Goal: Transaction & Acquisition: Register for event/course

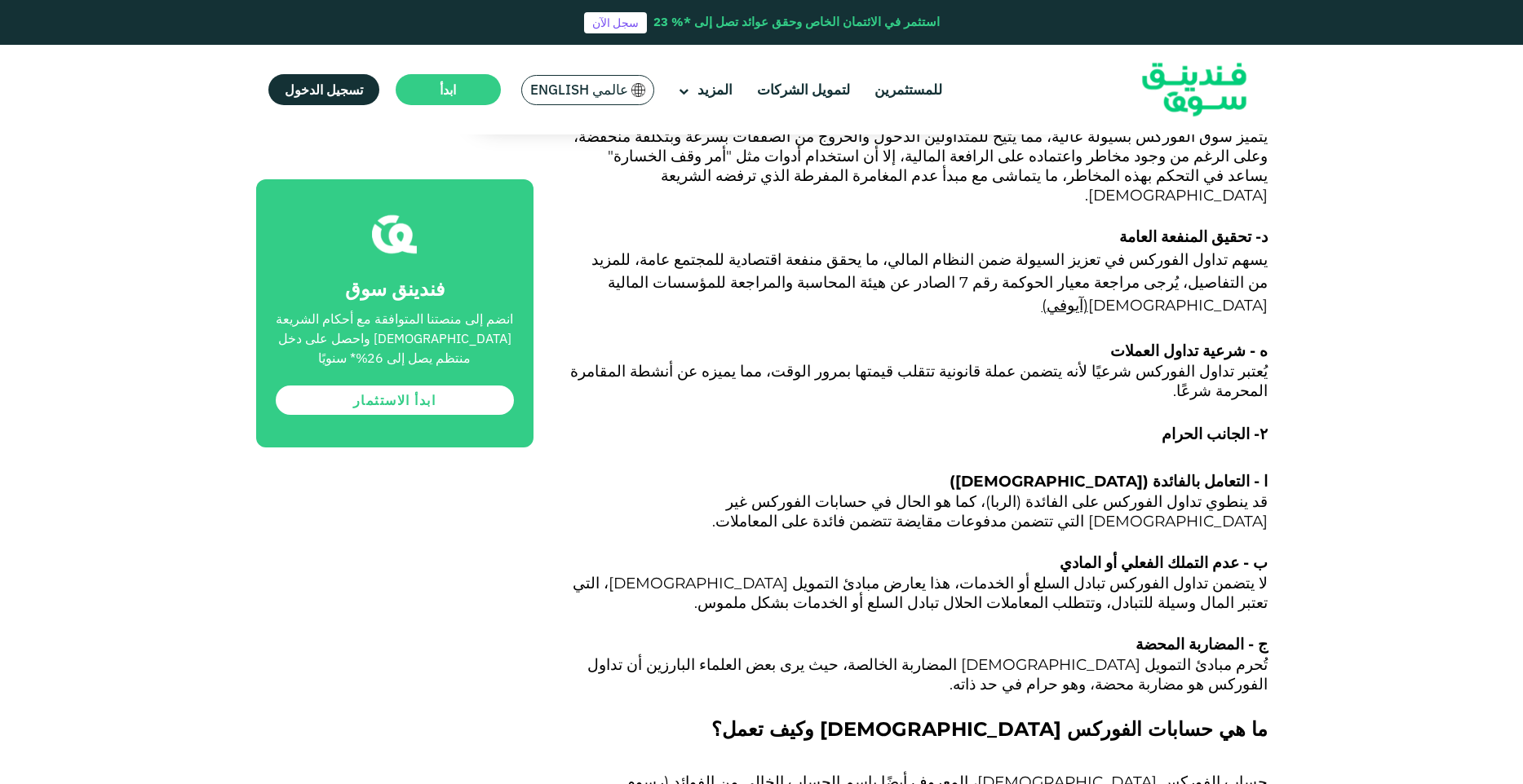
scroll to position [3467, 0]
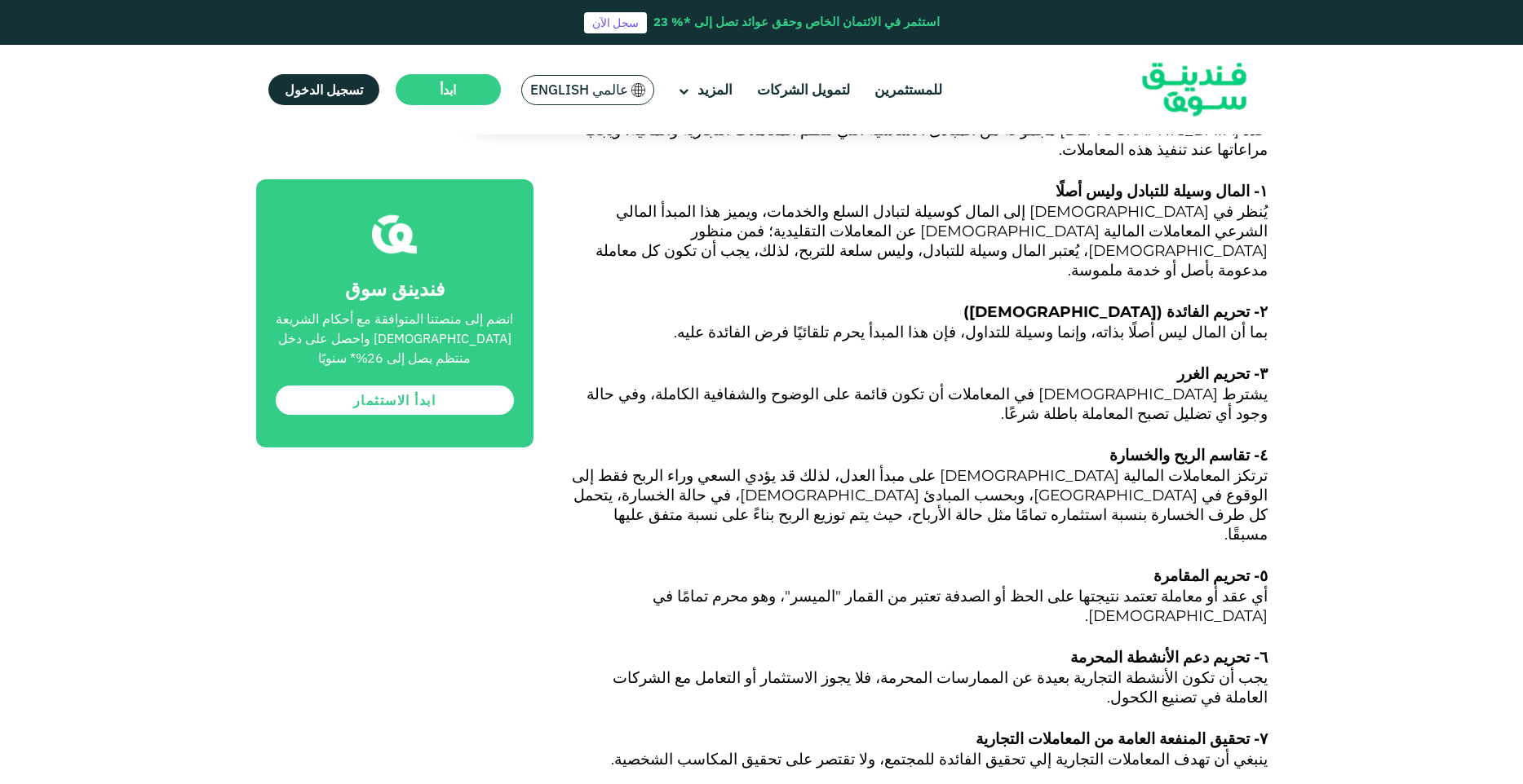
scroll to position [2000, 0]
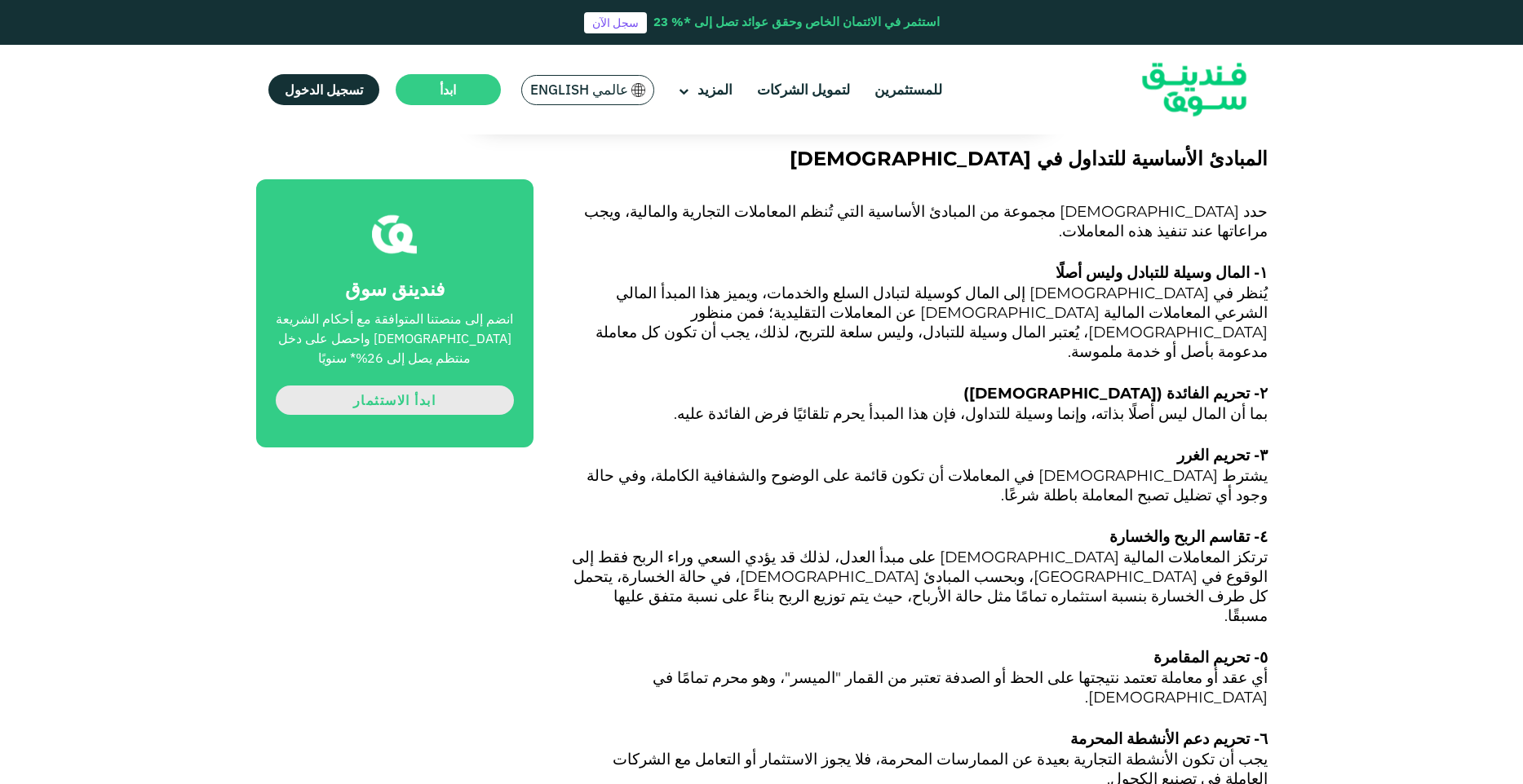
click at [392, 402] on link "ابدأ الاستثمار" at bounding box center [395, 400] width 239 height 30
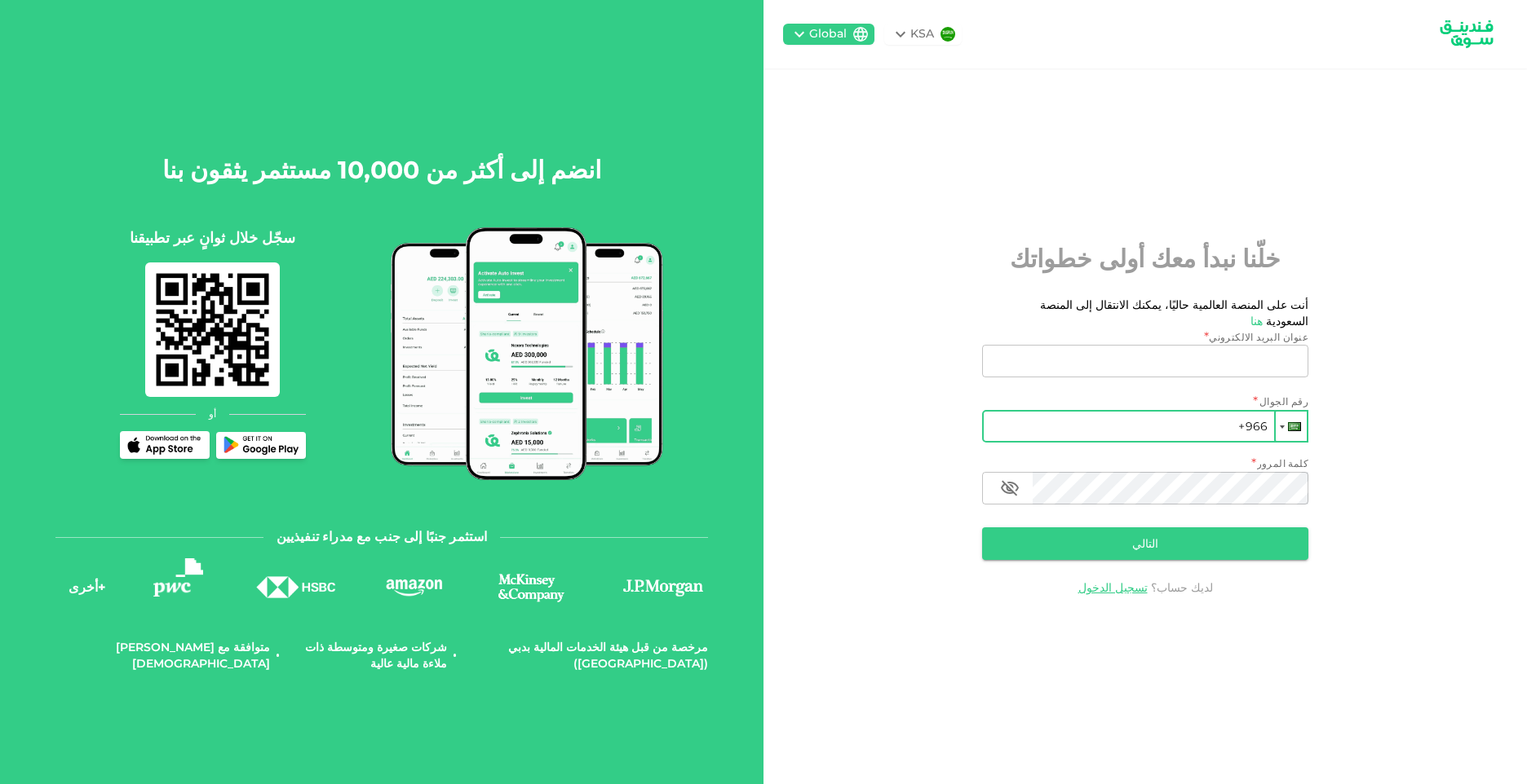
click at [1288, 423] on div at bounding box center [1294, 427] width 13 height 9
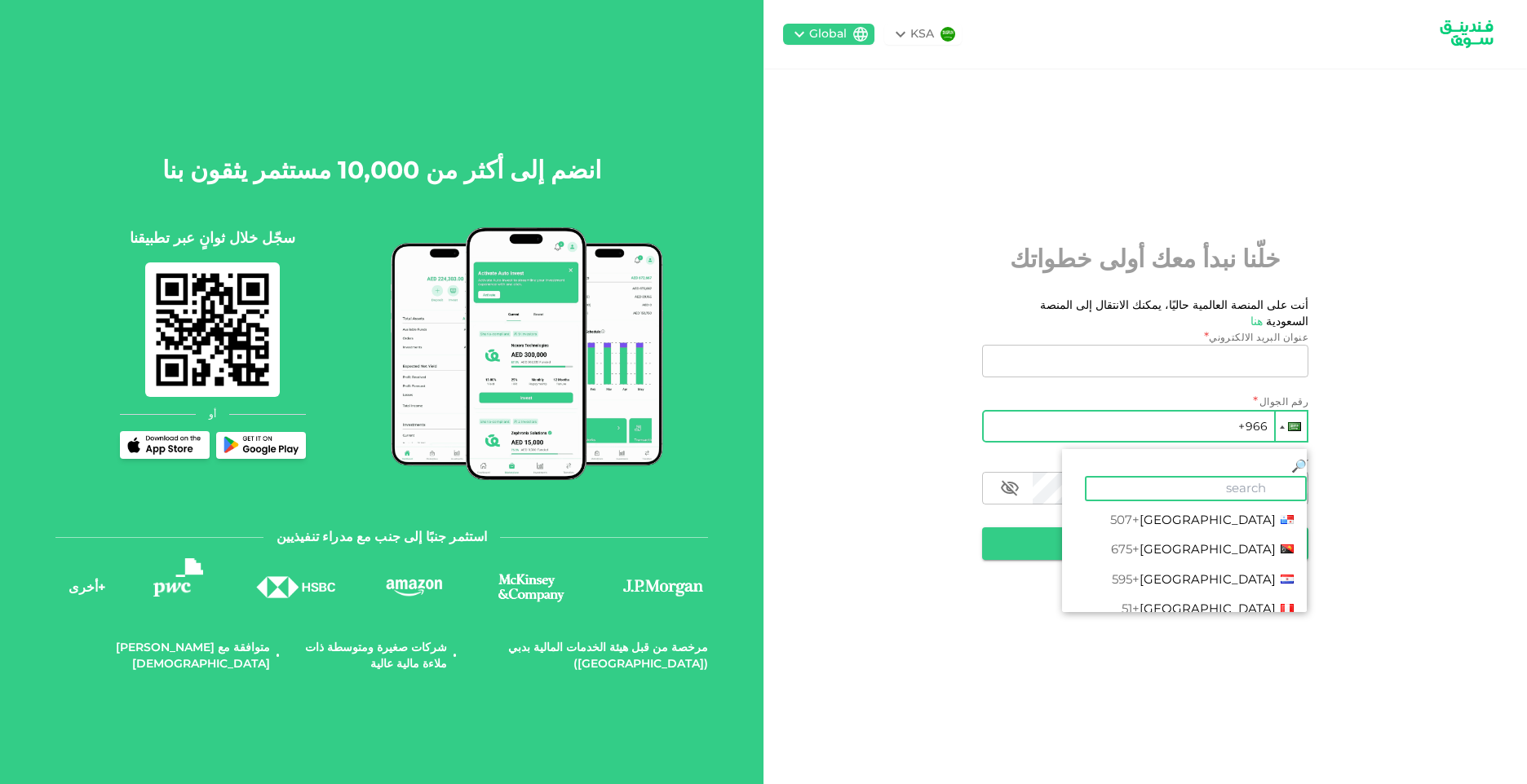
scroll to position [4648, 0]
click at [1231, 594] on span "[GEOGRAPHIC_DATA]" at bounding box center [1207, 602] width 136 height 16
type input "+7"
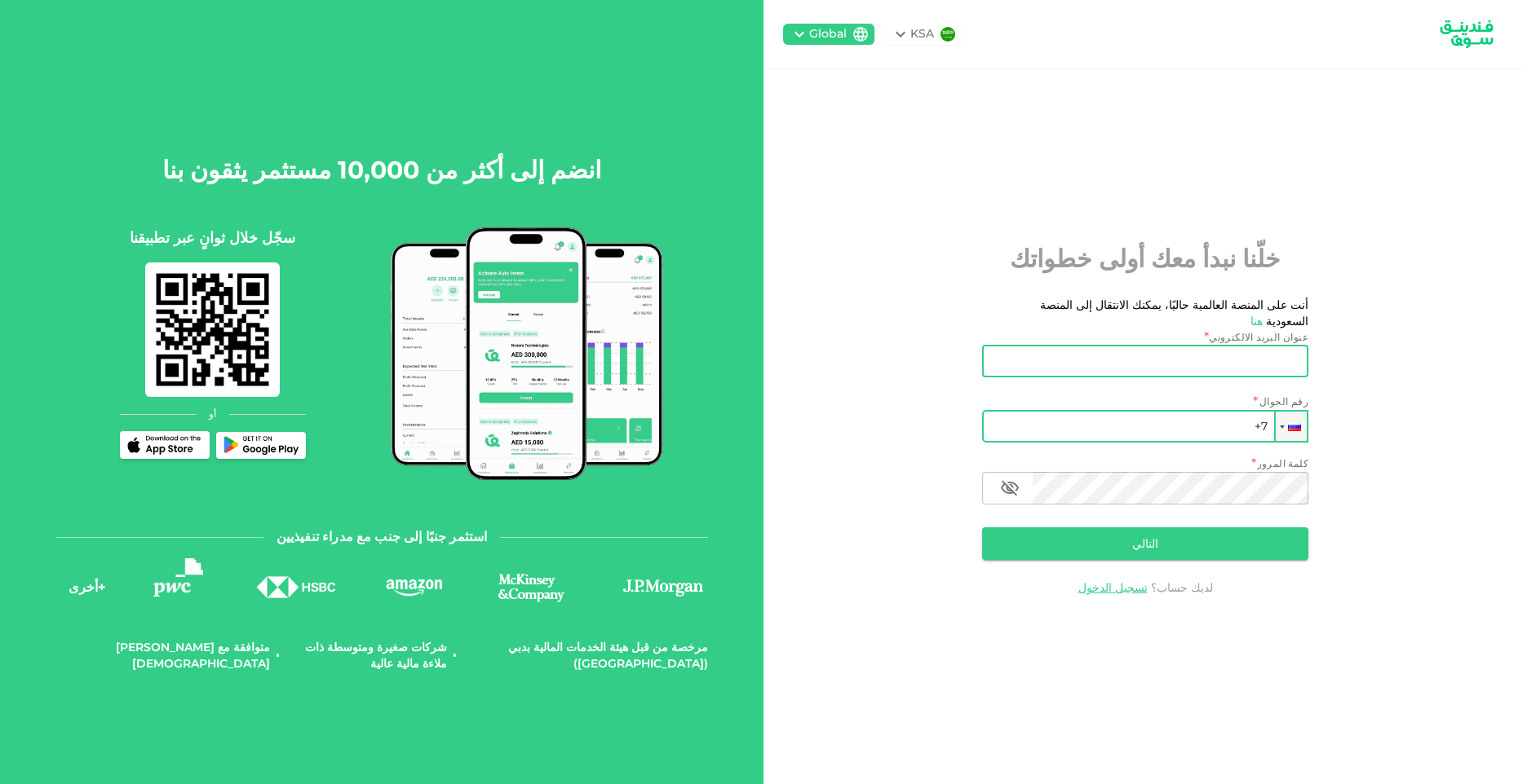
click at [1219, 356] on input "عنوان البريد الالكتروني" at bounding box center [1153, 361] width 308 height 33
type input "[EMAIL_ADDRESS][DOMAIN_NAME]"
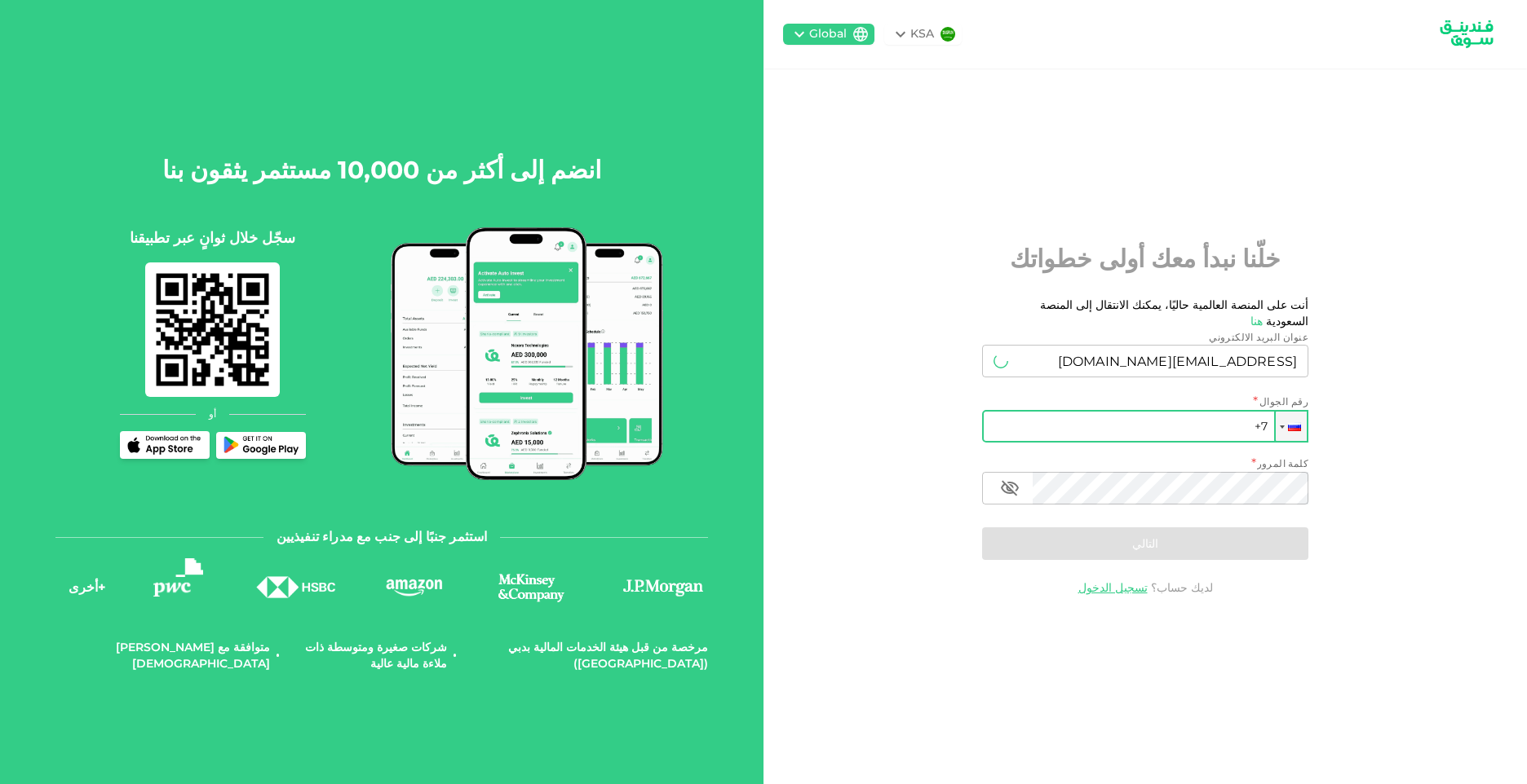
click at [1170, 415] on input "+7" at bounding box center [1145, 427] width 326 height 33
type input "[PHONE_NUMBER]"
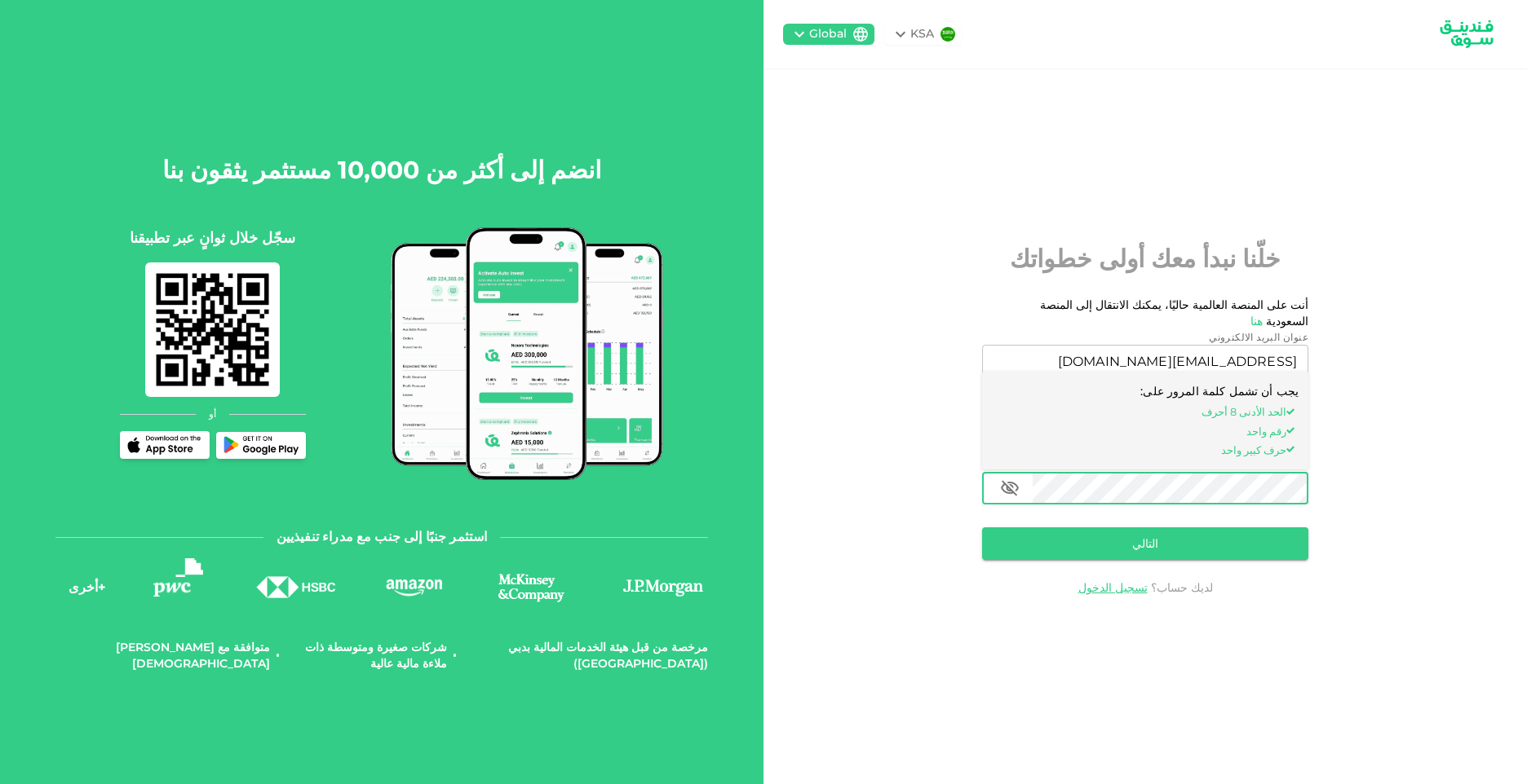
click at [1483, 521] on div "KSA Global خلّنا نبدأ معك أولى خطواتك أنت على المنصة العالمية حاليًا، يمكنك الا…" at bounding box center [1145, 392] width 764 height 784
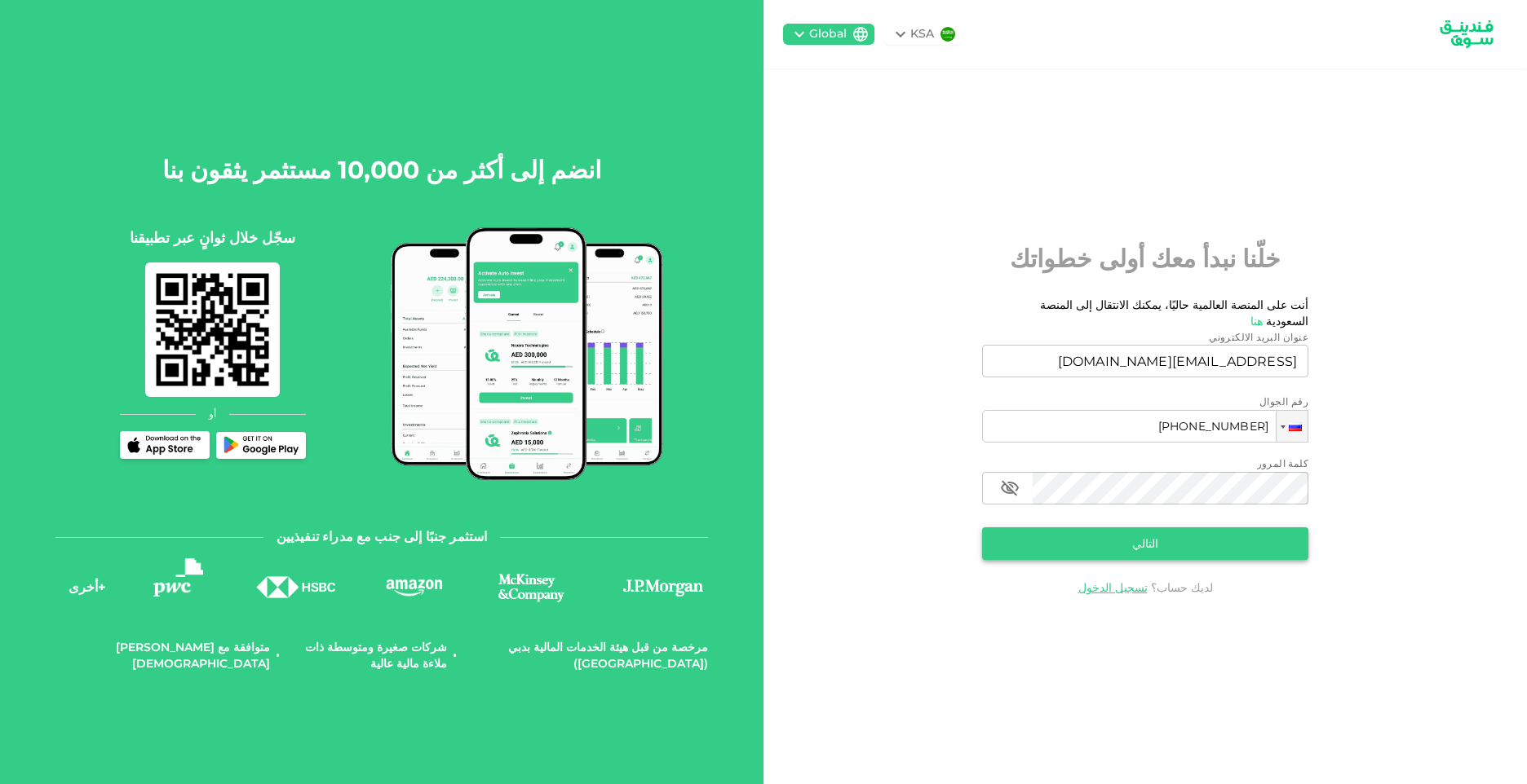
click at [1156, 530] on button "التالي" at bounding box center [1145, 544] width 326 height 33
click at [1156, 528] on button "التالي" at bounding box center [1145, 544] width 326 height 33
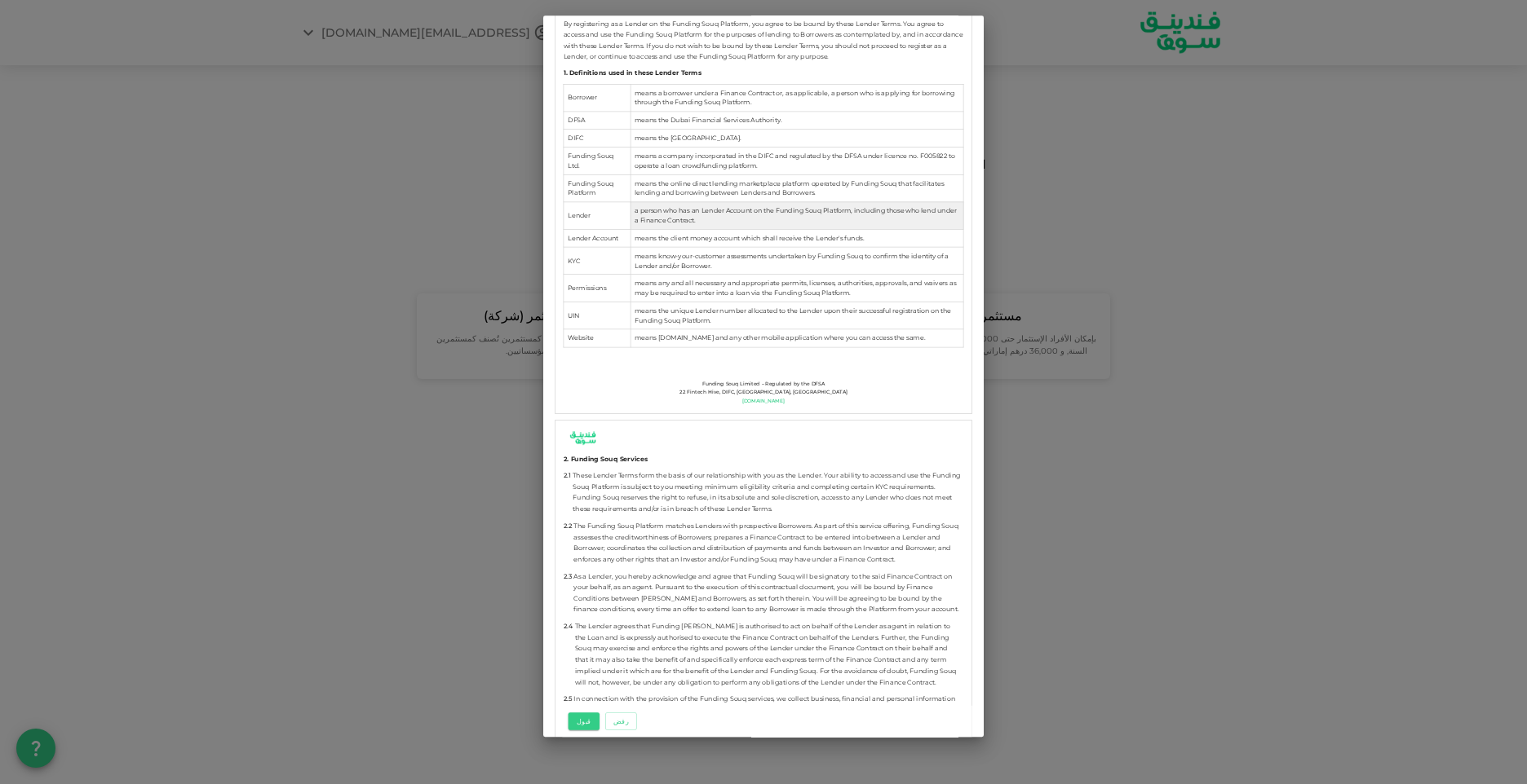
scroll to position [815, 0]
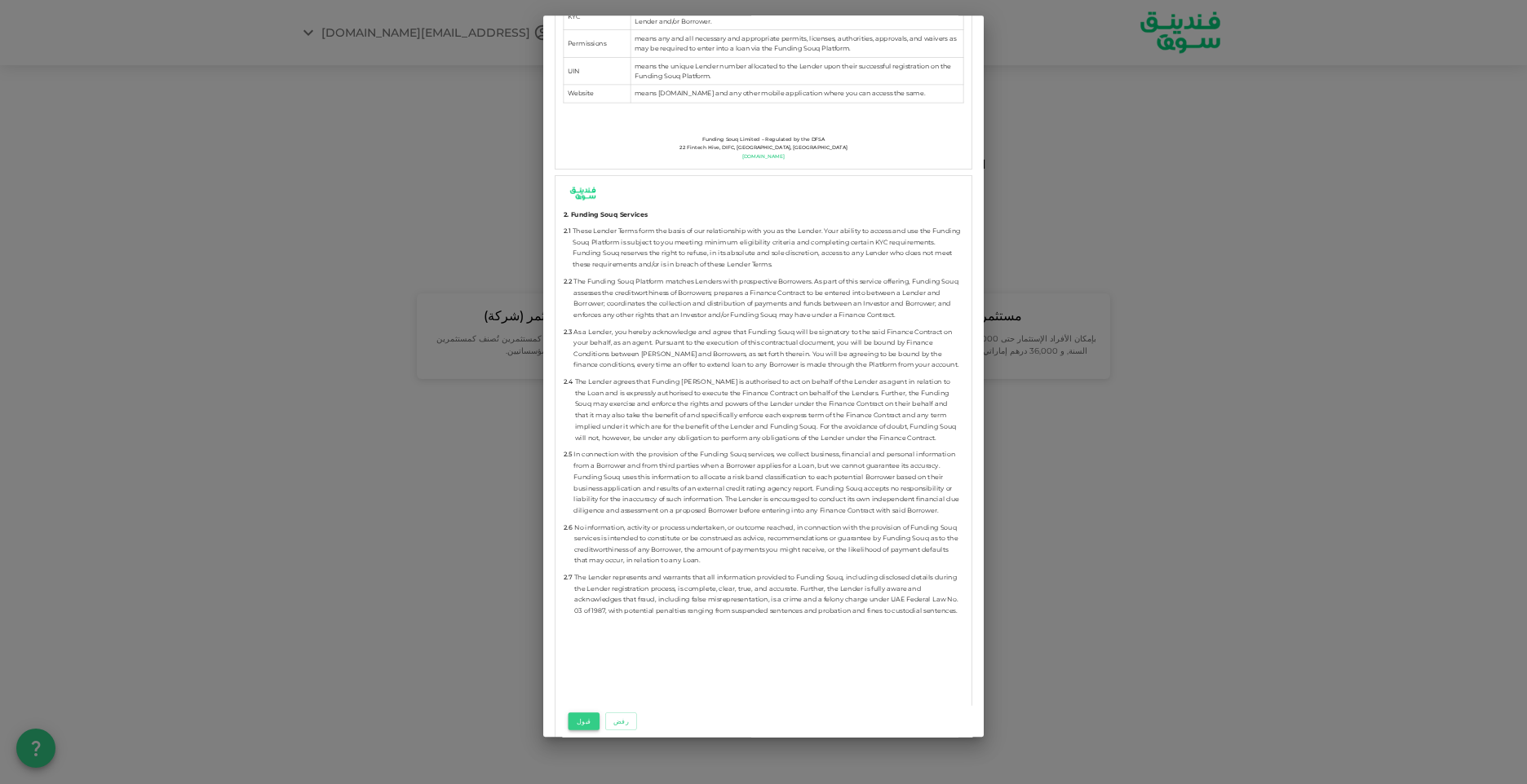
click at [579, 724] on button "قبول" at bounding box center [584, 722] width 31 height 18
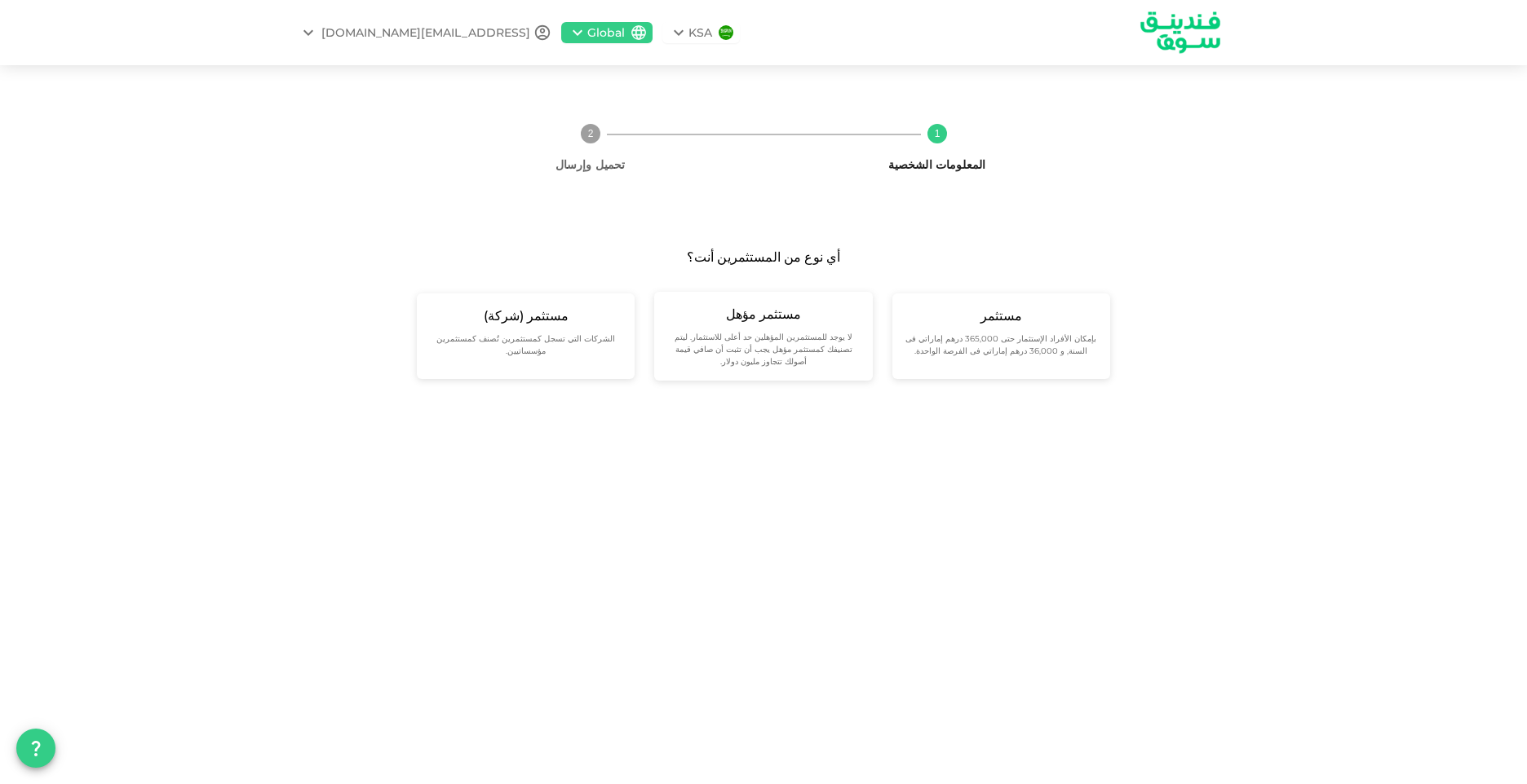
click at [683, 34] on icon at bounding box center [678, 33] width 10 height 6
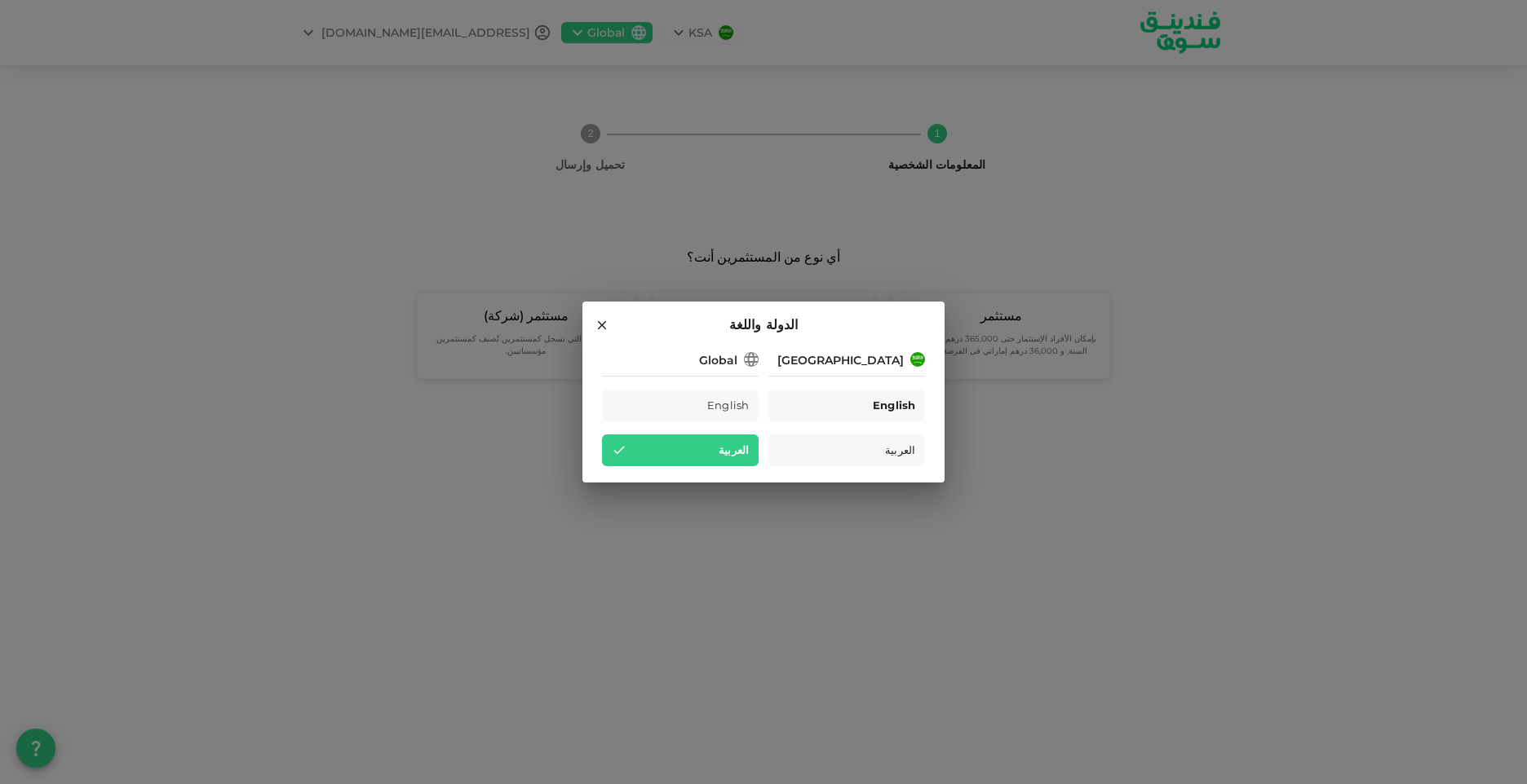
click at [875, 413] on span "English" at bounding box center [893, 405] width 42 height 19
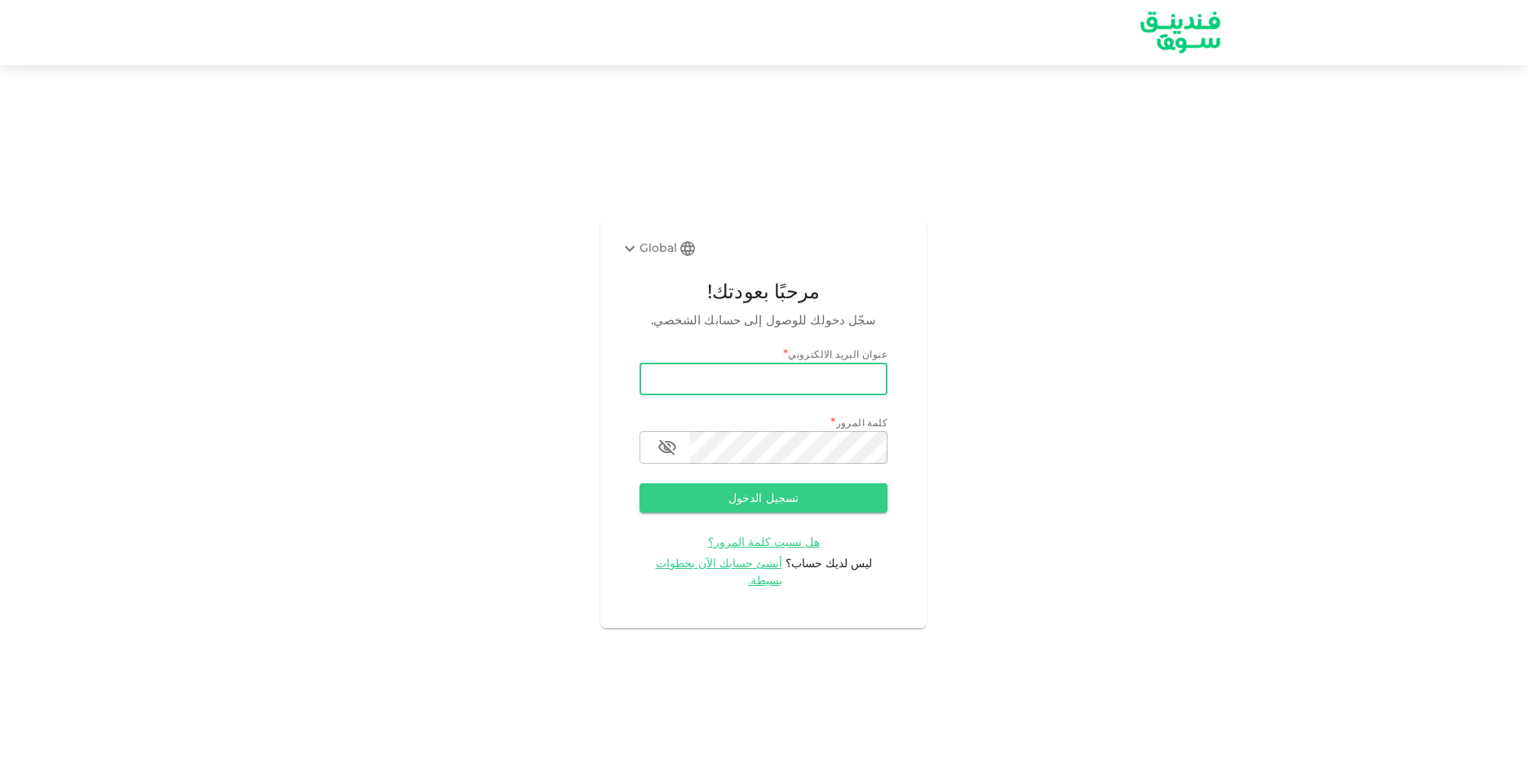
click at [820, 377] on input "email" at bounding box center [764, 380] width 248 height 33
type input "[EMAIL_ADDRESS][DOMAIN_NAME]"
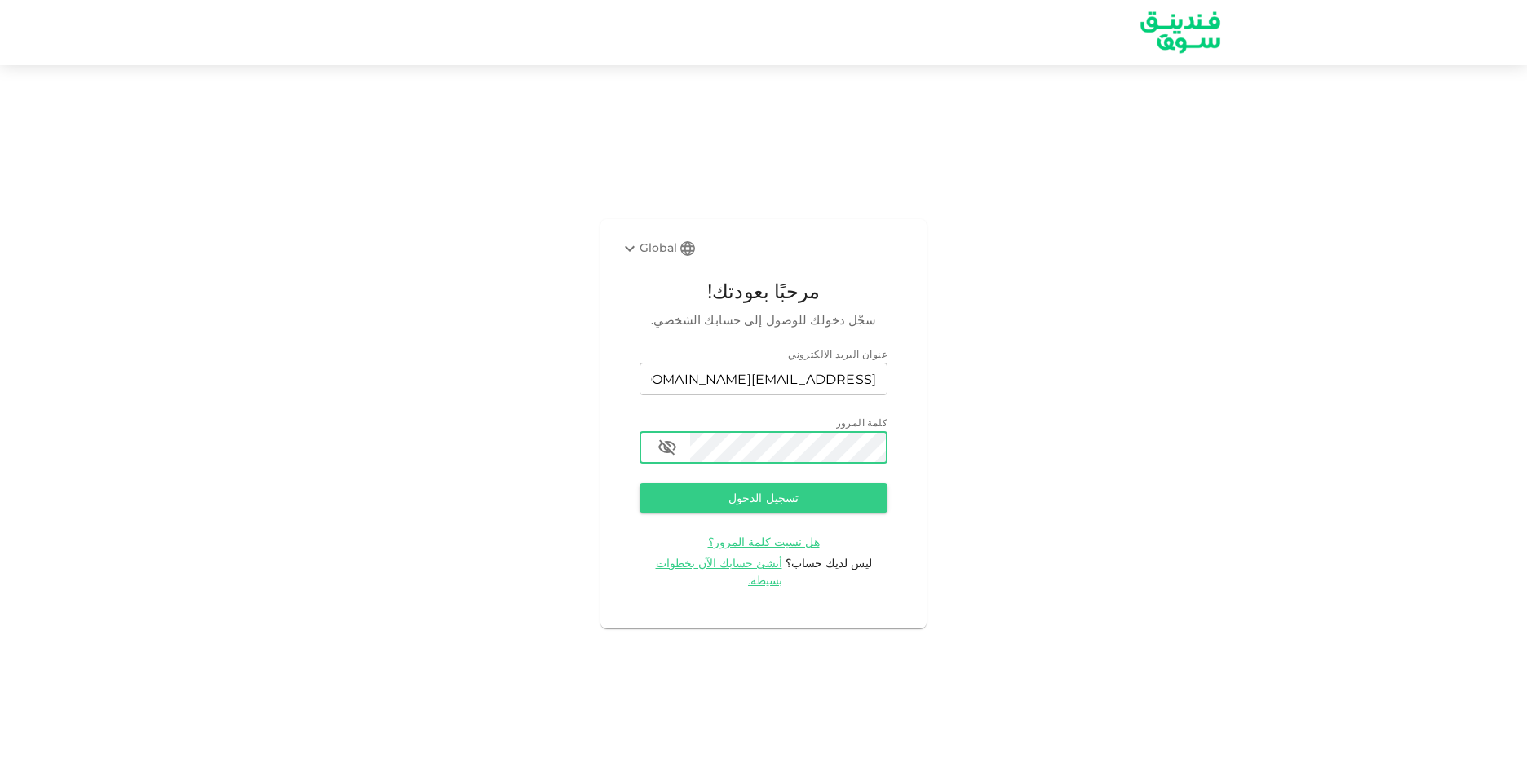
click at [640, 484] on button "تسجيل الدخول" at bounding box center [764, 498] width 248 height 30
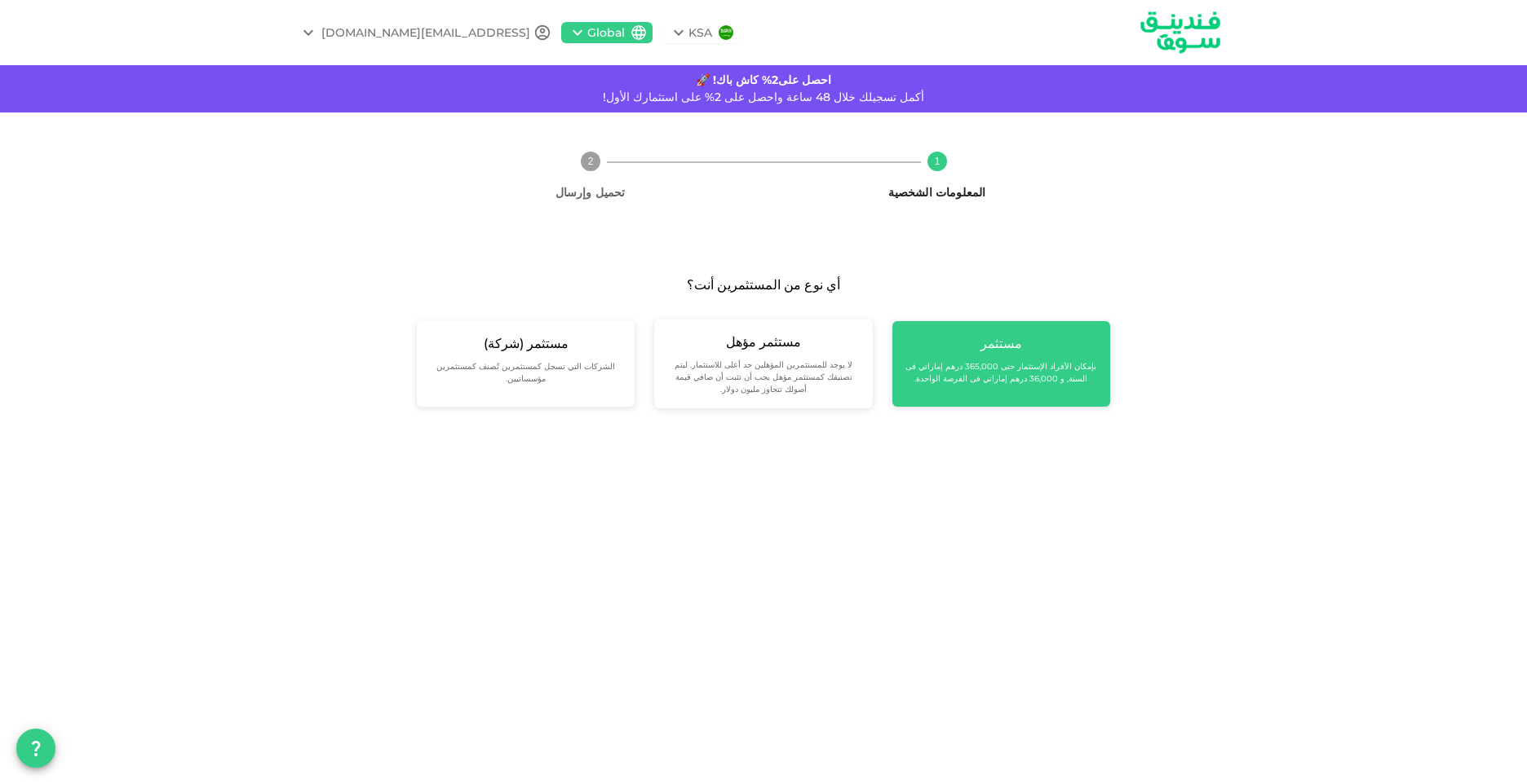
click at [1023, 371] on small "بإمكان الأفراد الإستثمار حتى 365,000 درهم إماراتي فى السنة, و 36,000 درهم إمارا…" at bounding box center [1001, 373] width 191 height 25
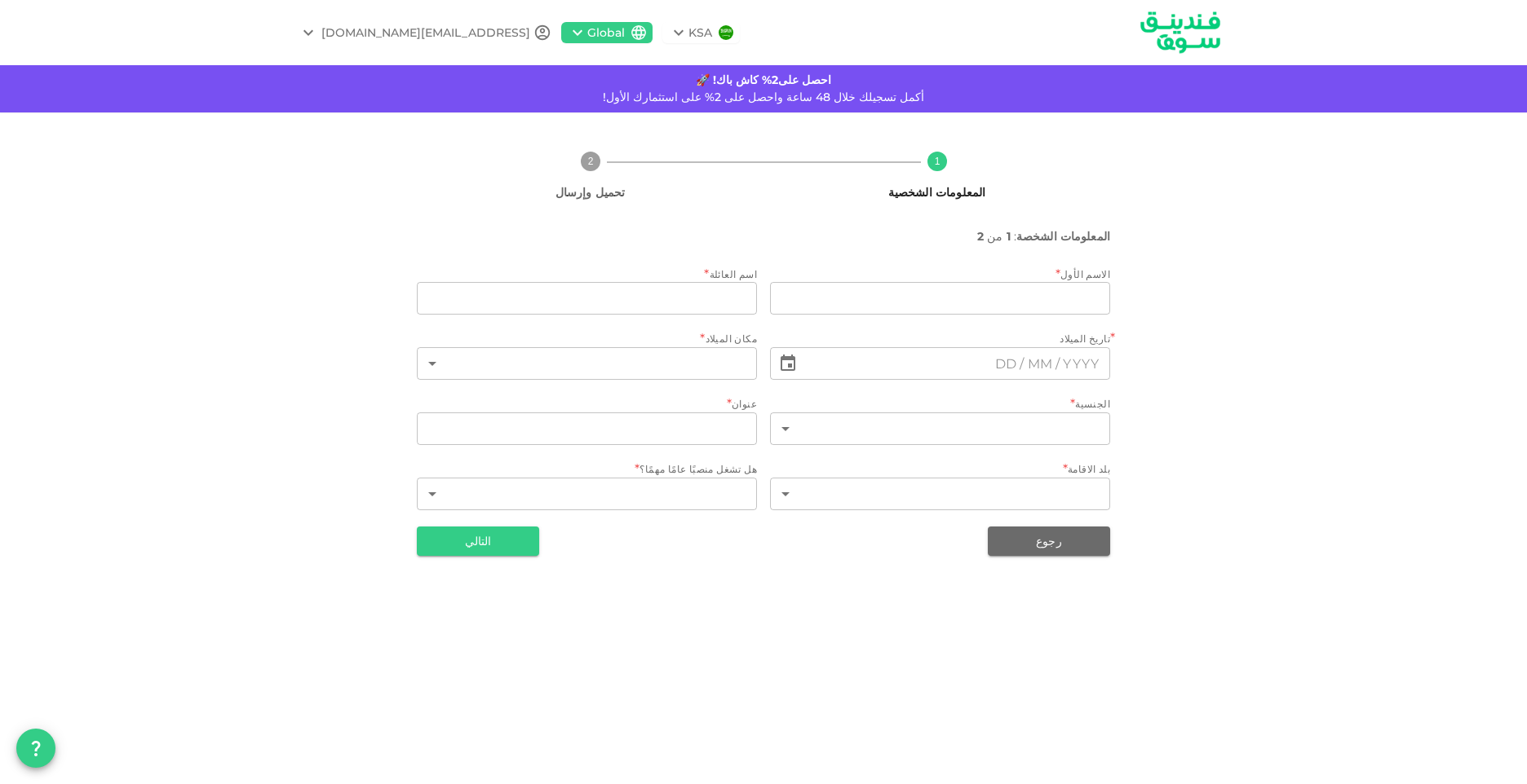
click at [688, 36] on icon at bounding box center [678, 33] width 20 height 20
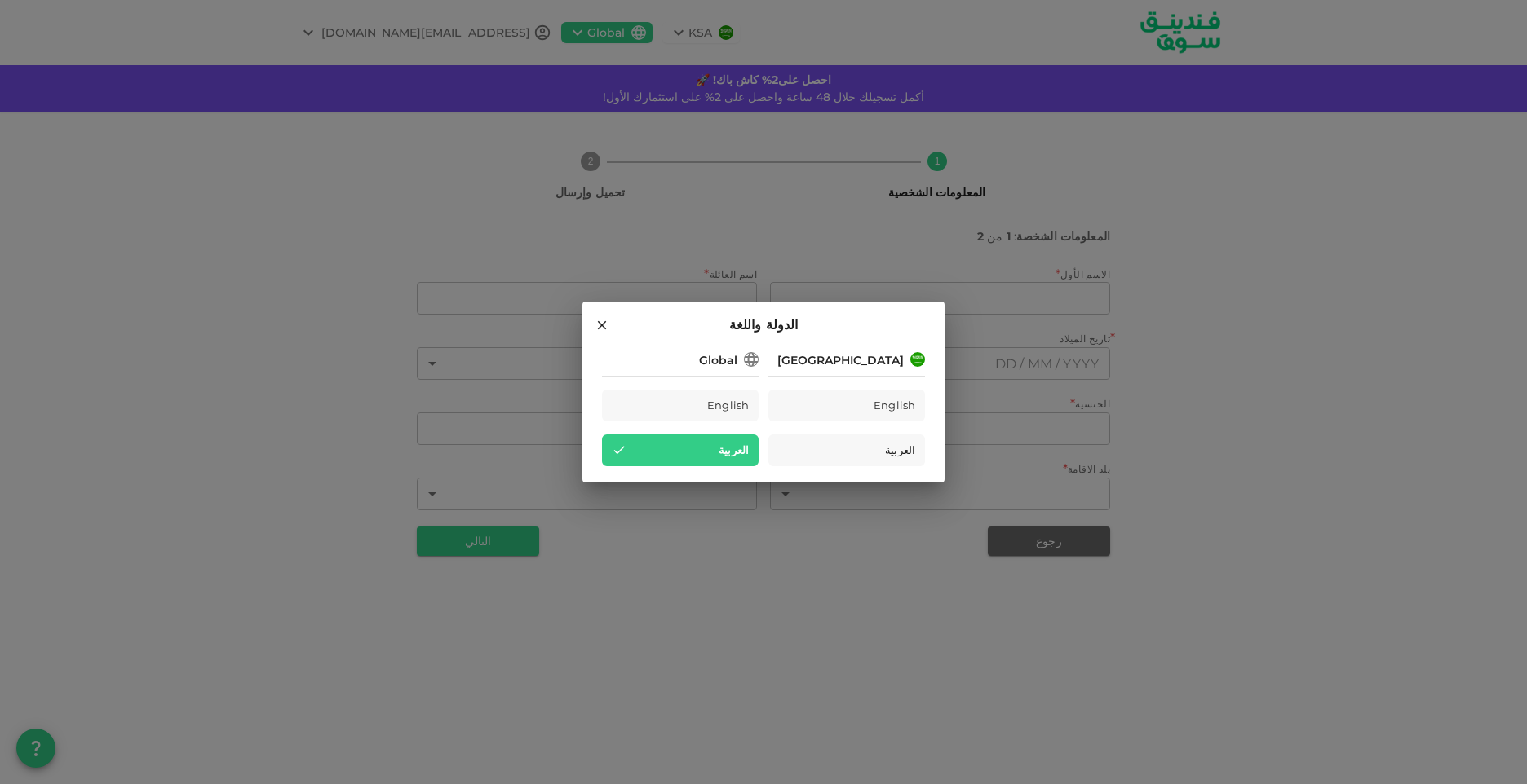
click at [853, 360] on div "[GEOGRAPHIC_DATA]" at bounding box center [840, 361] width 126 height 17
click at [913, 358] on img at bounding box center [918, 360] width 15 height 15
click at [600, 320] on icon at bounding box center [602, 325] width 15 height 15
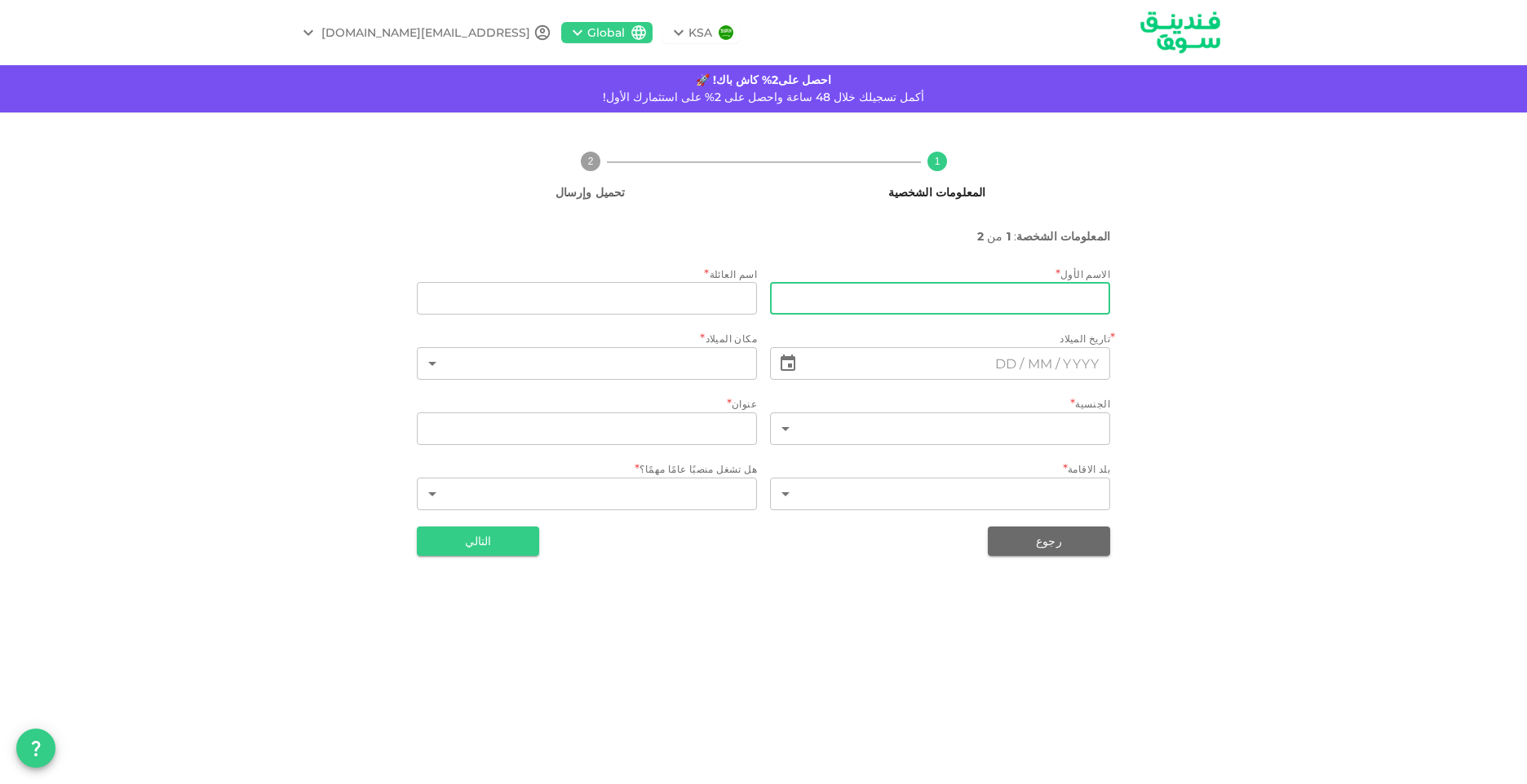
click at [1022, 296] on input "firstName" at bounding box center [940, 299] width 340 height 33
type input "Adnan"
type input "Elbeltagy"
type input "[GEOGRAPHIC_DATA]"
type input "Ekaterinburg, Grazhdanskaya 2, 67. Russia"
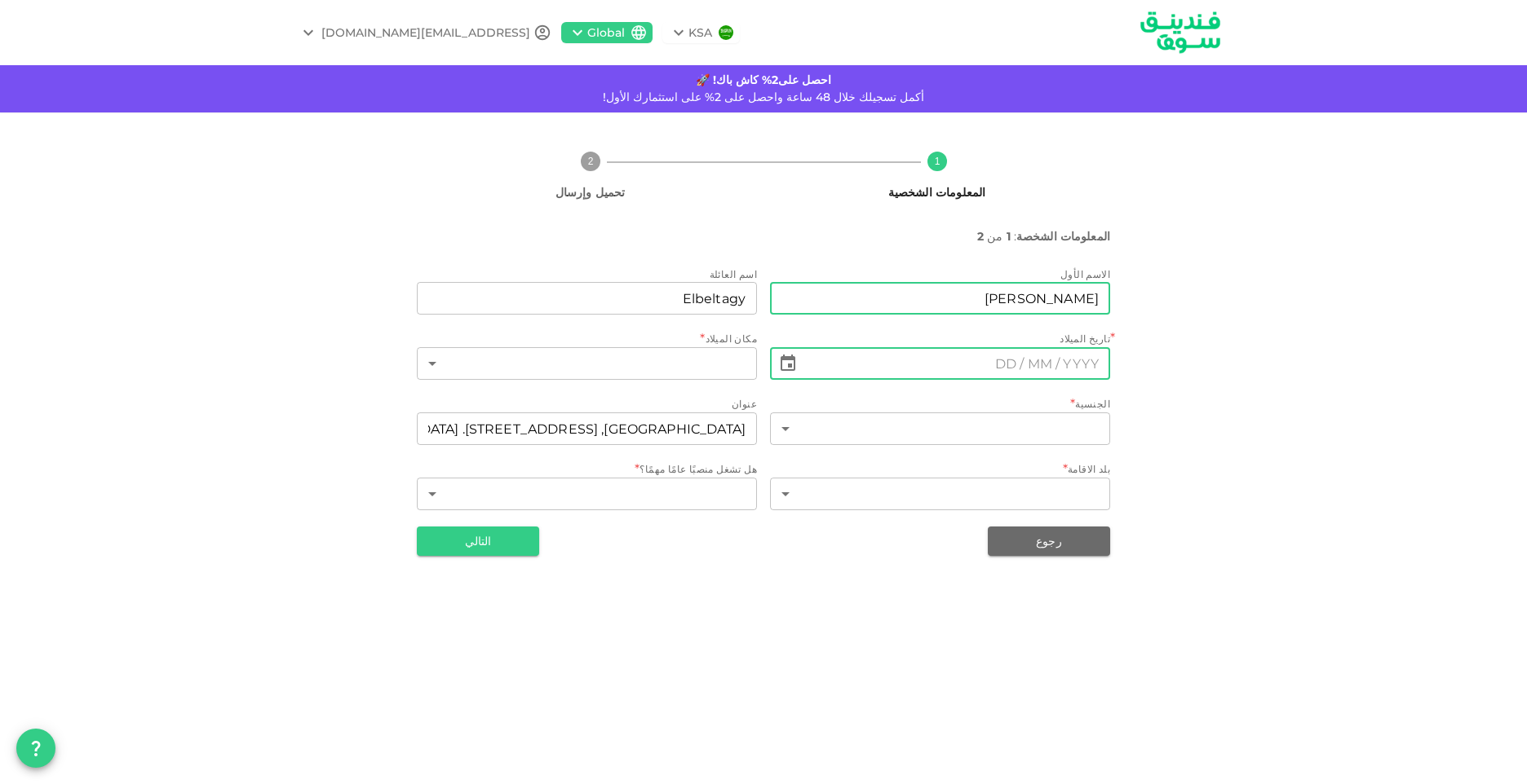
click at [957, 361] on input "text" at bounding box center [957, 364] width 306 height 33
click at [957, 361] on input "⁦⁨DD⁩ / ⁨MM⁩ / ⁨YYYY⁩⁩" at bounding box center [957, 364] width 306 height 33
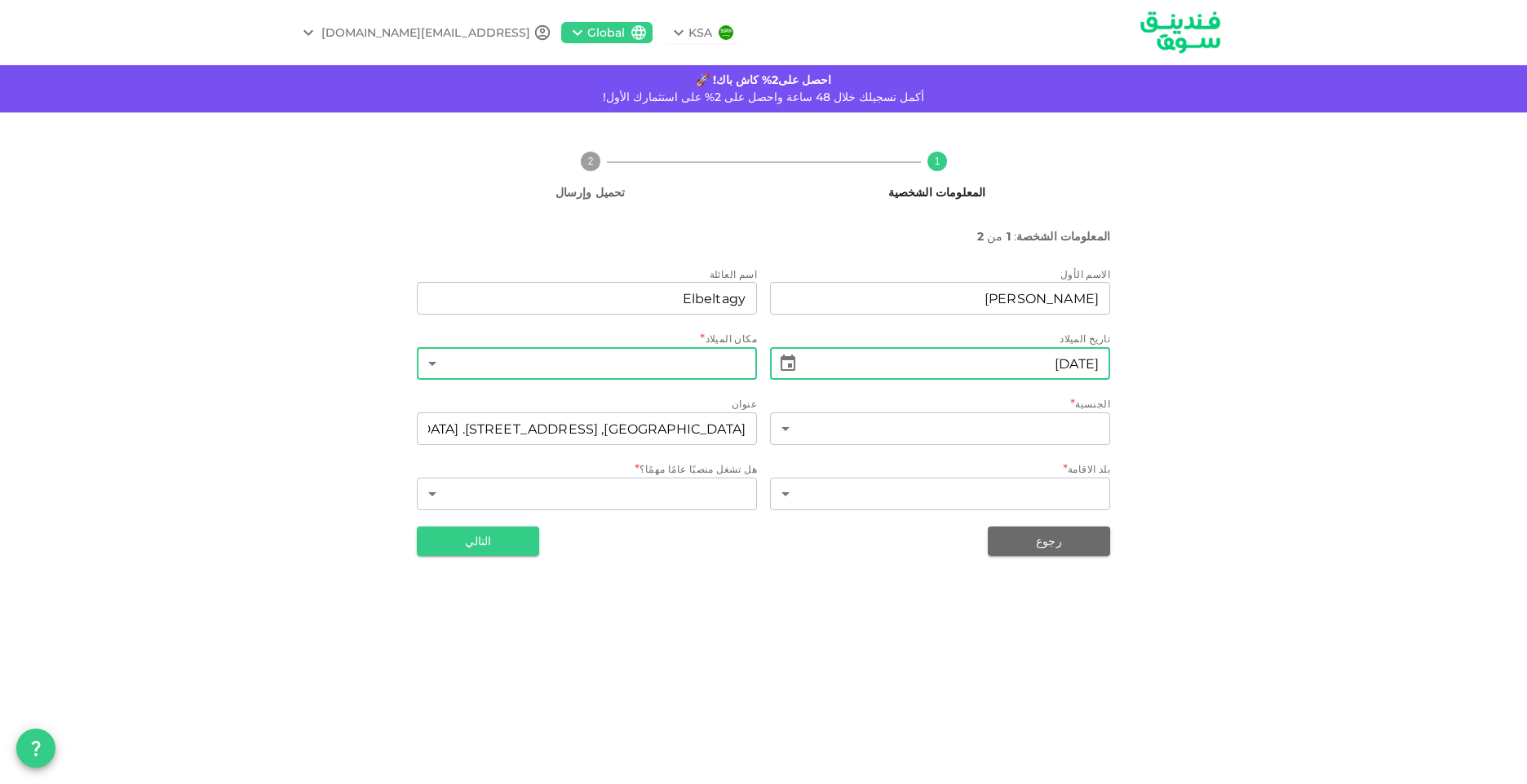
type input "⁦⁨20⁩ / ⁨08⁩ / ⁨1979⁩⁩"
click at [654, 357] on body "KSA Global adnankhameesmohamed@gmail.com احصل على2% كاش باك! 🚀 أكمل تسجيلك خلال…" at bounding box center [764, 392] width 1527 height 784
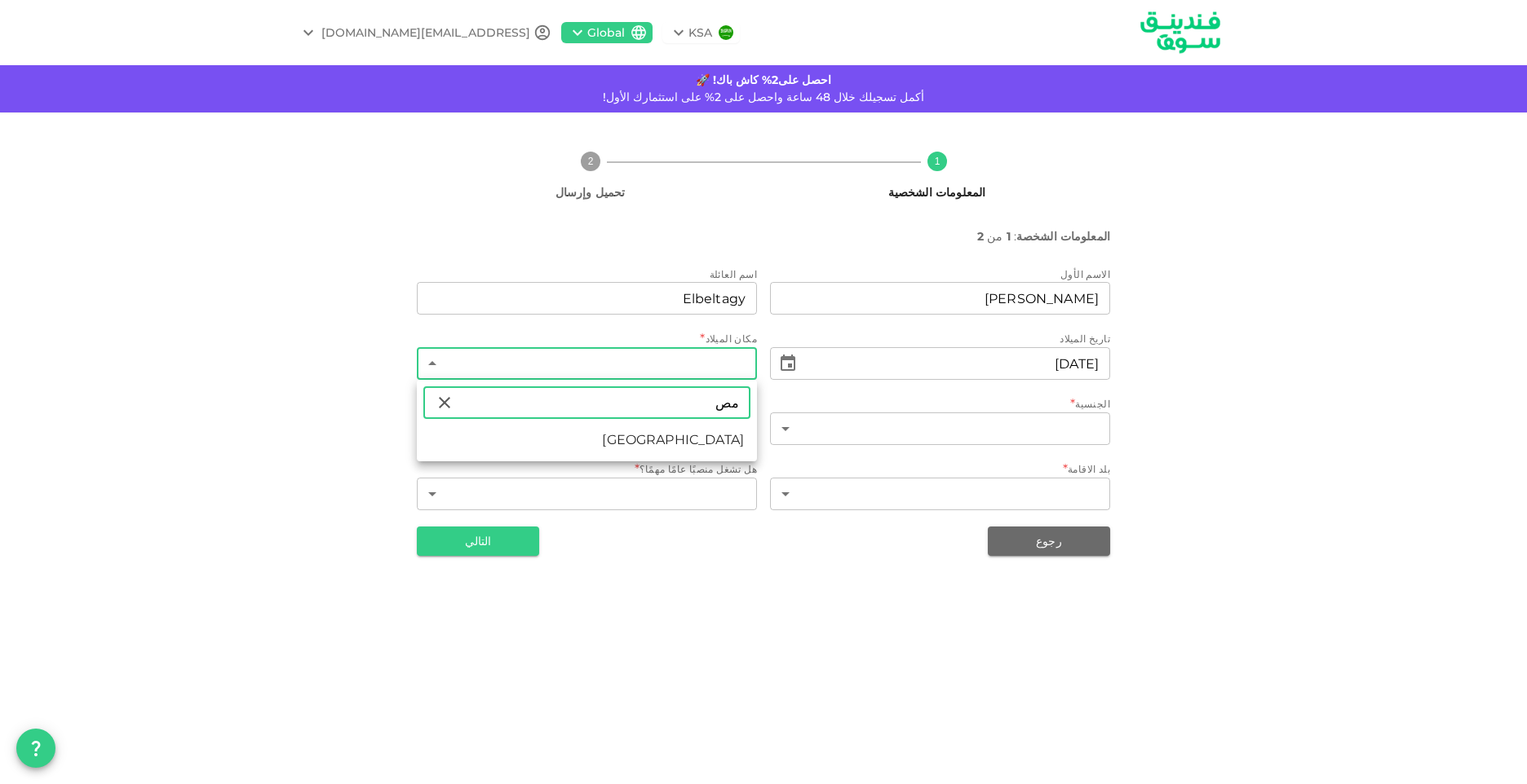
type input "مص"
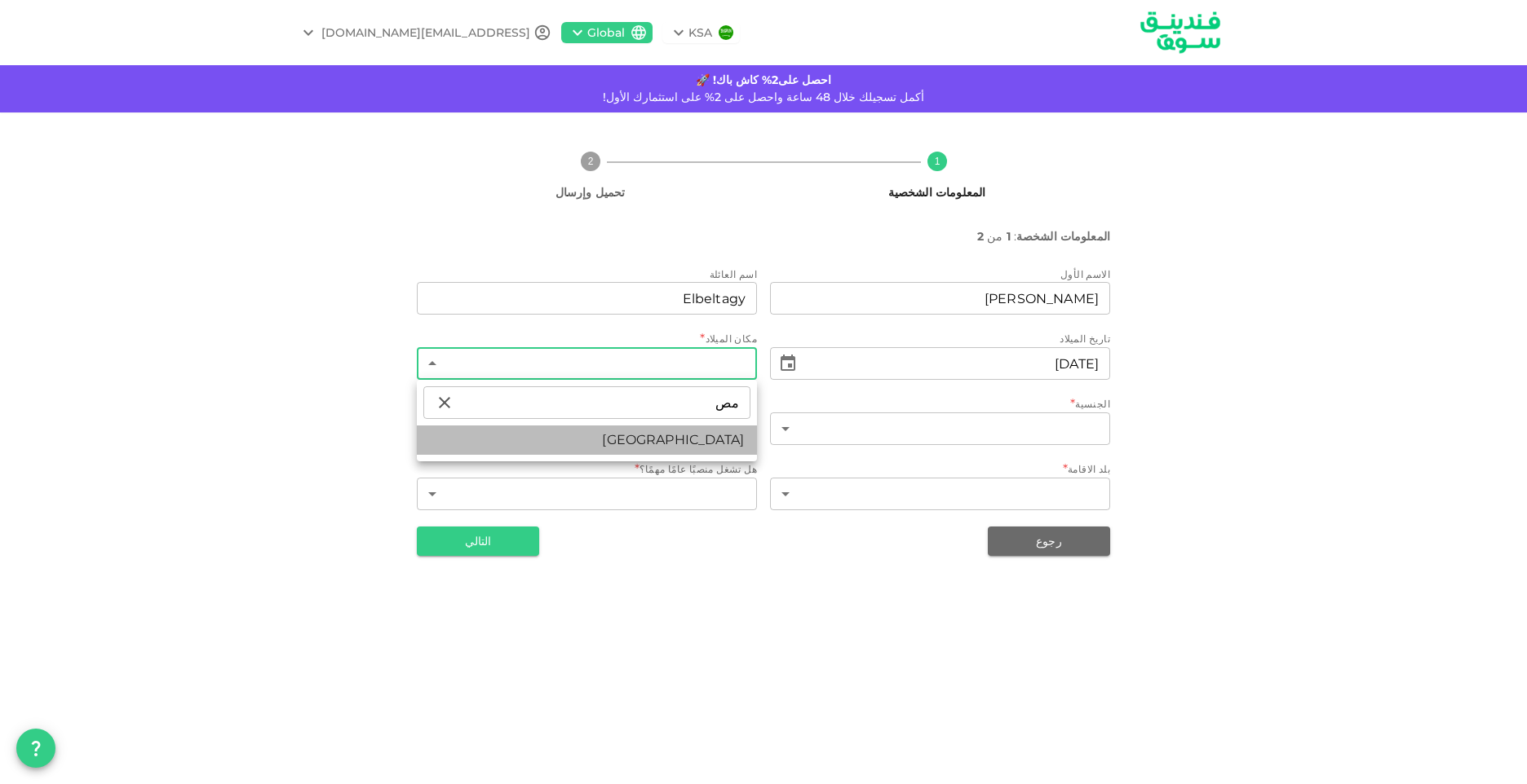
click at [726, 439] on li "مصر" at bounding box center [587, 441] width 340 height 30
type input "57"
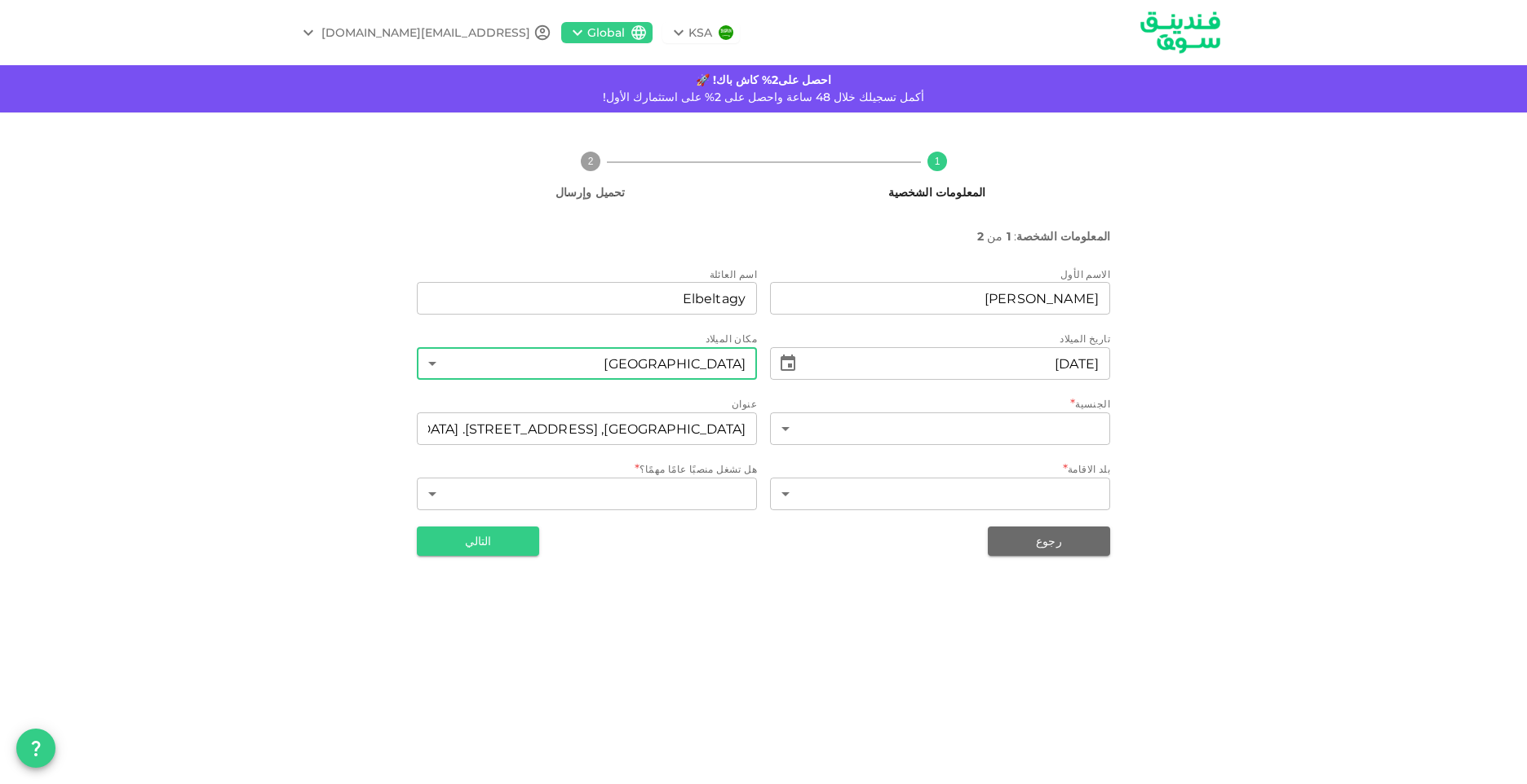
click at [779, 634] on div "KSA Global adnankhameesmohamed@gmail.com احصل على2% كاش باك! 🚀 أكمل تسجيلك خلال…" at bounding box center [764, 392] width 1527 height 784
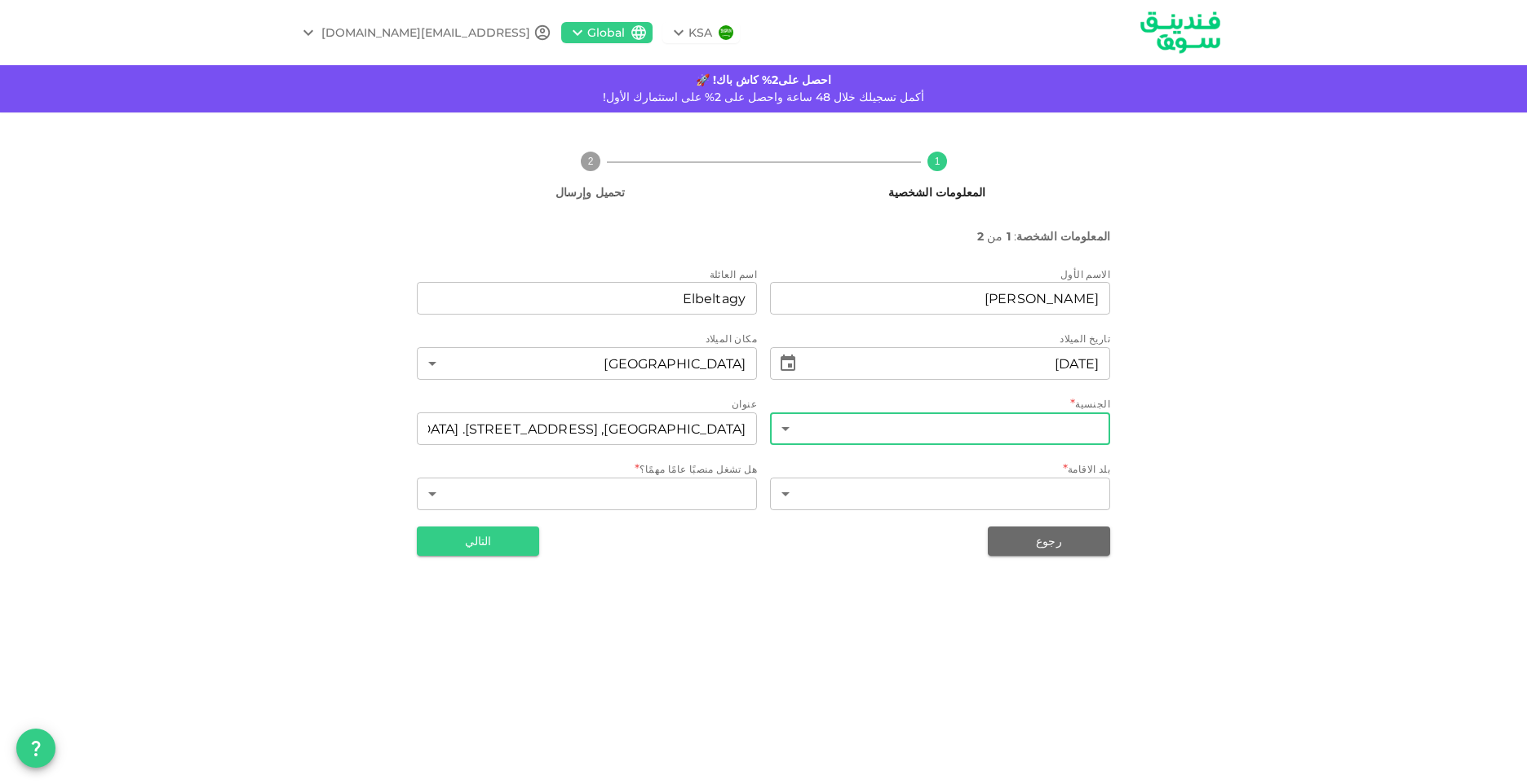
click at [951, 427] on body "KSA Global adnankhameesmohamed@gmail.com احصل على2% كاش باك! 🚀 أكمل تسجيلك خلال…" at bounding box center [764, 392] width 1527 height 784
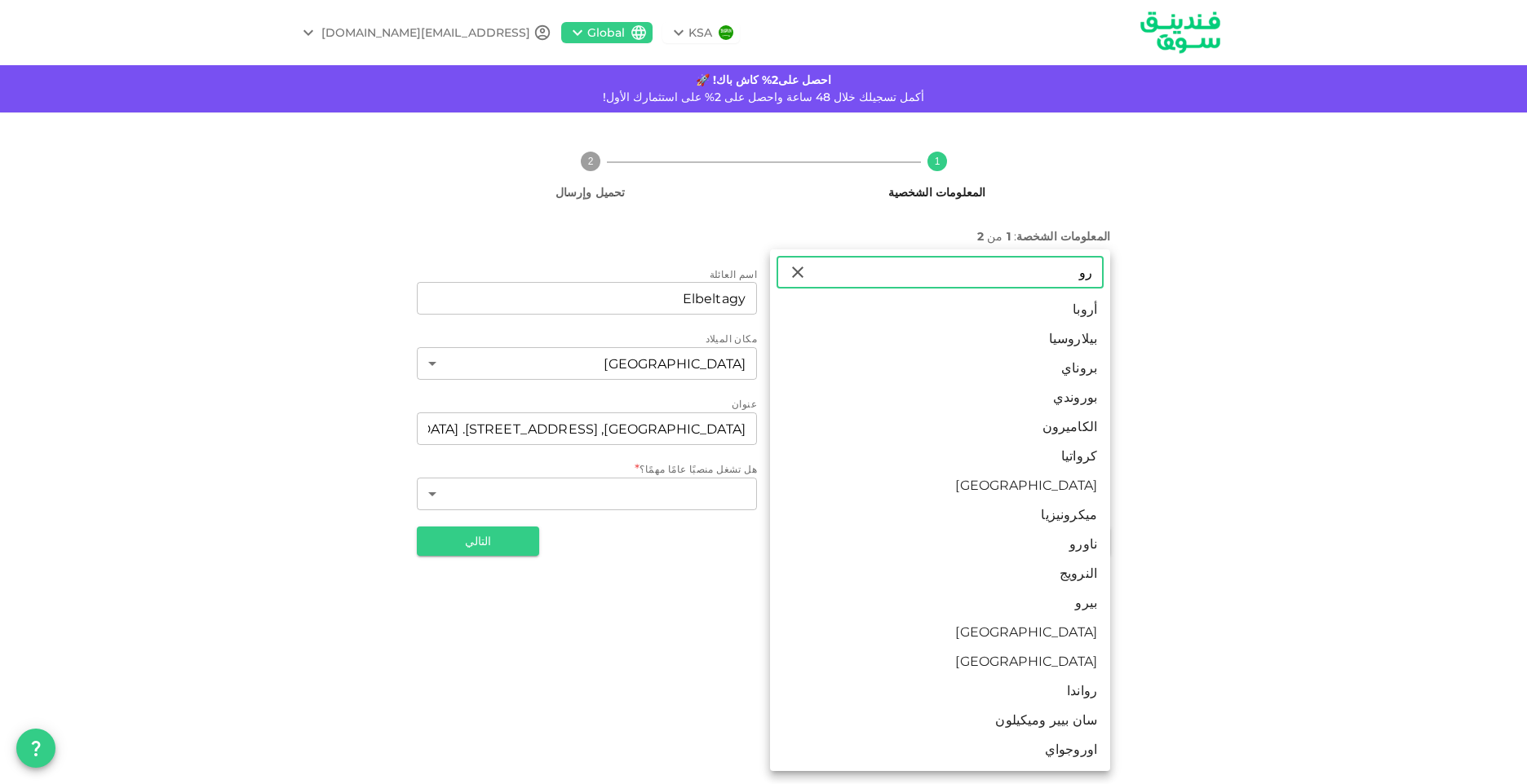
type input "رو"
click at [1059, 666] on li "روسيا" at bounding box center [940, 662] width 340 height 30
type input "161"
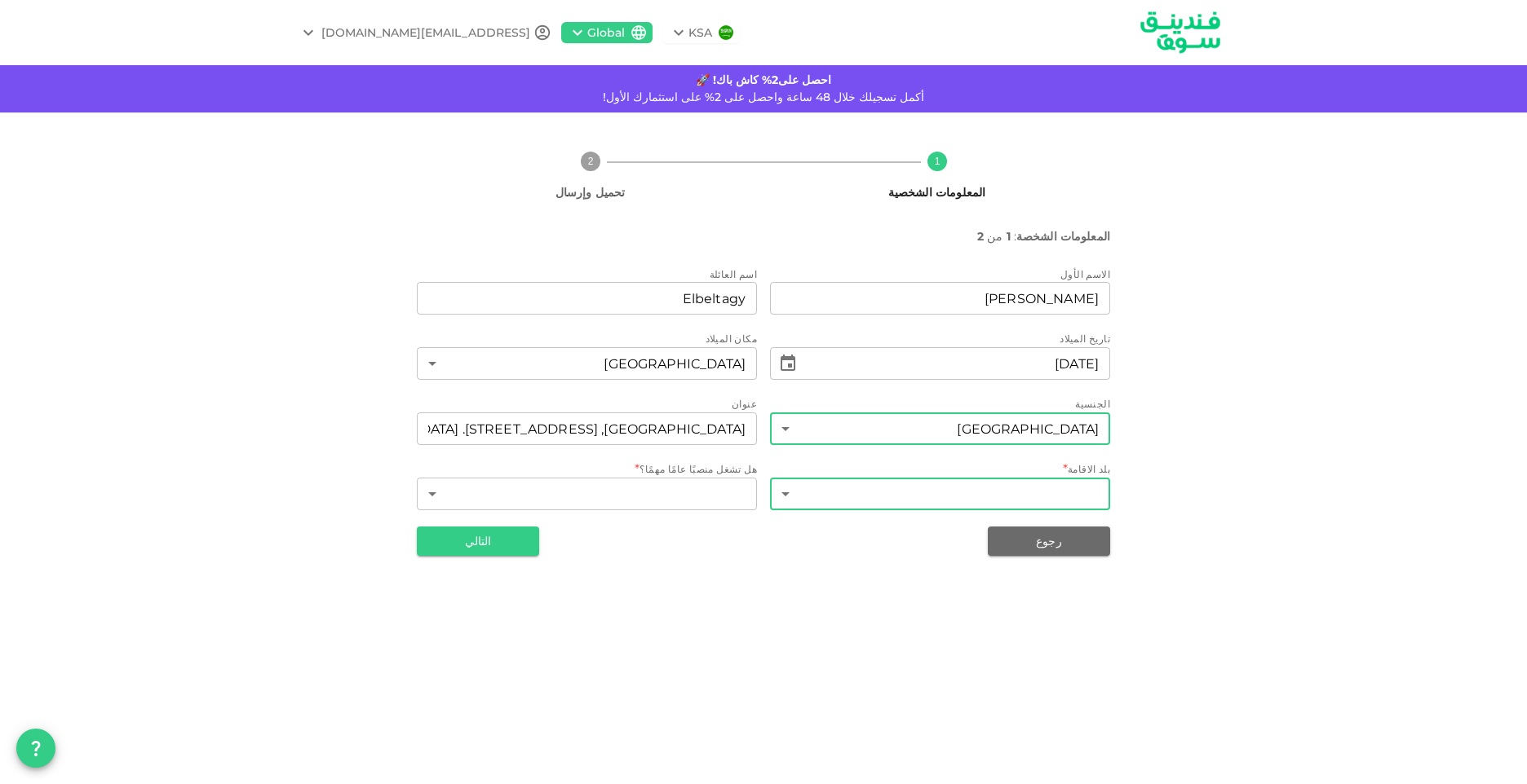
click at [921, 485] on body "KSA Global adnankhameesmohamed@gmail.com احصل على2% كاش باك! 🚀 أكمل تسجيلك خلال…" at bounding box center [764, 392] width 1527 height 784
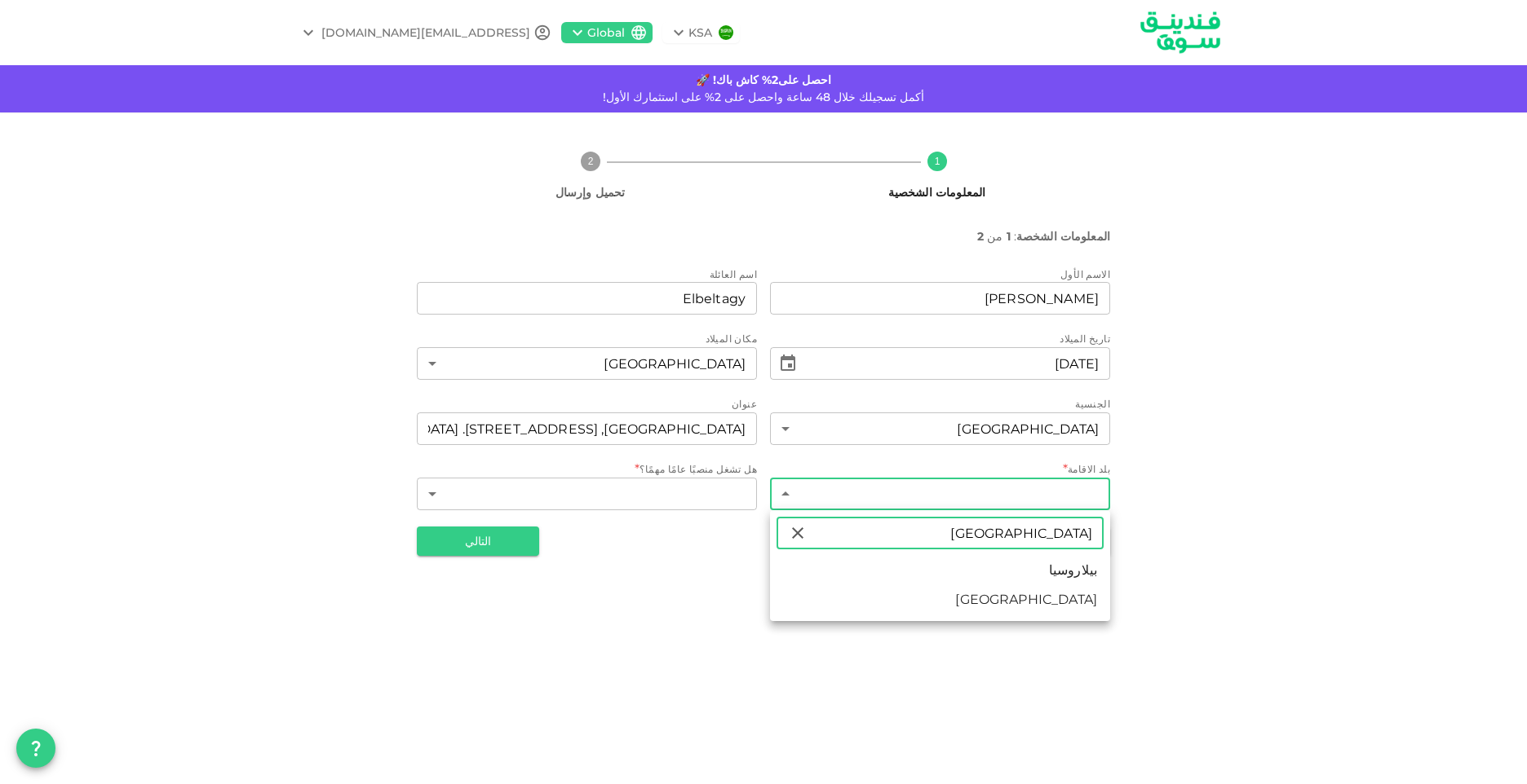
type input "روسيا"
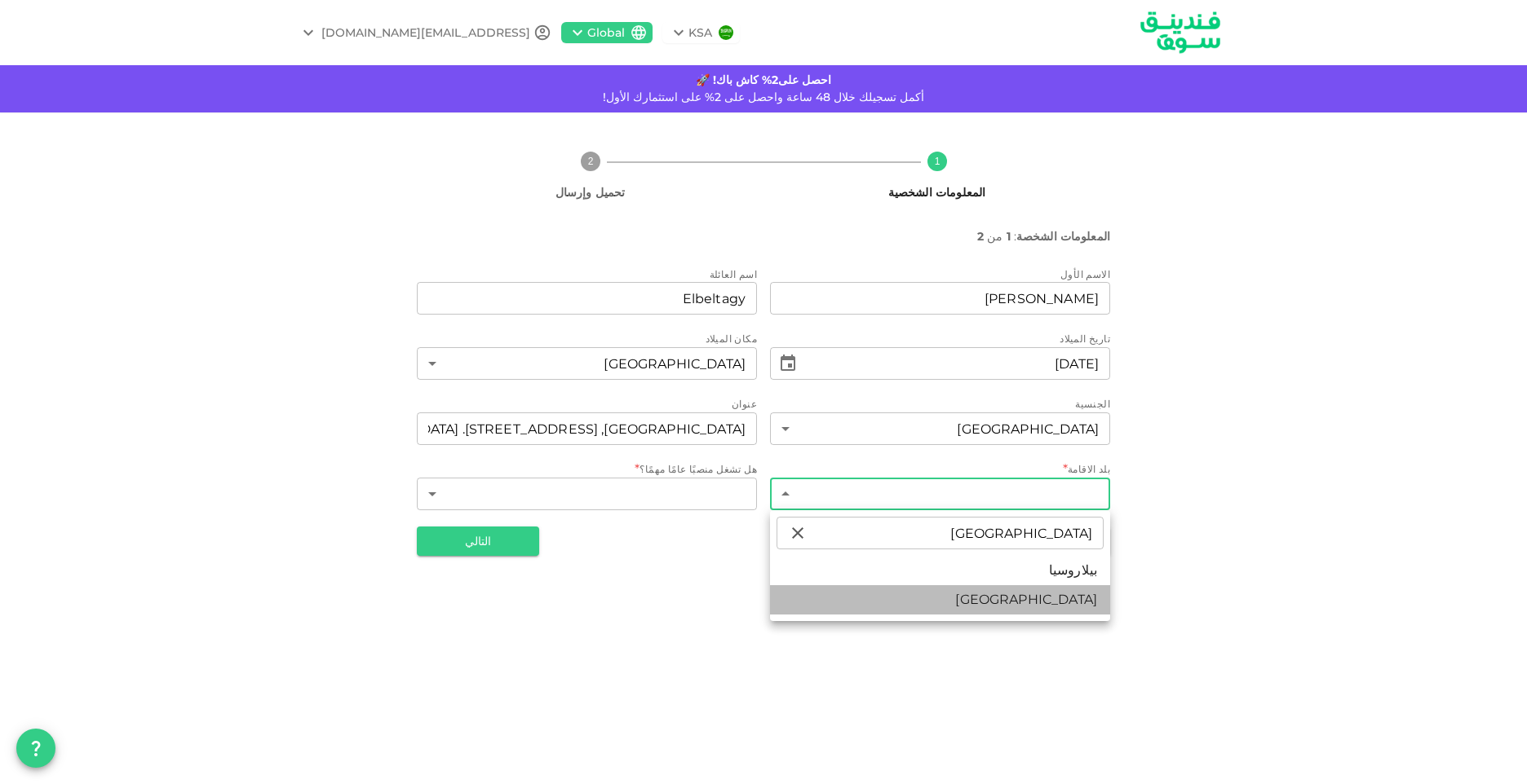
click at [1069, 612] on li "روسيا" at bounding box center [940, 600] width 340 height 30
type input "161"
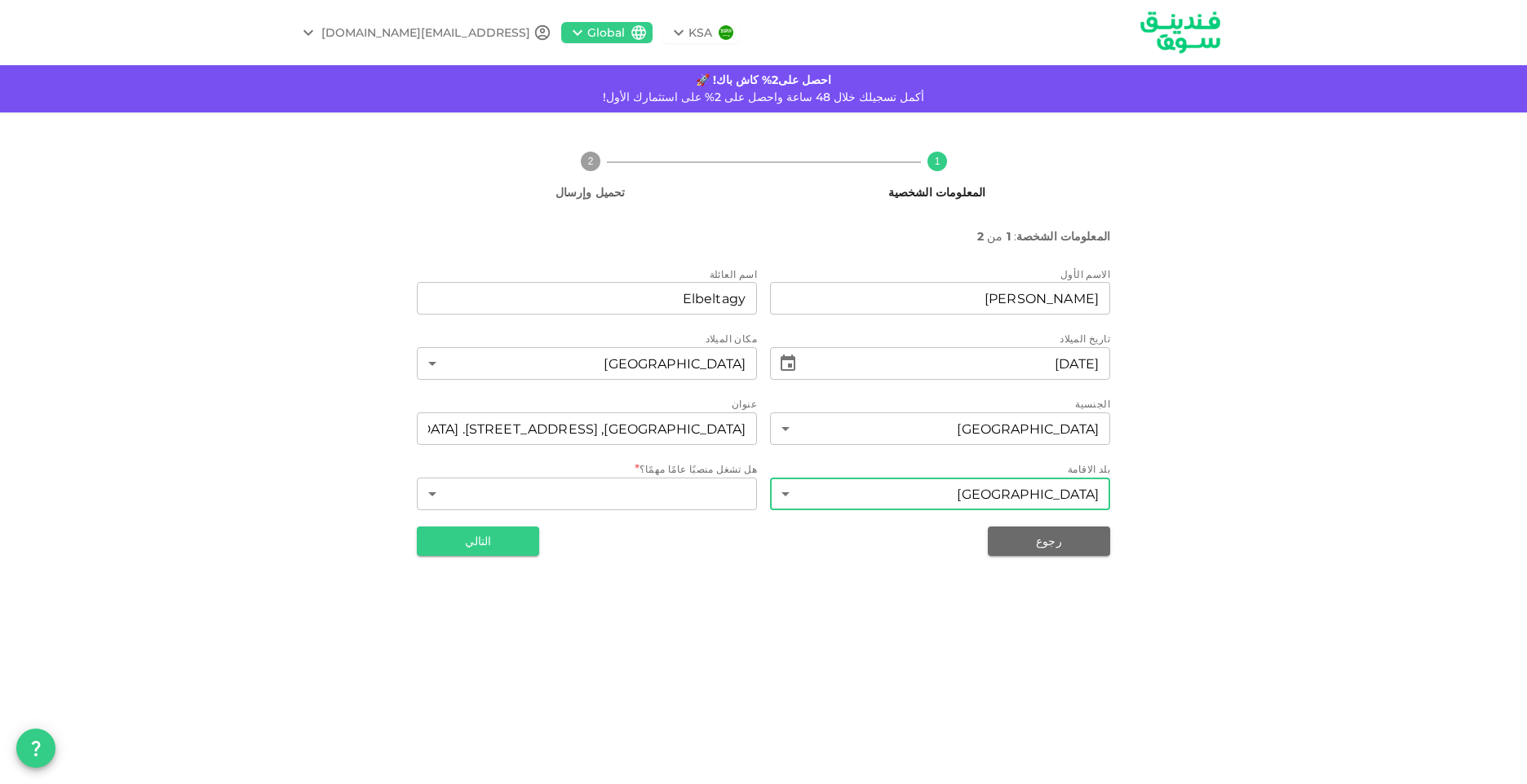
click at [648, 615] on div "KSA Global adnankhameesmohamed@gmail.com احصل على2% كاش باك! 🚀 أكمل تسجيلك خلال…" at bounding box center [764, 392] width 1527 height 784
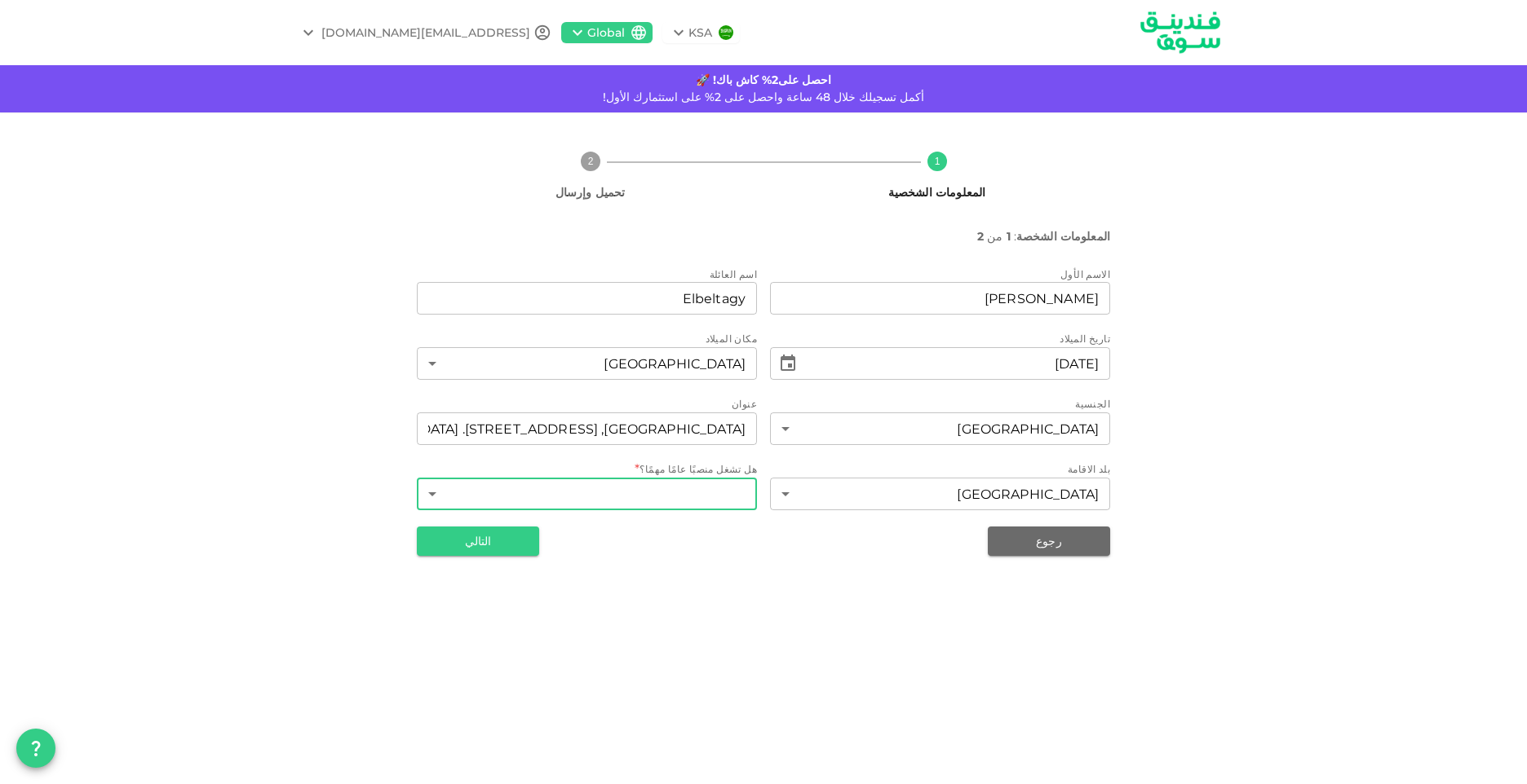
click at [688, 503] on body "KSA Global adnankhameesmohamed@gmail.com احصل على2% كاش باك! 🚀 أكمل تسجيلك خلال…" at bounding box center [764, 392] width 1527 height 784
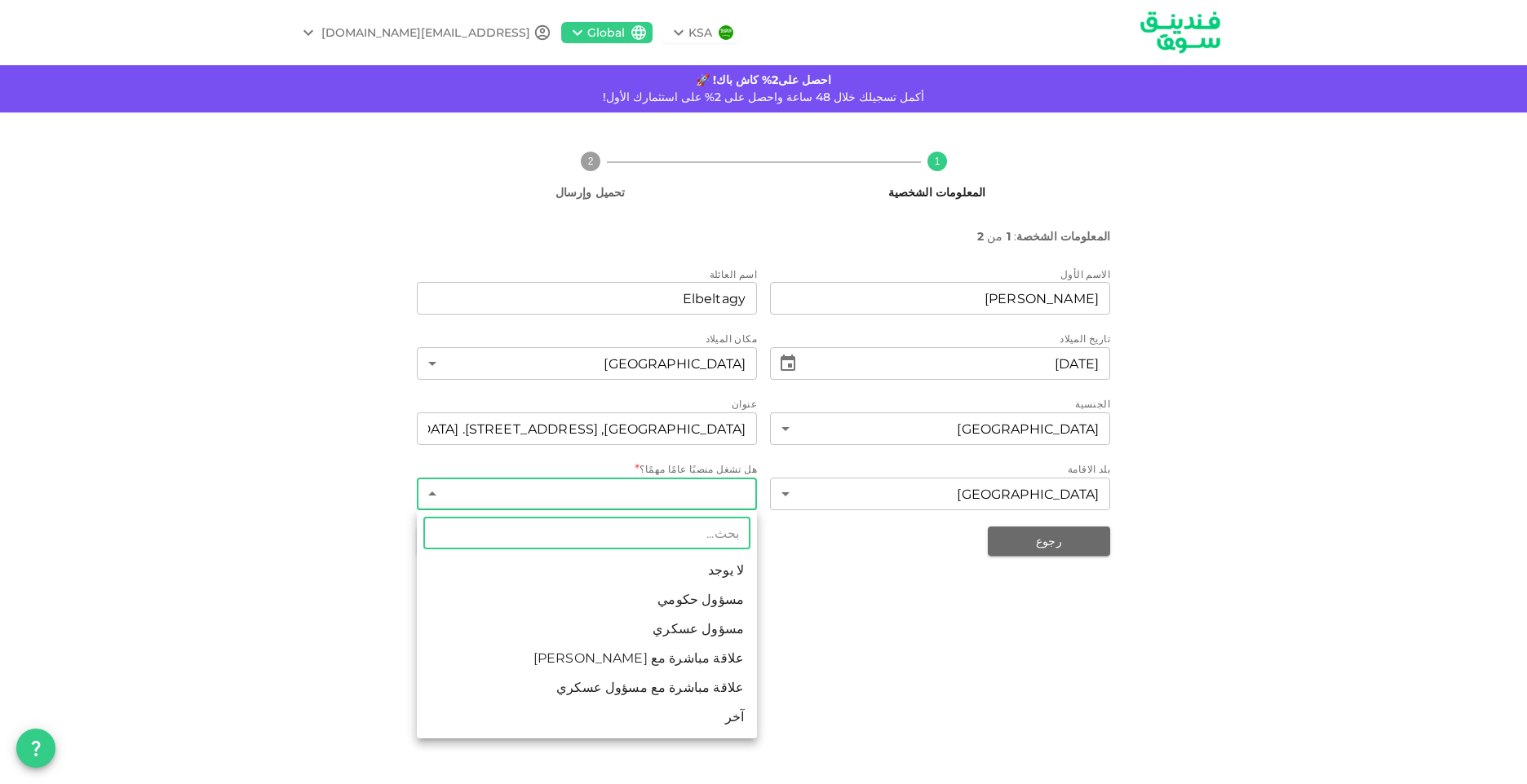
click at [733, 566] on li "لا يوجد" at bounding box center [587, 571] width 340 height 30
type input "1"
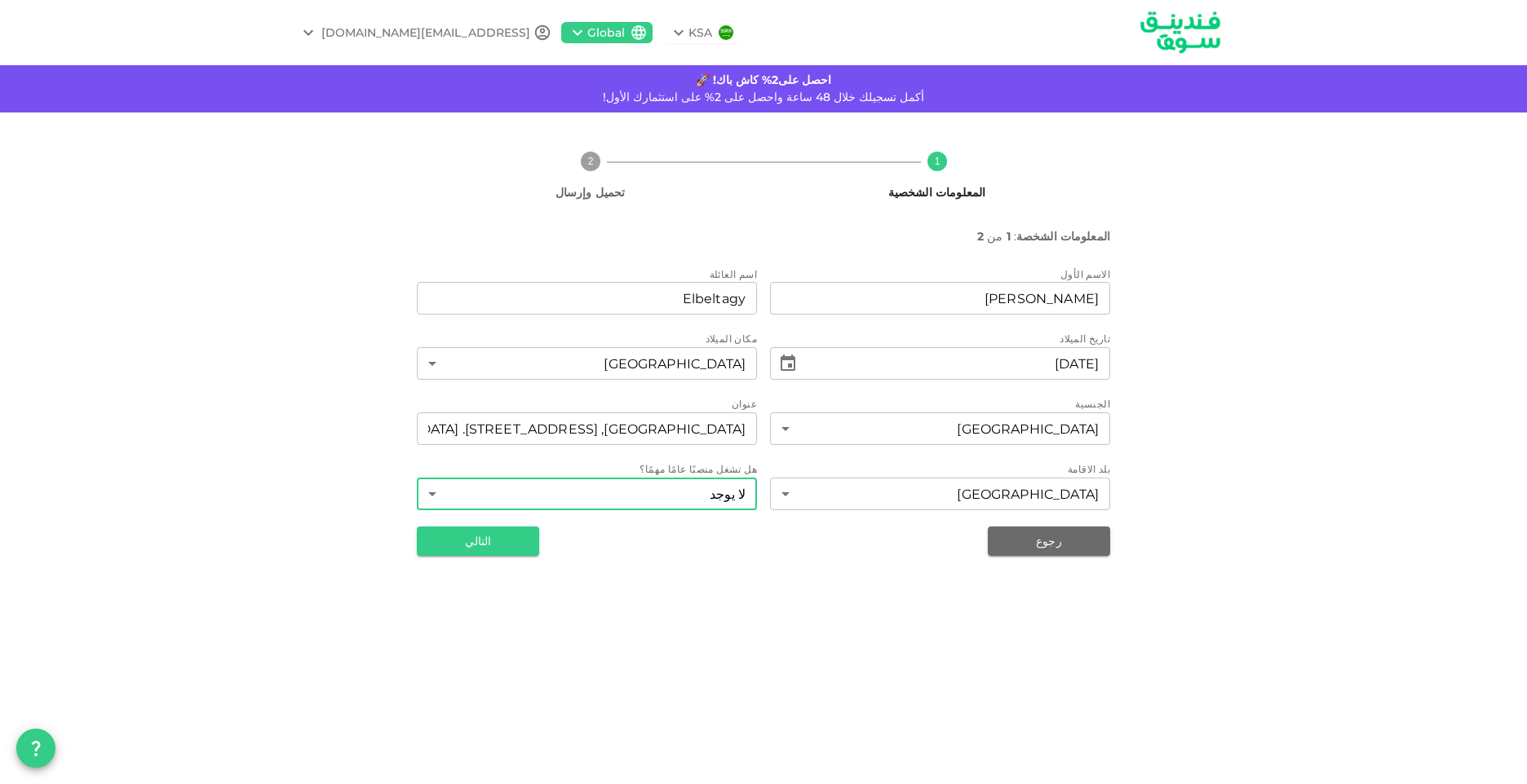
click at [868, 624] on div "KSA Global adnankhameesmohamed@gmail.com احصل على2% كاش باك! 🚀 أكمل تسجيلك خلال…" at bounding box center [764, 392] width 1527 height 784
click at [466, 540] on button "التالي" at bounding box center [478, 541] width 122 height 30
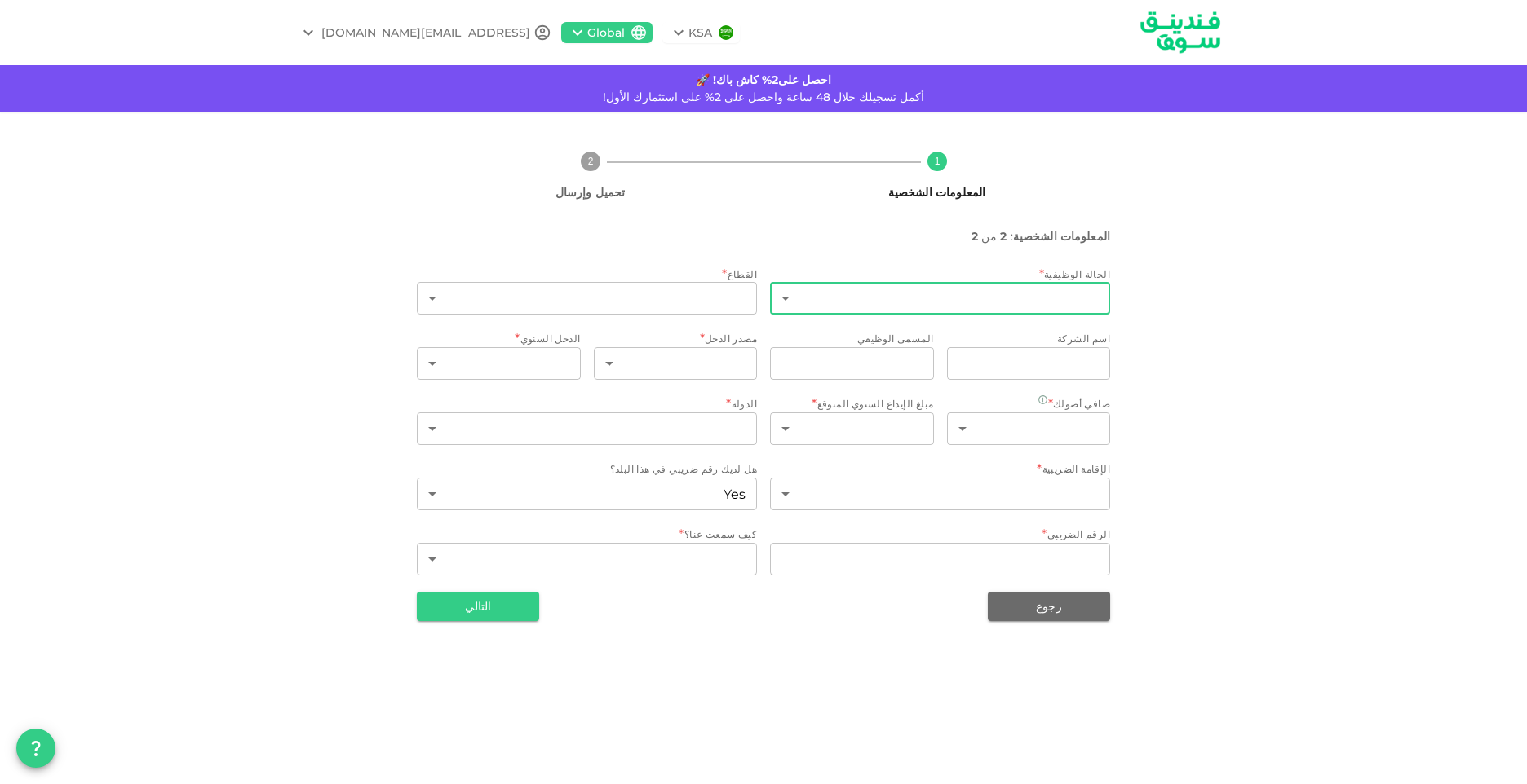
click at [977, 291] on body "KSA Global adnankhameesmohamed@gmail.com احصل على2% كاش باك! 🚀 أكمل تسجيلك خلال…" at bounding box center [764, 392] width 1527 height 784
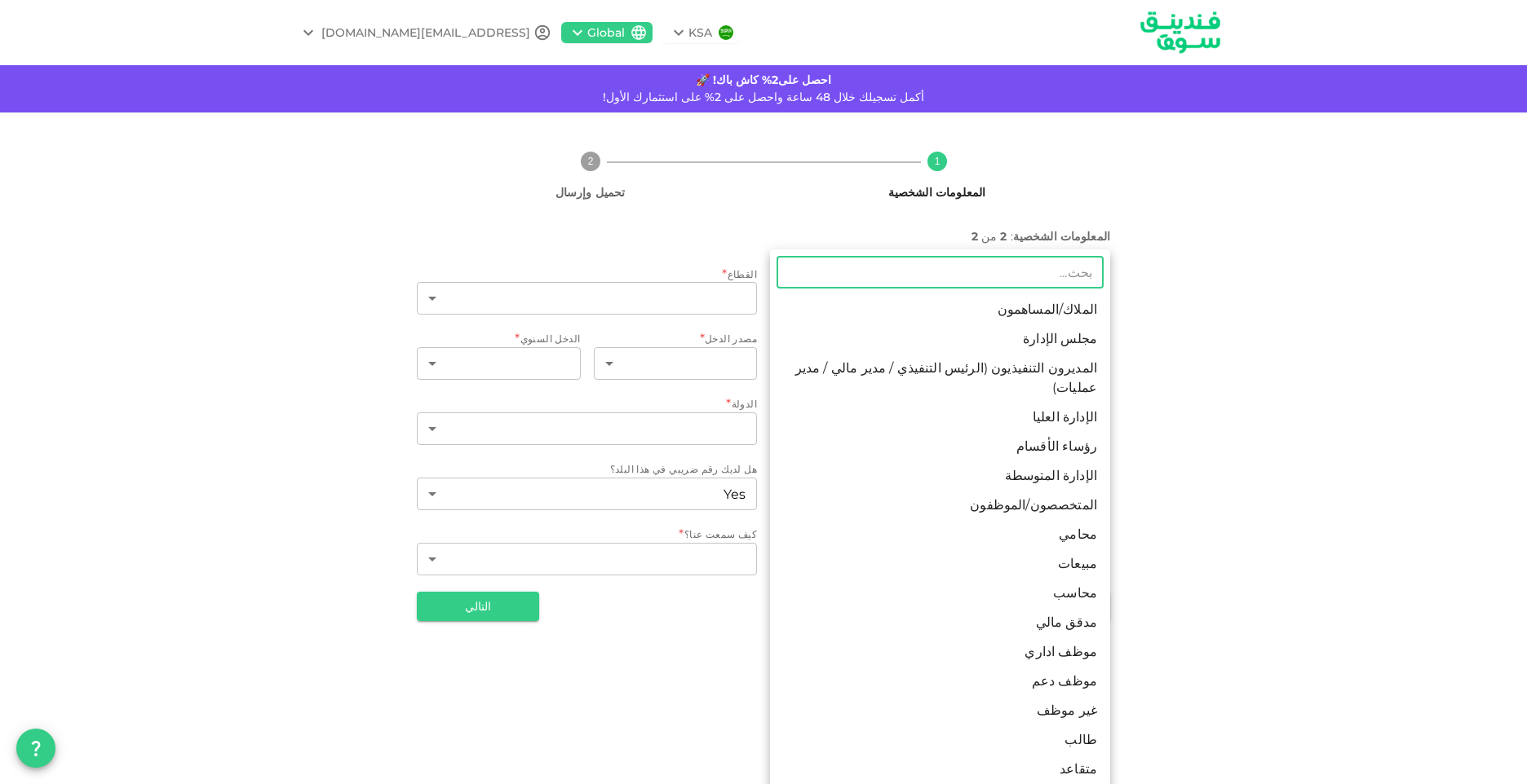
click at [1063, 550] on li "مبيعات" at bounding box center [940, 564] width 340 height 30
type input "9"
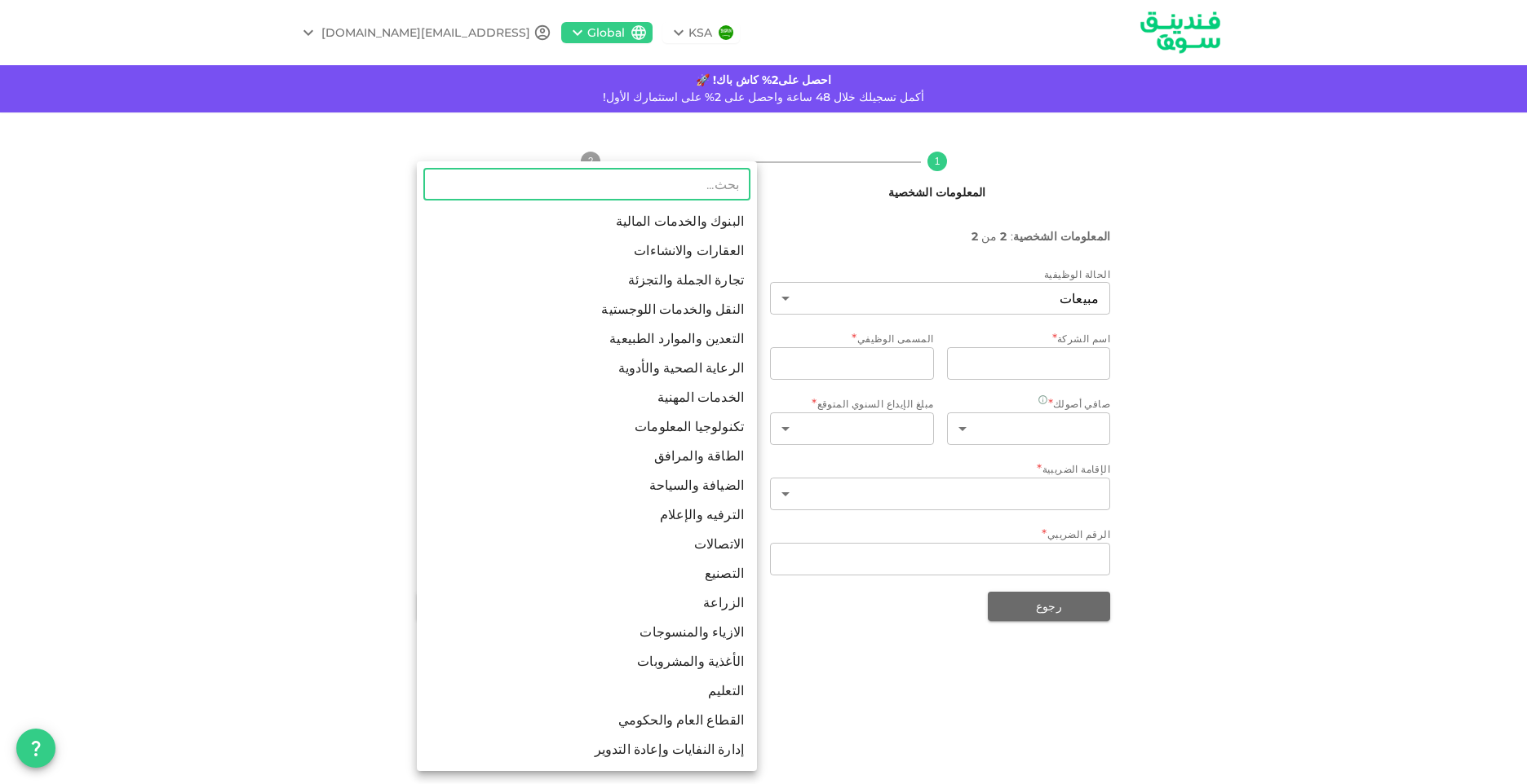
click at [662, 290] on body "KSA Global adnankhameesmohamed@gmail.com احصل على2% كاش باك! 🚀 أكمل تسجيلك خلال…" at bounding box center [764, 392] width 1527 height 784
click at [686, 449] on li "الطاقة والمرافق" at bounding box center [587, 457] width 340 height 30
type input "9"
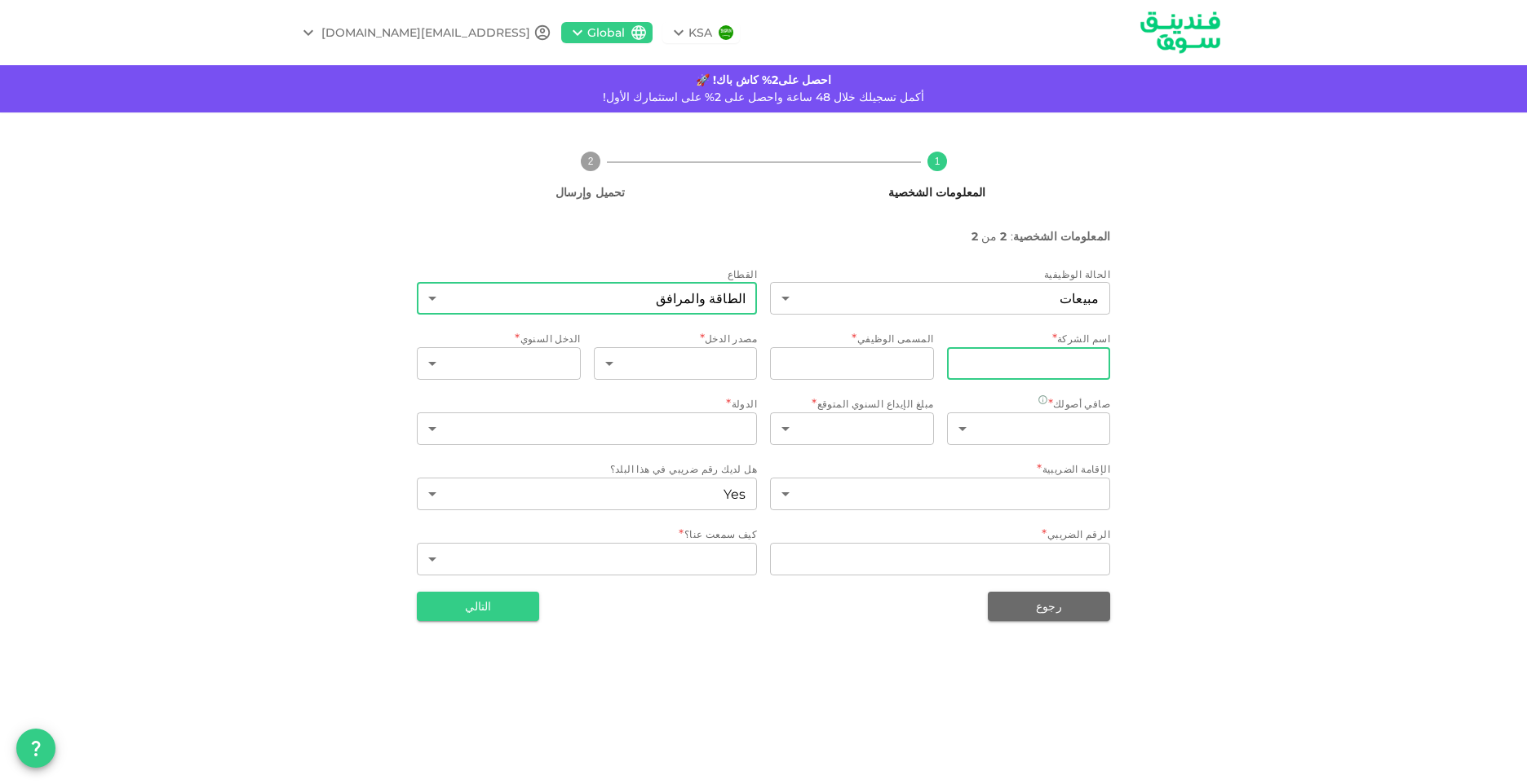
click at [1042, 363] on input "companyName" at bounding box center [1028, 364] width 164 height 33
type input "SHTORM LTD"
type input "[GEOGRAPHIC_DATA]"
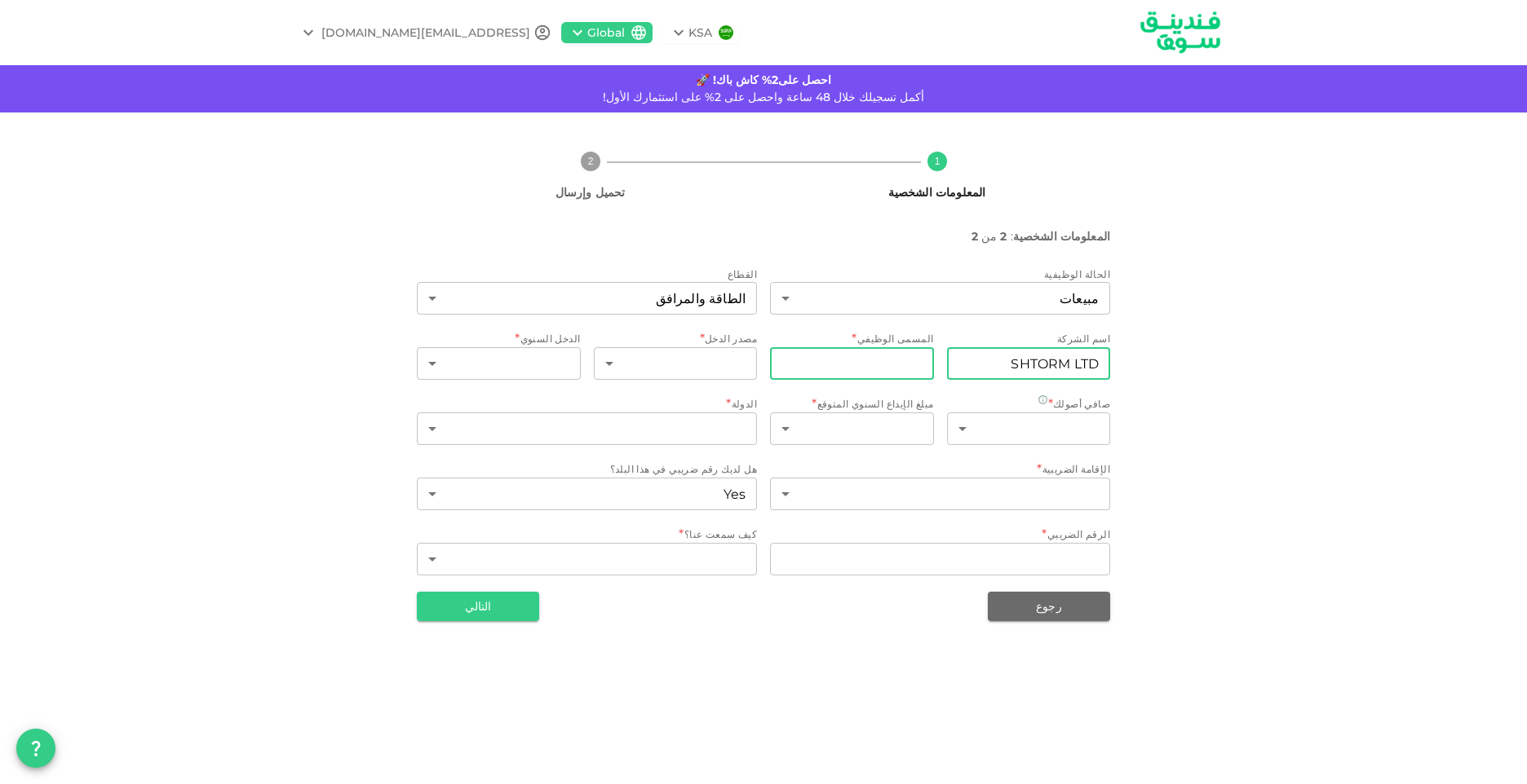
click at [888, 372] on input "jobTitle" at bounding box center [852, 364] width 164 height 33
type input "Export manager"
click at [728, 371] on body "KSA Global adnankhameesmohamed@gmail.com احصل على2% كاش باك! 🚀 أكمل تسجيلك خلال…" at bounding box center [764, 392] width 1527 height 784
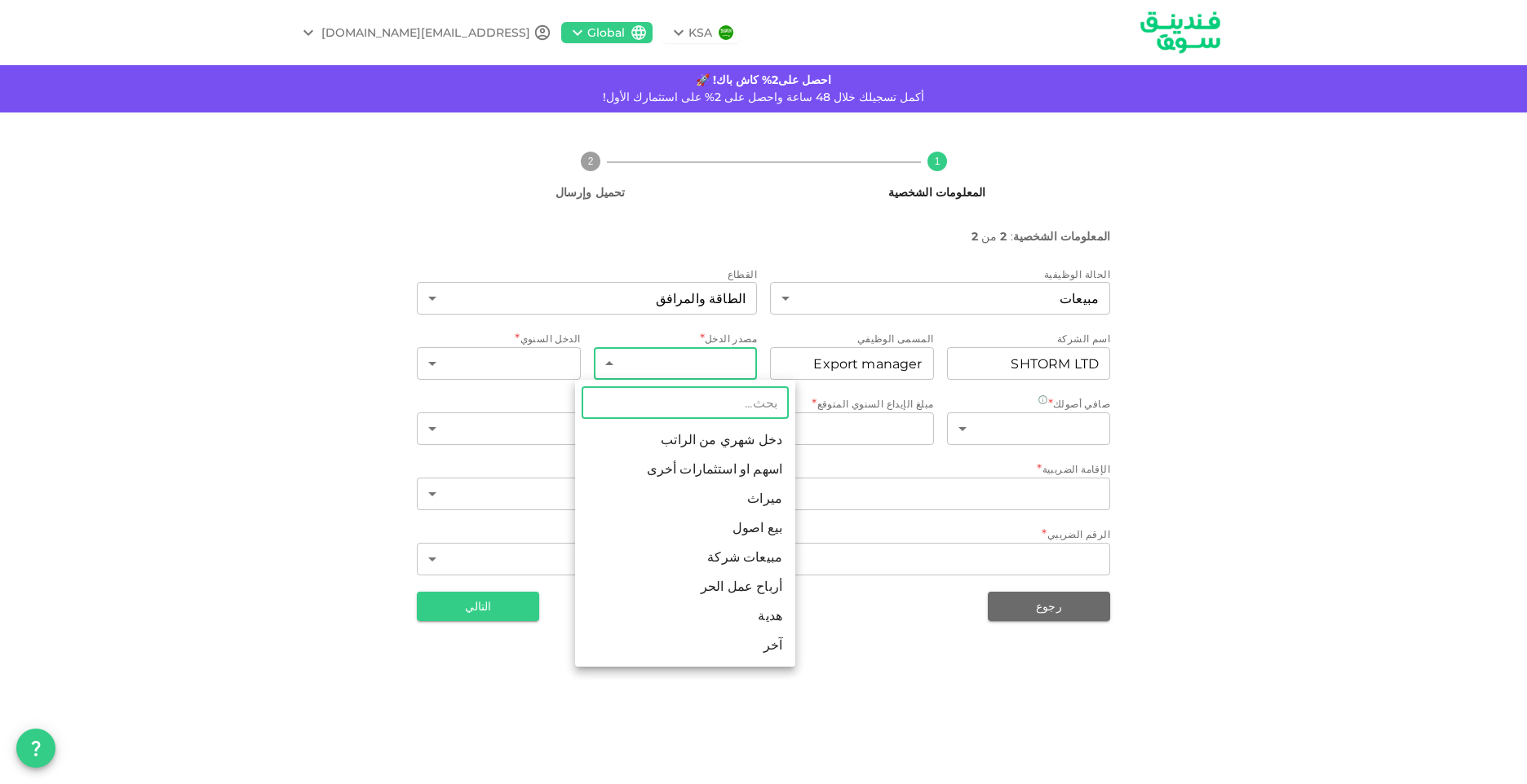
click at [721, 450] on li "دخل شهري من الراتب" at bounding box center [685, 441] width 220 height 30
type input "1"
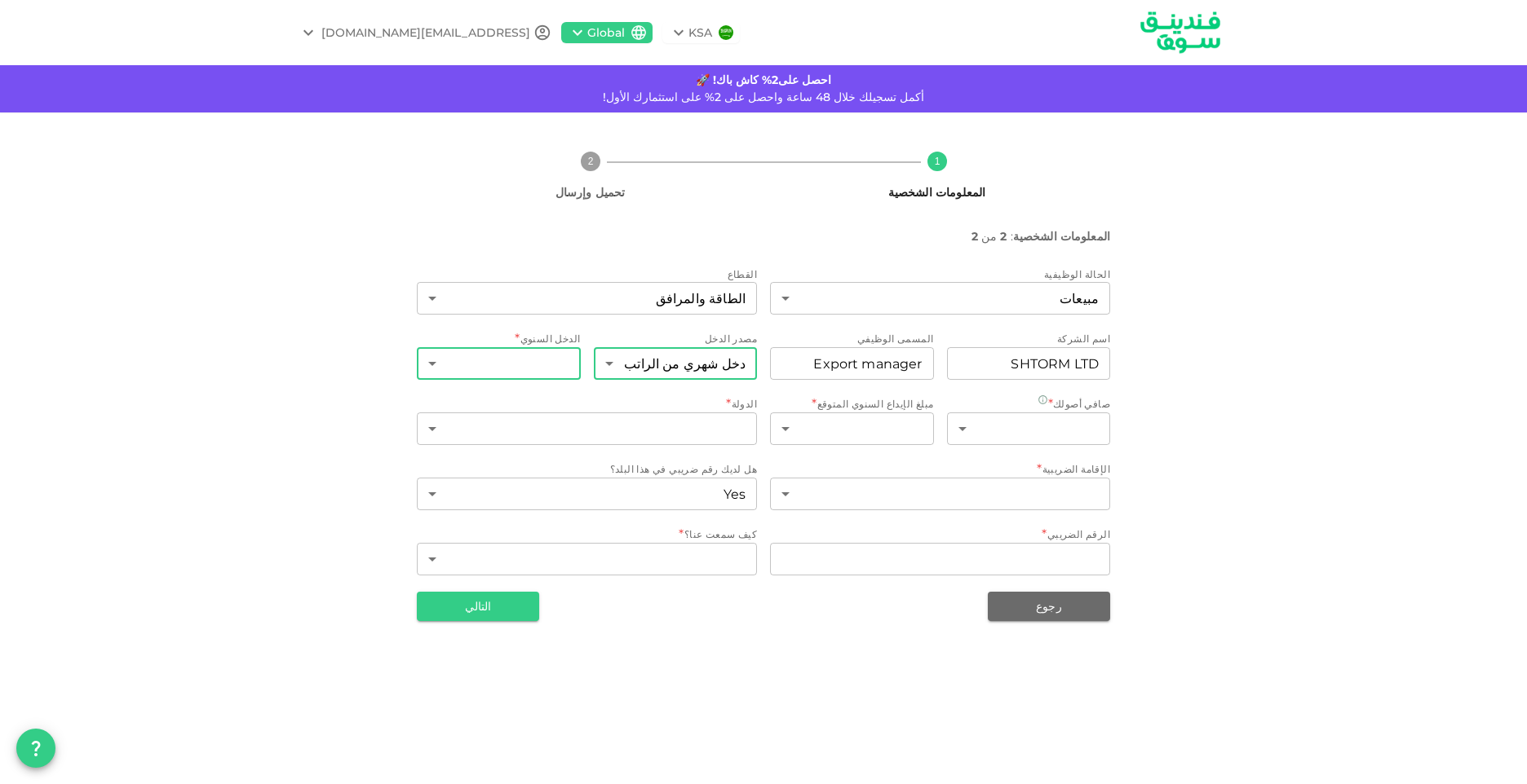
click at [529, 371] on body "KSA Global adnankhameesmohamed@gmail.com احصل على2% كاش باك! 🚀 أكمل تسجيلك خلال…" at bounding box center [764, 392] width 1527 height 784
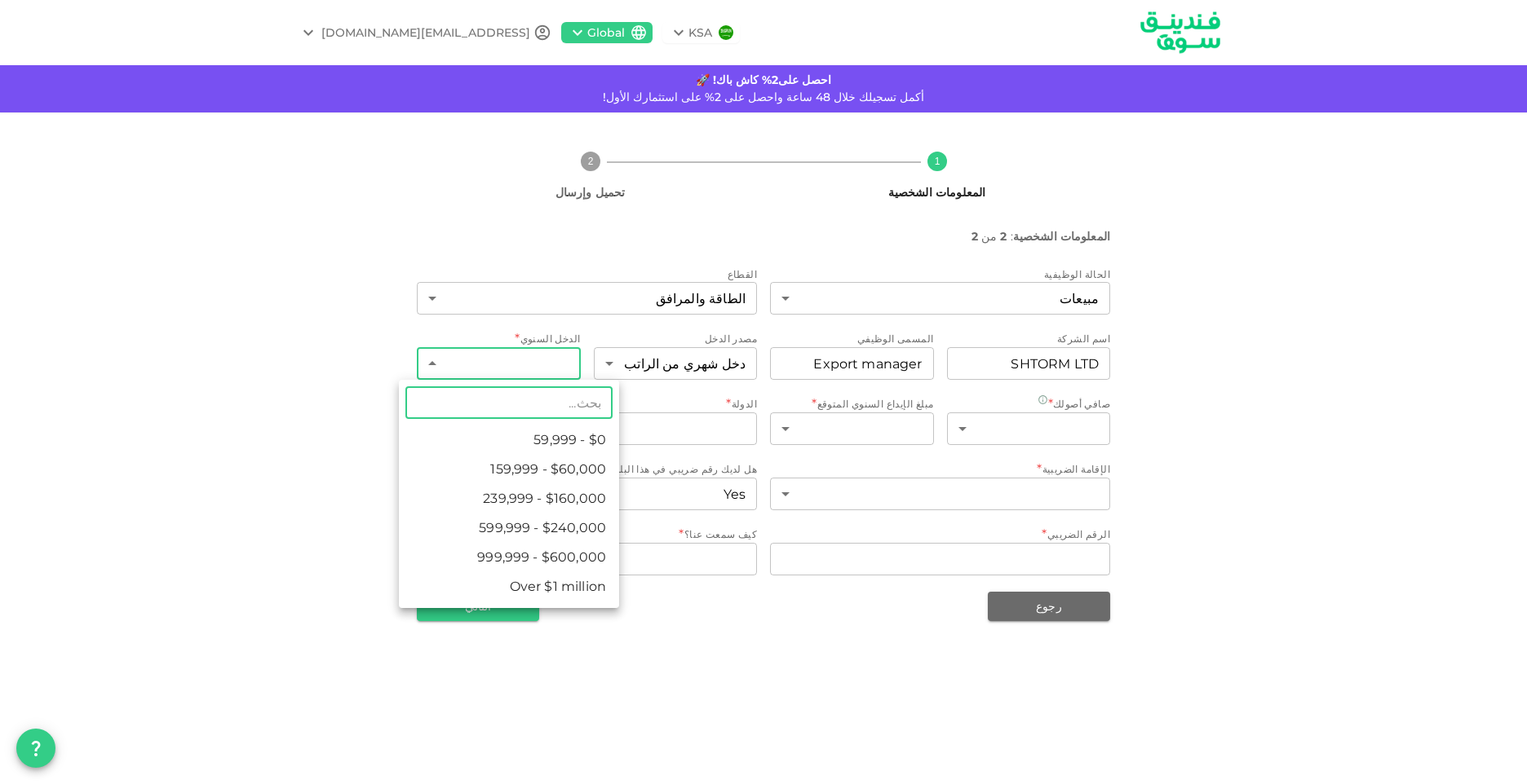
click at [546, 446] on li "$0 - 59,999" at bounding box center [508, 441] width 220 height 30
type input "1"
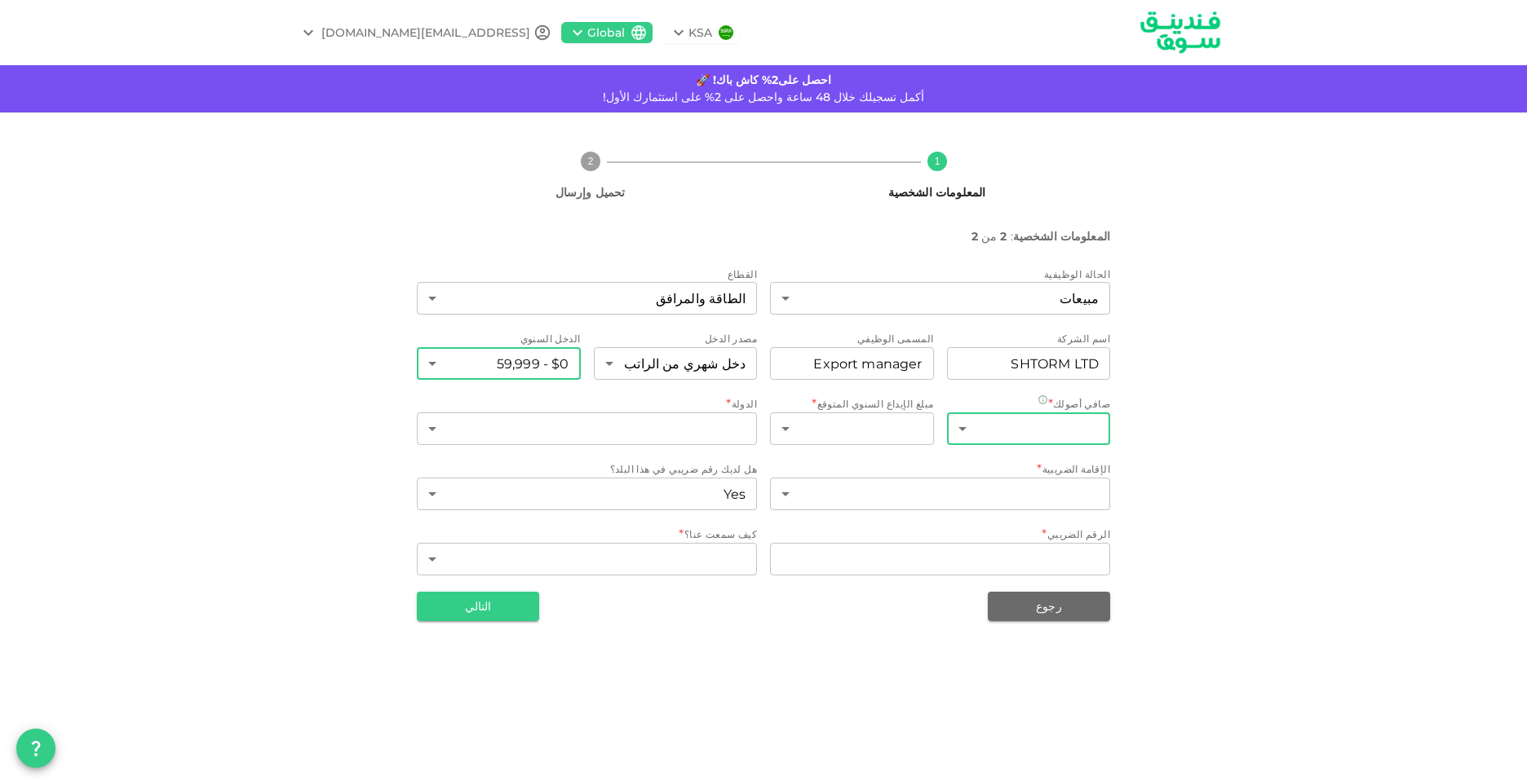
click at [1016, 438] on body "KSA Global adnankhameesmohamed@gmail.com احصل على2% كاش باك! 🚀 أكمل تسجيلك خلال…" at bounding box center [764, 392] width 1527 height 784
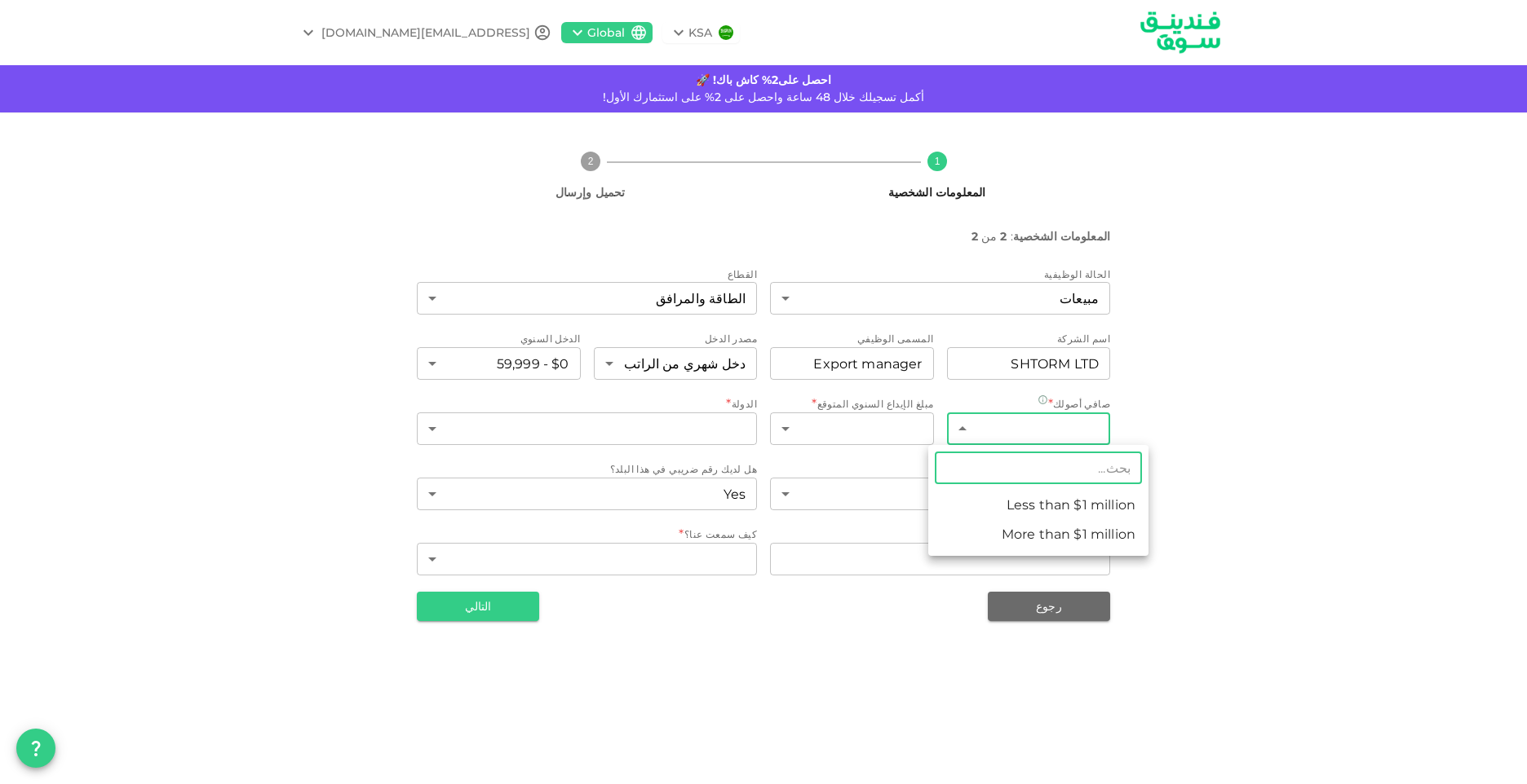
click at [1052, 514] on li "Less than $1 million" at bounding box center [1038, 506] width 220 height 30
type input "1"
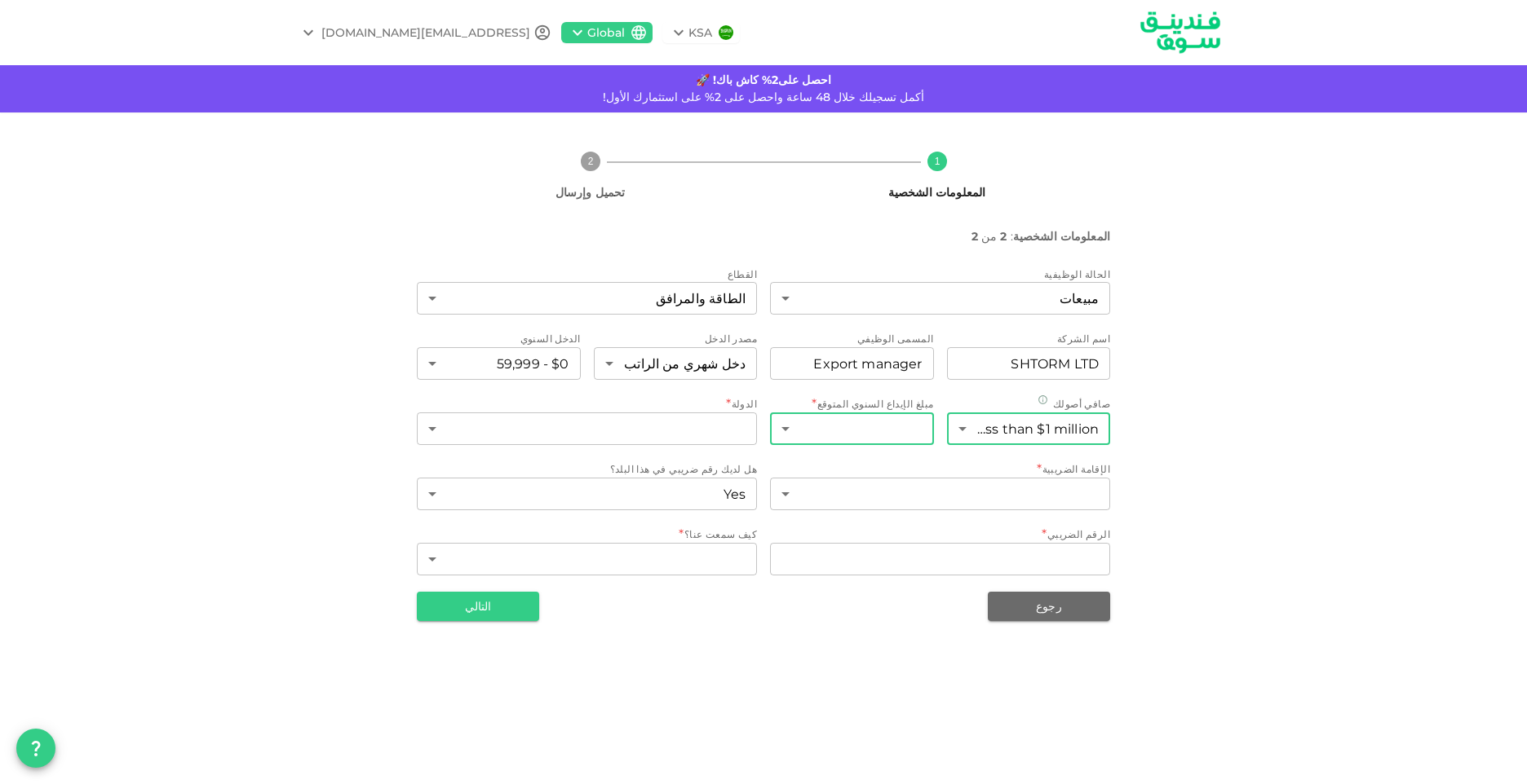
click at [846, 435] on body "KSA Global adnankhameesmohamed@gmail.com احصل على2% كاش باك! 🚀 أكمل تسجيلك خلال…" at bounding box center [764, 392] width 1527 height 784
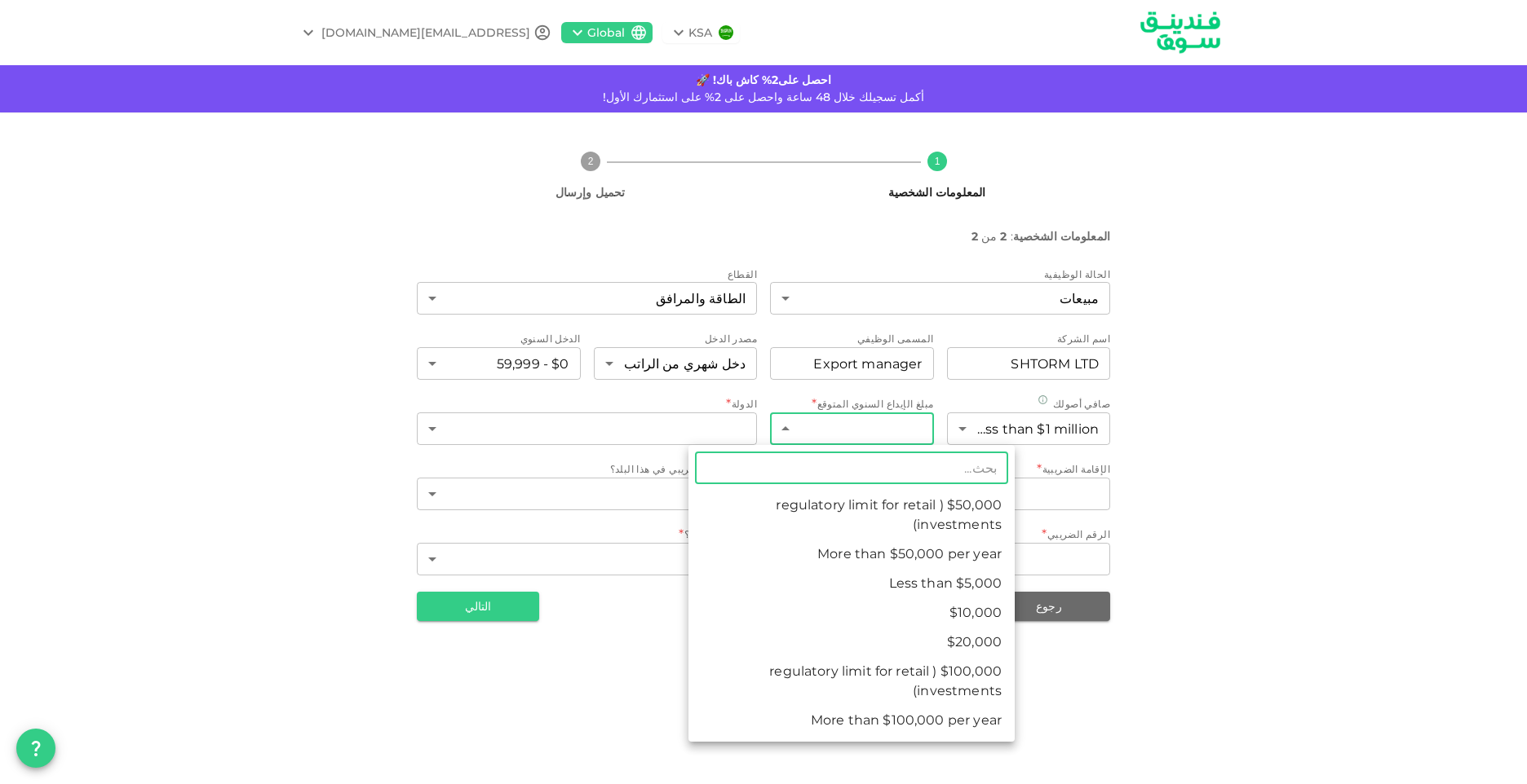
click at [934, 579] on li "Less than $5,000" at bounding box center [851, 584] width 326 height 30
type input "1"
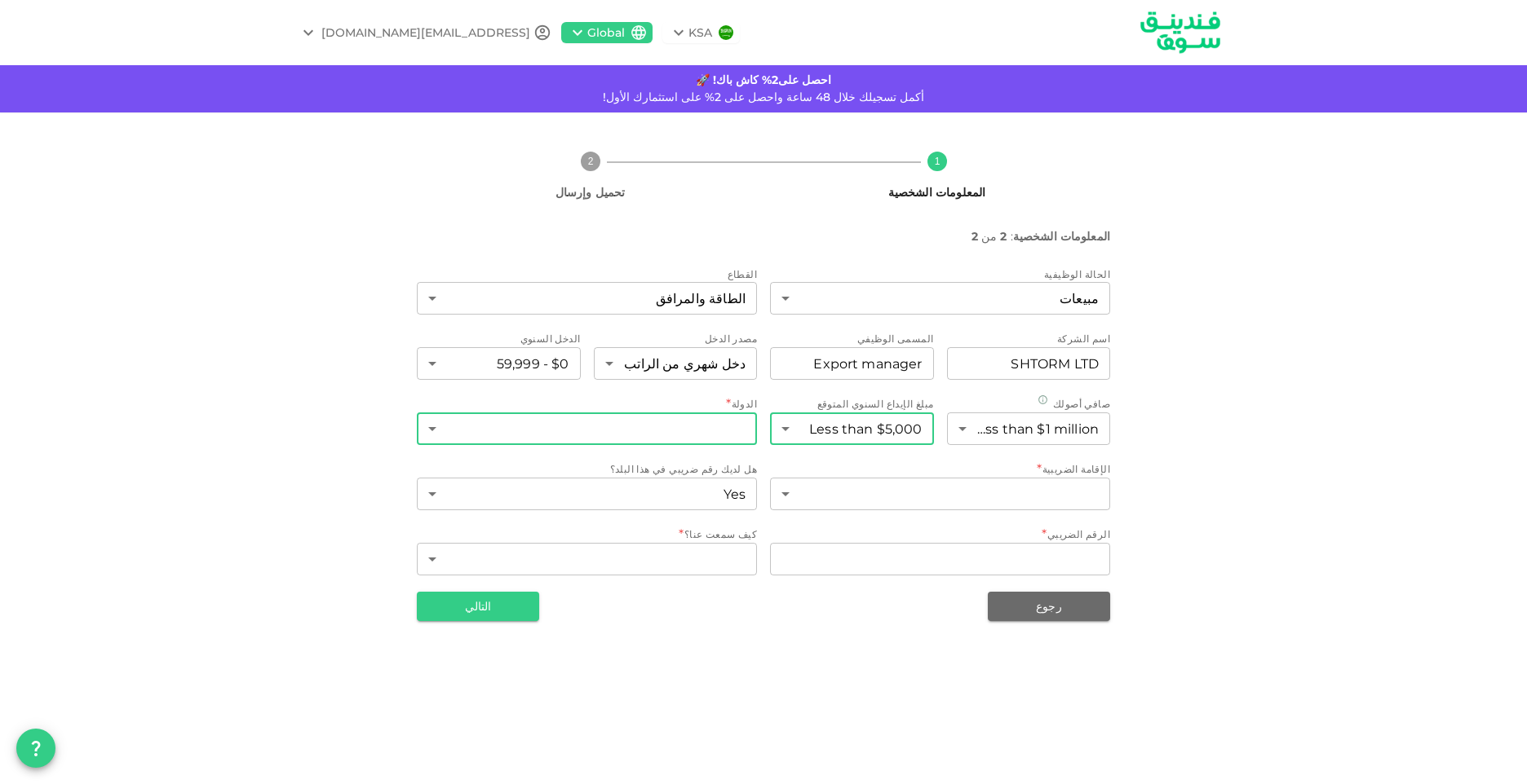
click at [686, 433] on body "KSA Global adnankhameesmohamed@gmail.com احصل على2% كاش باك! 🚀 أكمل تسجيلك خلال…" at bounding box center [764, 392] width 1527 height 784
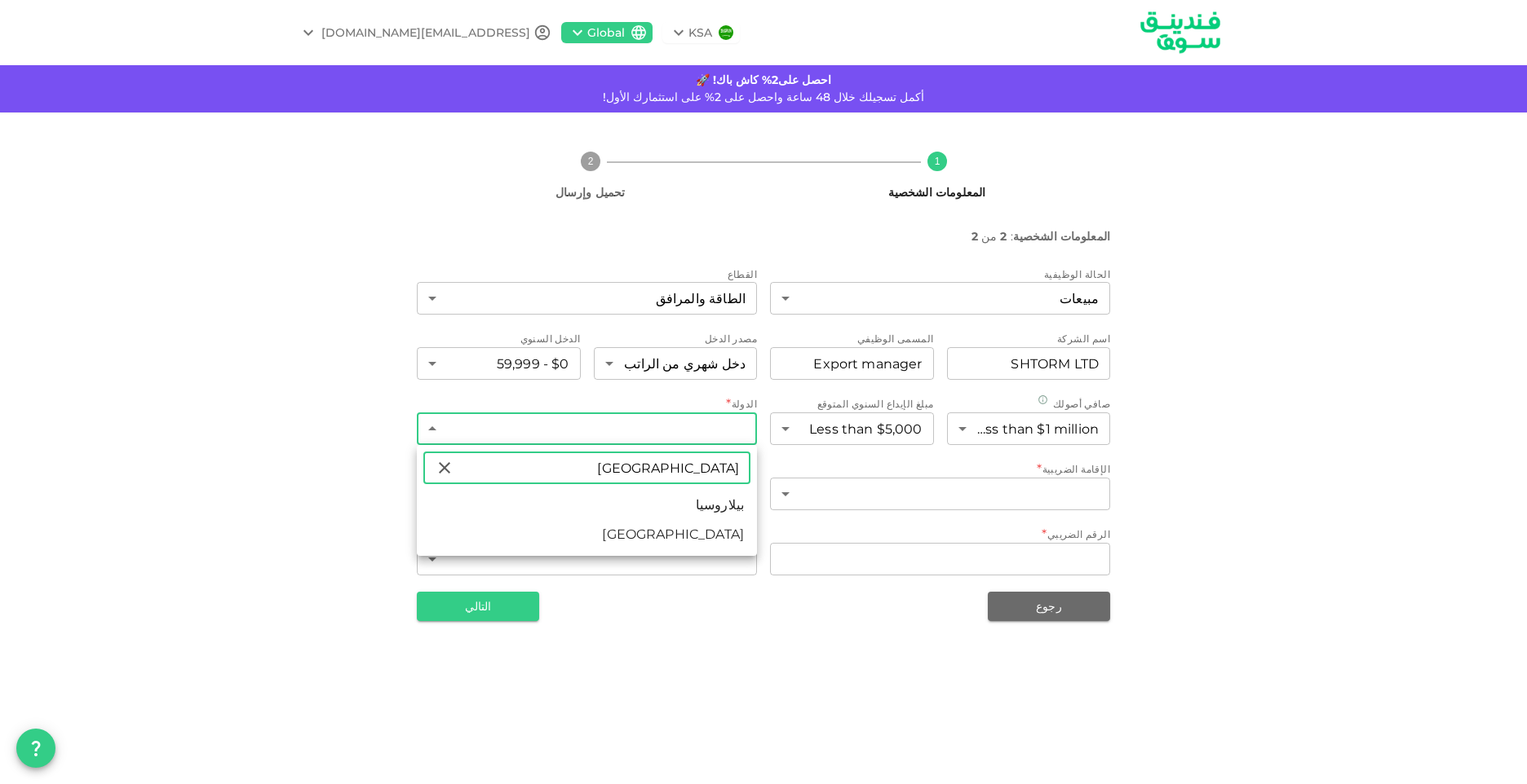
type input "روسيا"
click at [734, 540] on li "روسيا" at bounding box center [587, 535] width 340 height 30
type input "161"
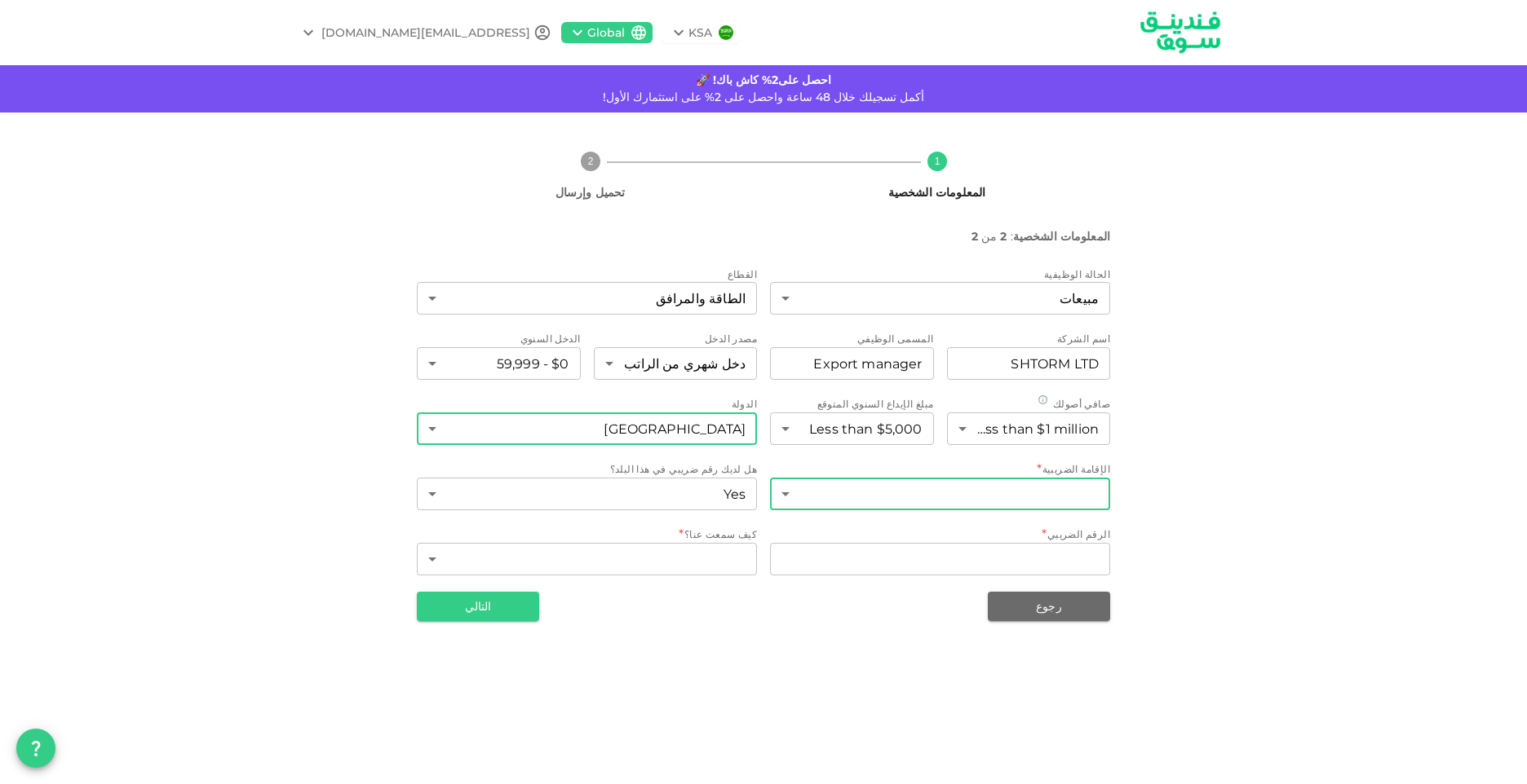
click at [967, 498] on body "KSA Global adnankhameesmohamed@gmail.com احصل على2% كاش باك! 🚀 أكمل تسجيلك خلال…" at bounding box center [764, 392] width 1527 height 784
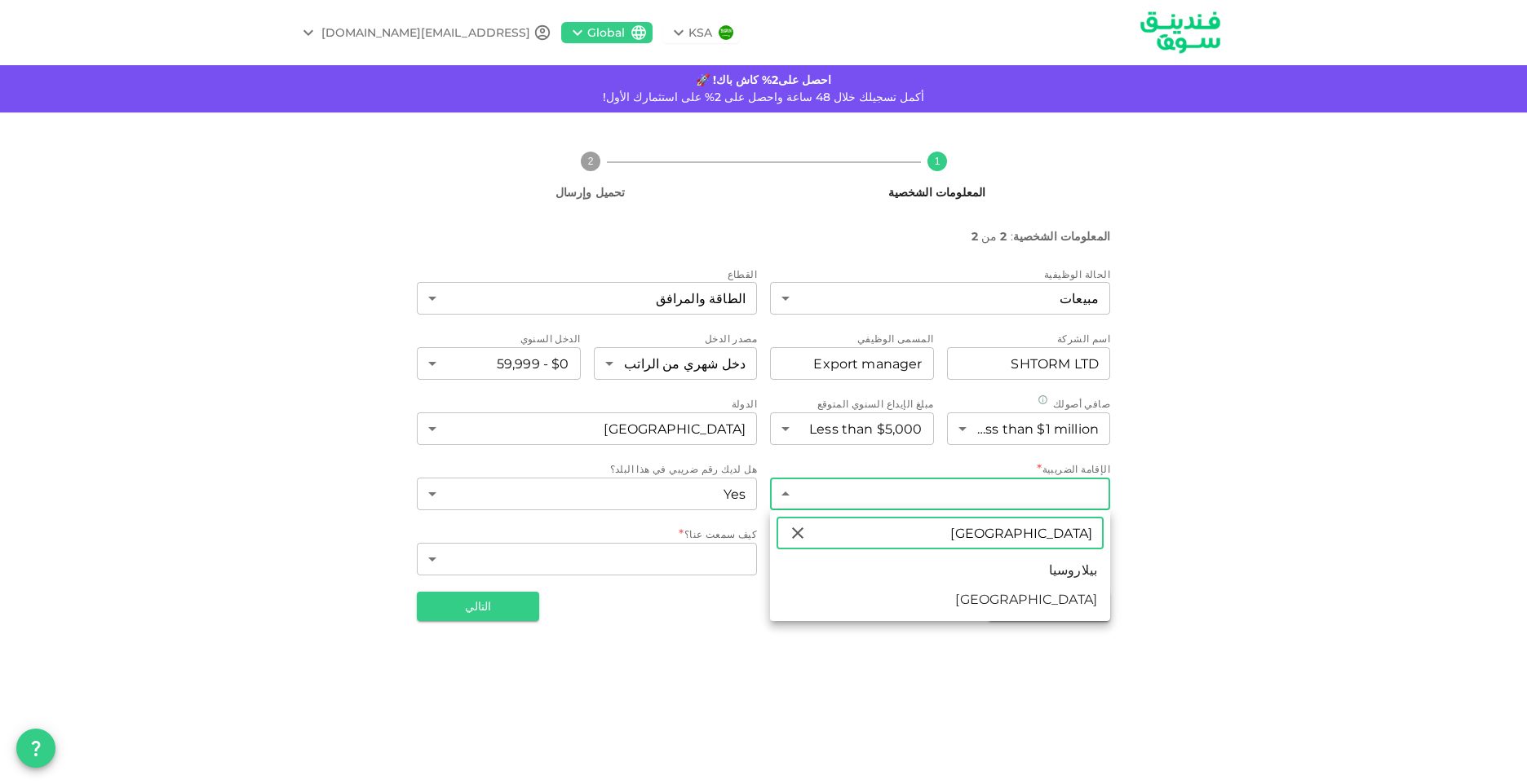
click at [1071, 537] on input "روسيا" at bounding box center [955, 533] width 296 height 33
type input "روسيا"
click at [1085, 604] on li "روسيا" at bounding box center [940, 600] width 340 height 30
type input "161"
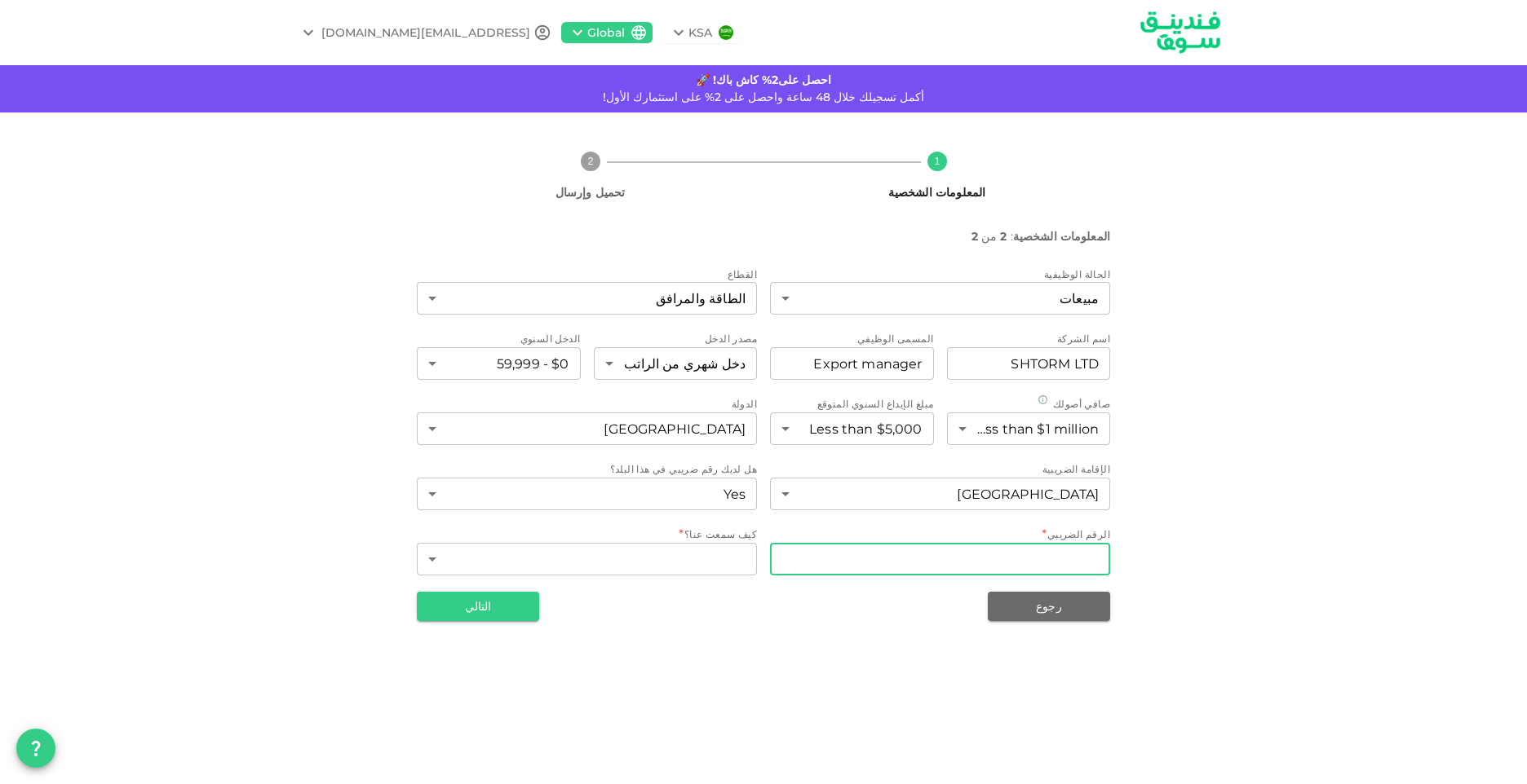
click at [944, 568] on input "الرقم الضريبي" at bounding box center [940, 560] width 340 height 33
type input "667805912303"
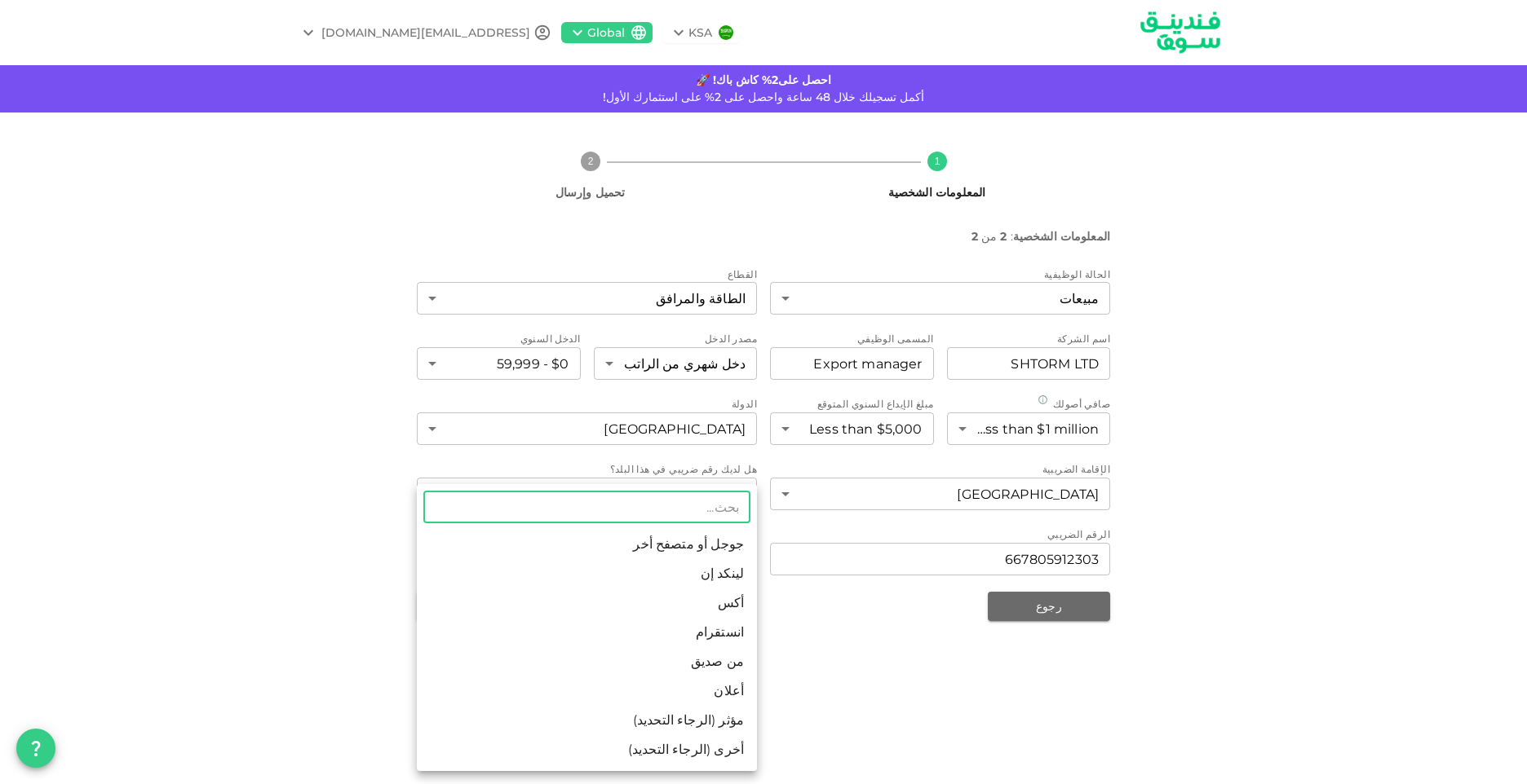
click at [631, 565] on body "KSA Global adnankhameesmohamed@gmail.com احصل على2% كاش باك! 🚀 أكمل تسجيلك خلال…" at bounding box center [764, 392] width 1527 height 784
click at [729, 687] on li "أعلان" at bounding box center [587, 692] width 340 height 30
type input "11"
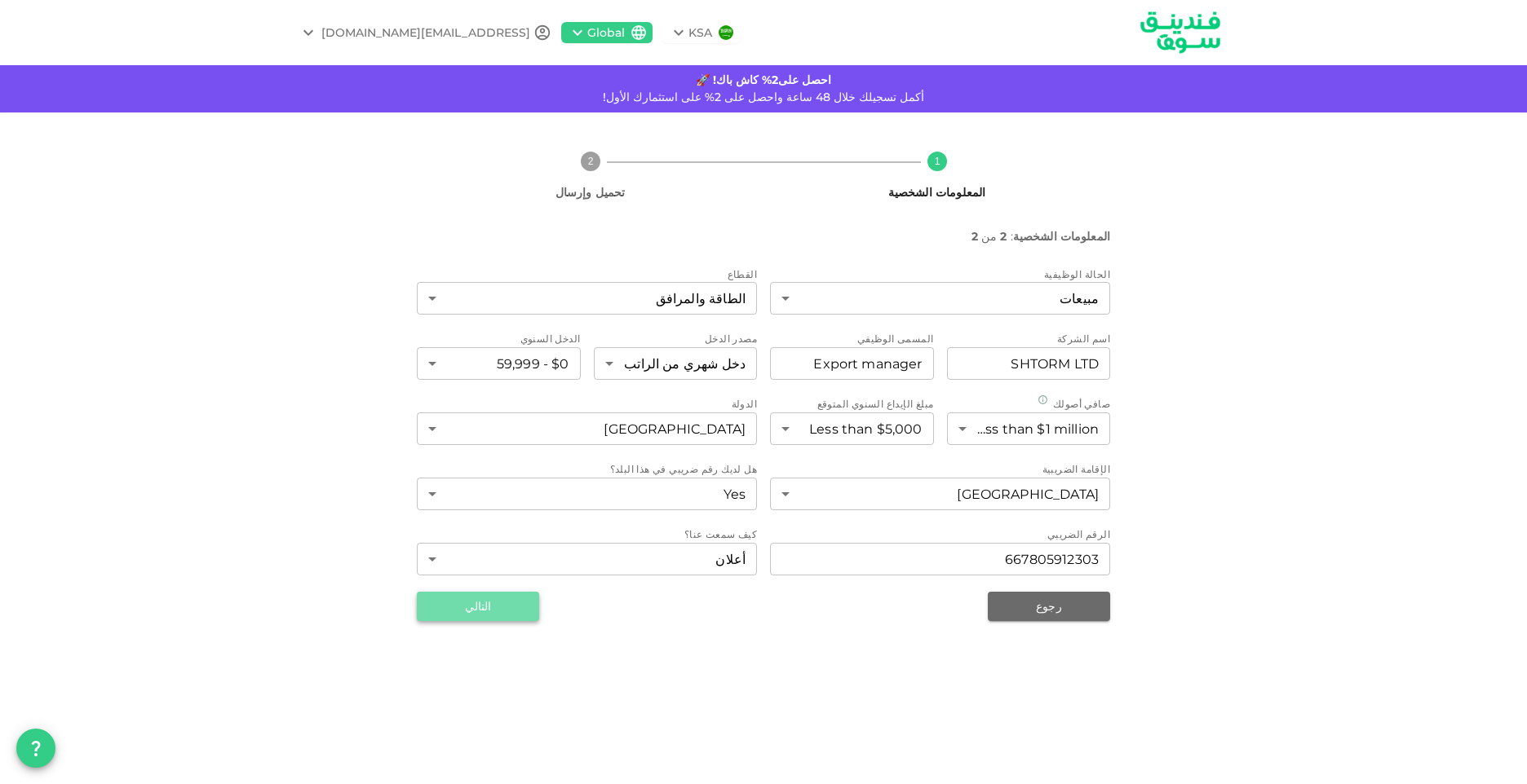
click at [499, 598] on button "التالي" at bounding box center [478, 607] width 122 height 30
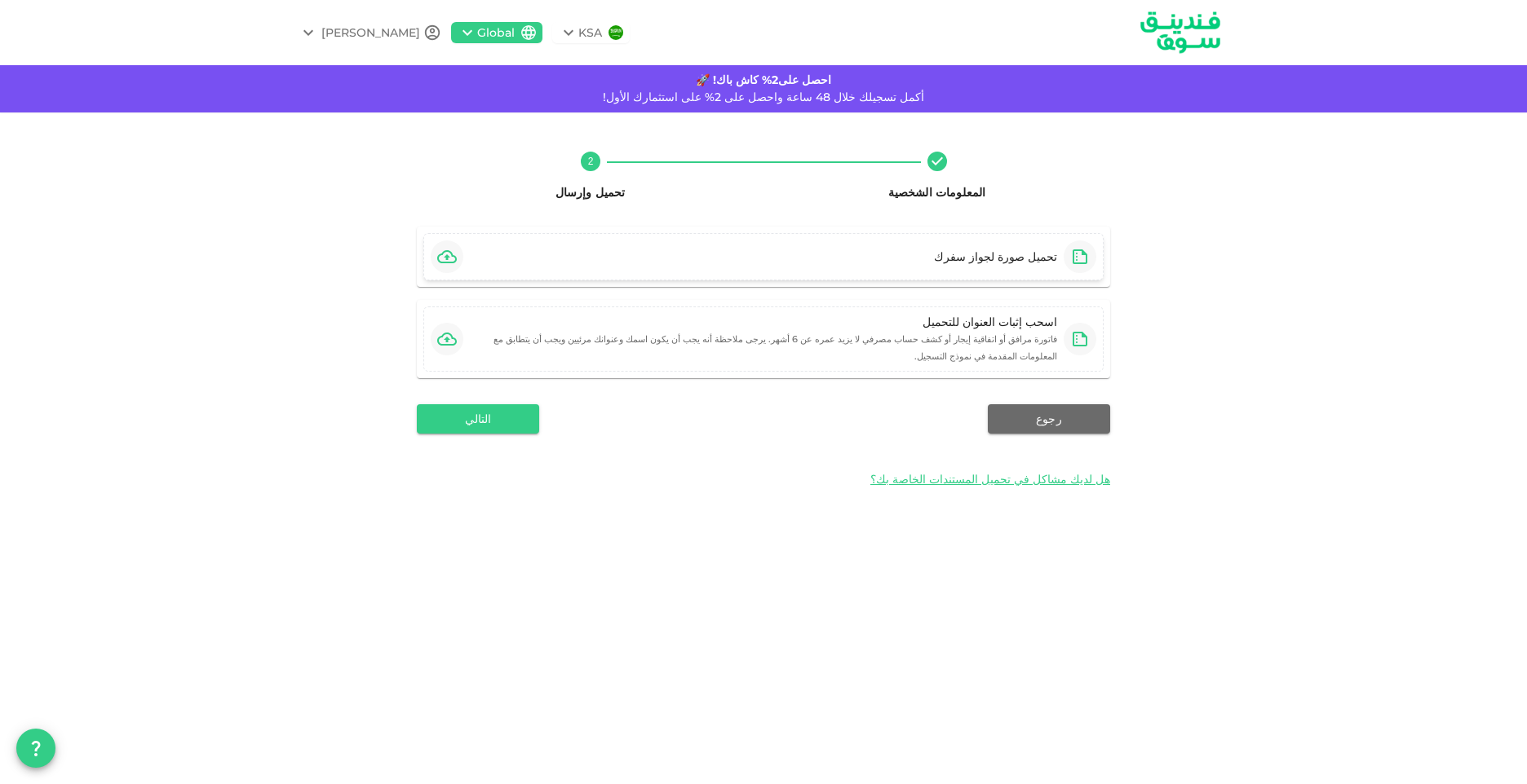
click at [981, 259] on div "تحميل صورة لجواز سفرك" at bounding box center [995, 257] width 123 height 17
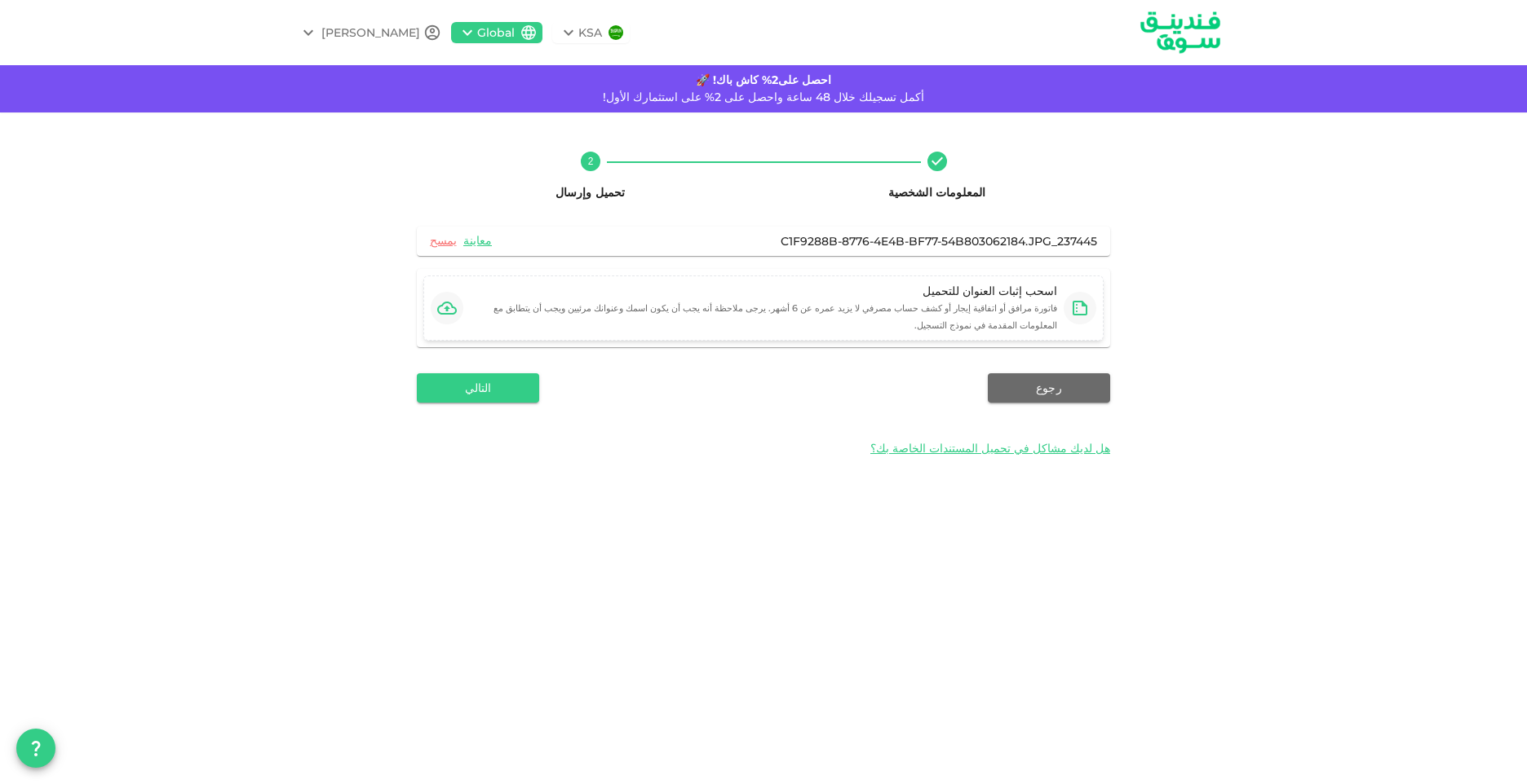
click at [439, 304] on icon "button" at bounding box center [447, 309] width 20 height 20
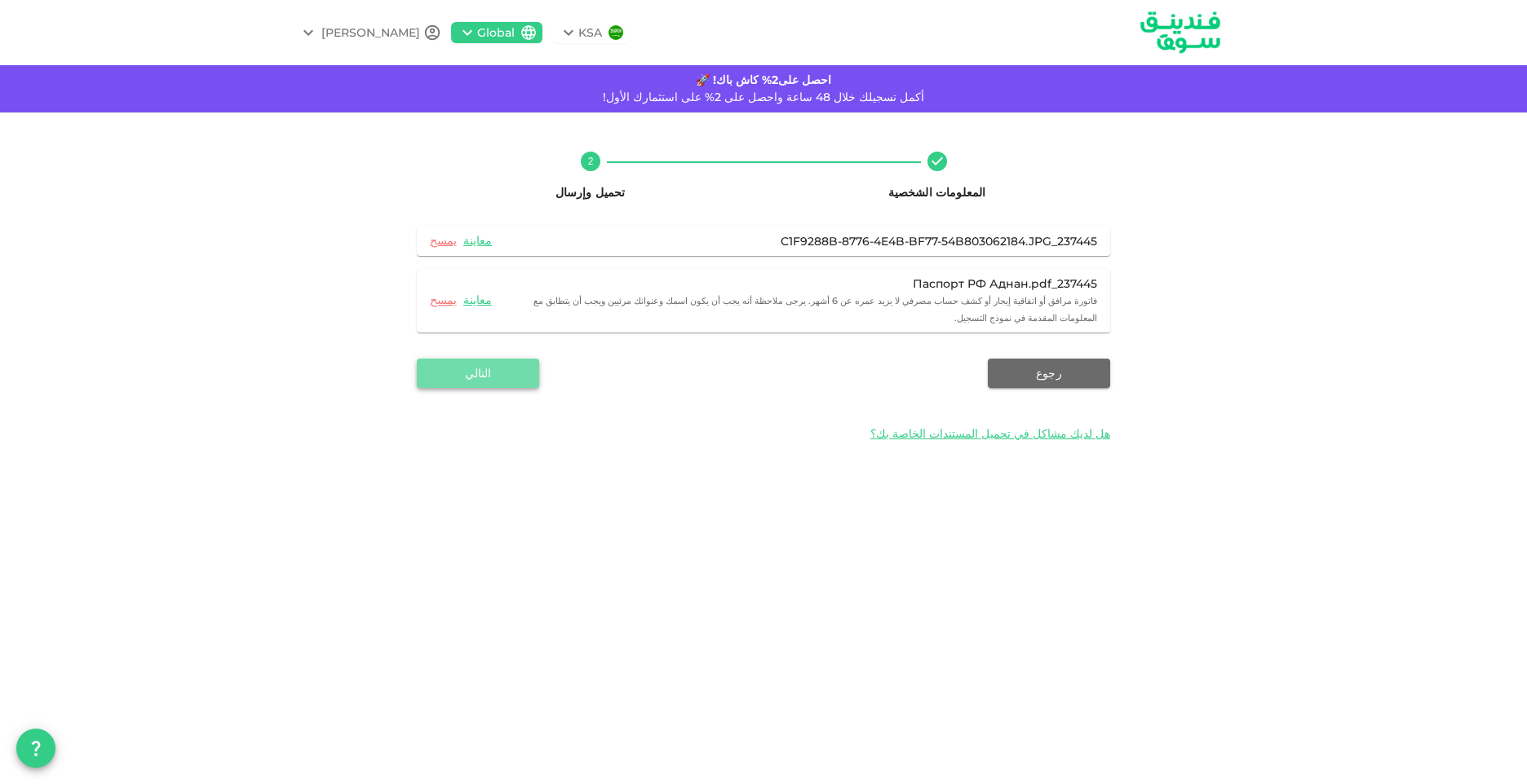
click at [470, 359] on button "التالي" at bounding box center [478, 374] width 122 height 30
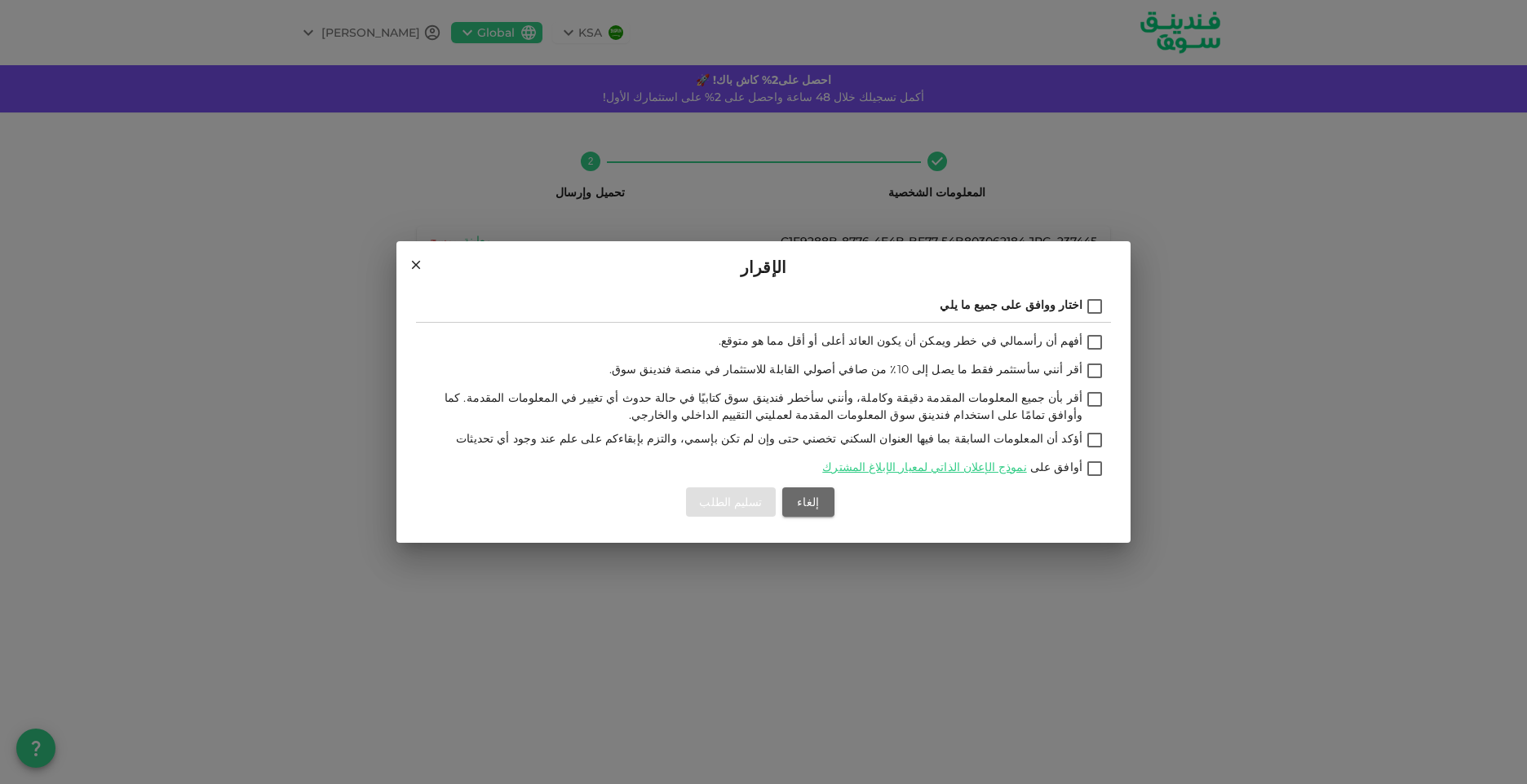
click at [1092, 306] on input "اختار ووافق على جميع ما يلي" at bounding box center [1094, 308] width 25 height 22
checkbox input "true"
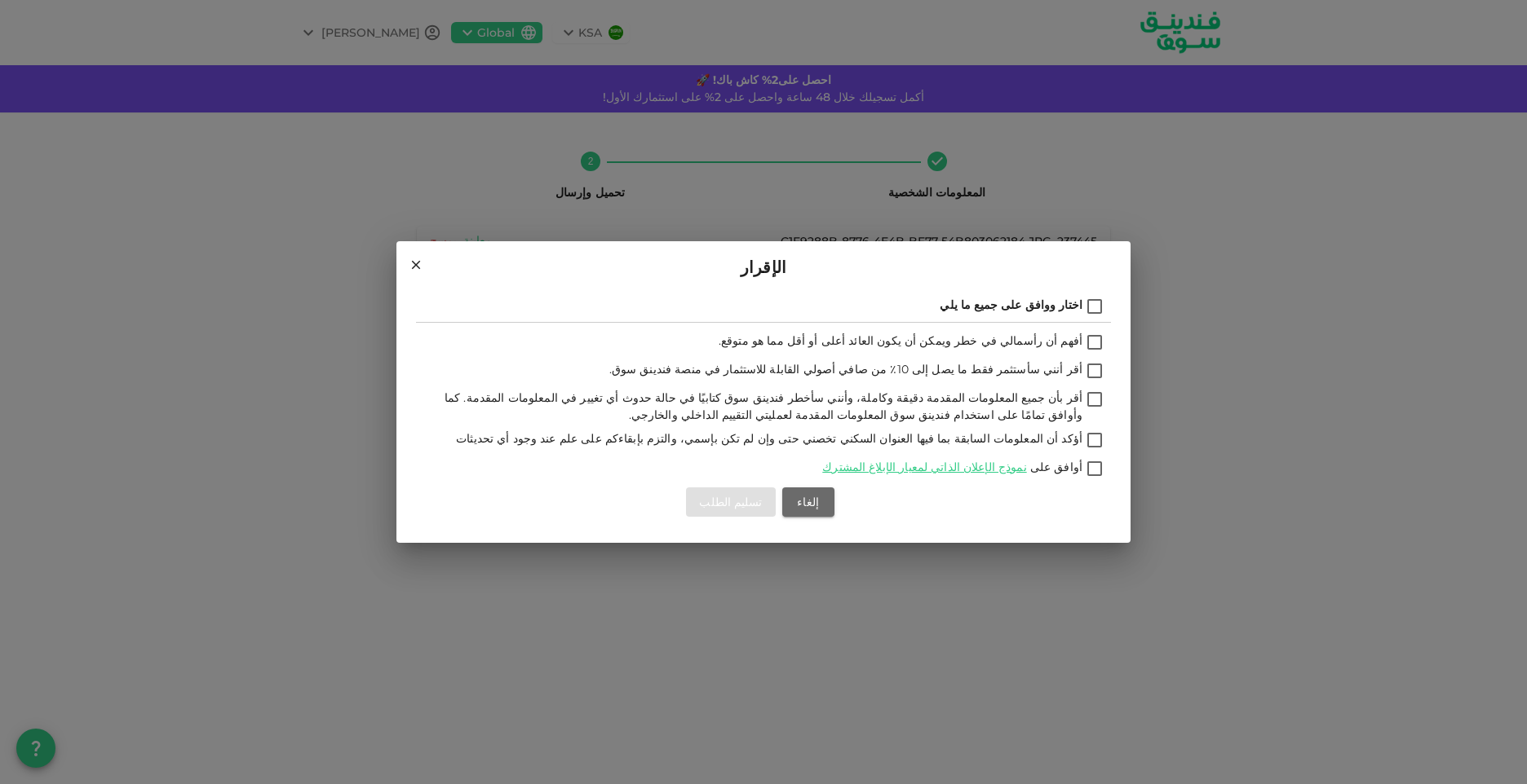
checkbox input "true"
click at [717, 508] on button "تسليم الطلب" at bounding box center [730, 503] width 89 height 30
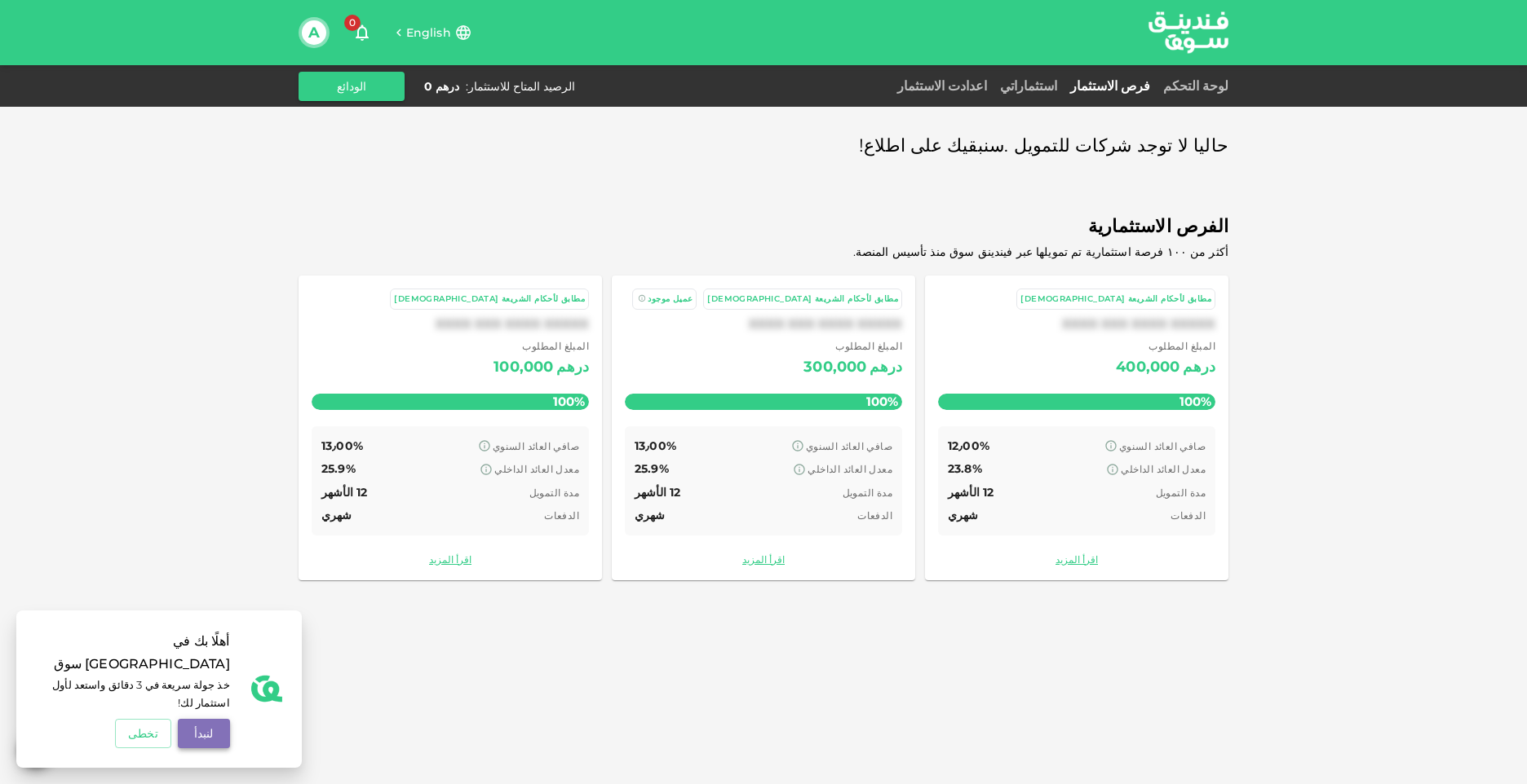
click at [196, 740] on button "لنبدأ" at bounding box center [203, 734] width 52 height 30
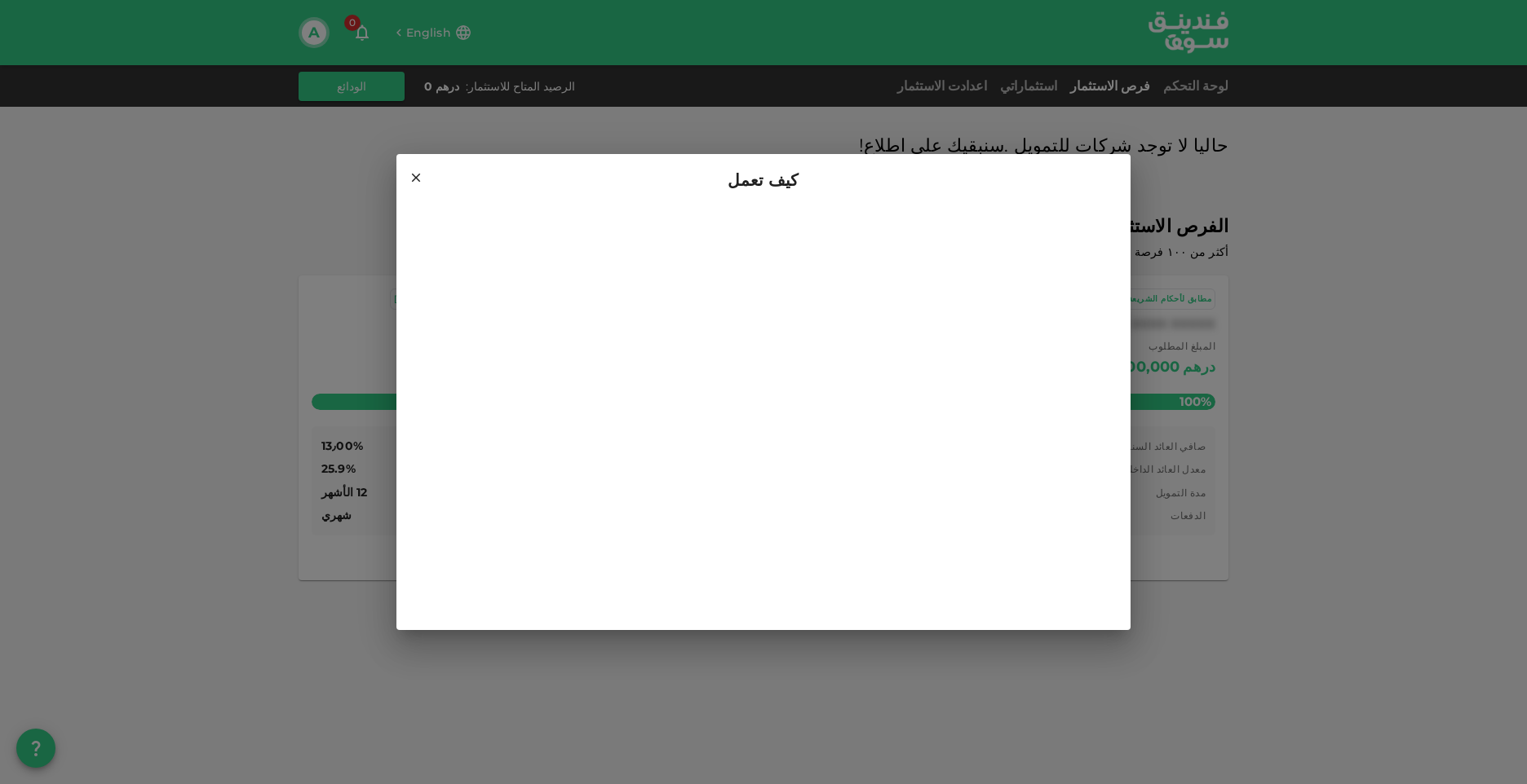
click at [417, 178] on icon at bounding box center [416, 177] width 15 height 15
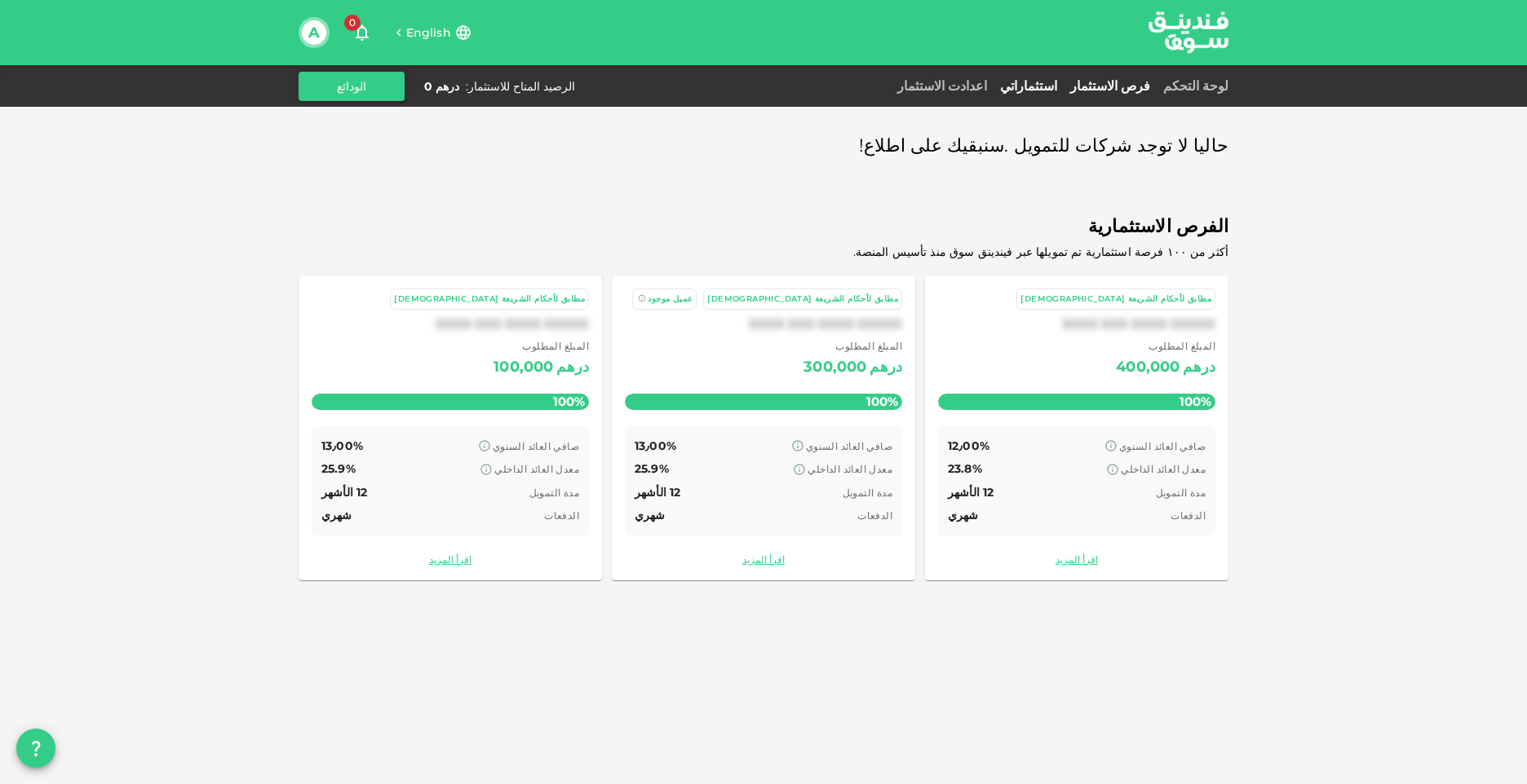
click at [1055, 83] on link "استثماراتي" at bounding box center [1028, 86] width 70 height 16
click at [352, 89] on button "الودائع" at bounding box center [352, 87] width 106 height 30
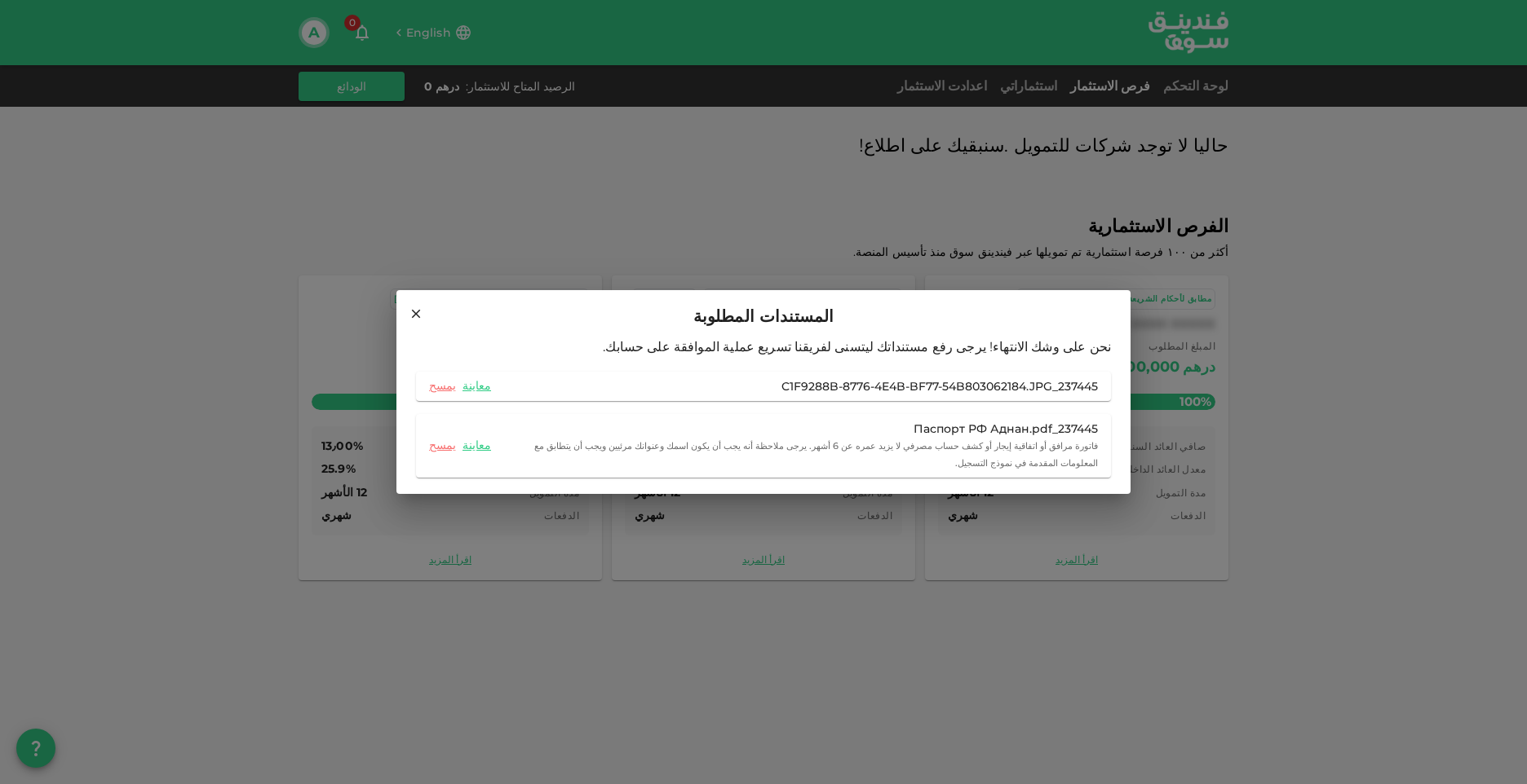
click at [390, 164] on div "المستندات المطلوبة نحن على وشك الانتهاء! يرجى رفع مستنداتك ليتسنى لفريقنا تسريع…" at bounding box center [764, 392] width 1527 height 784
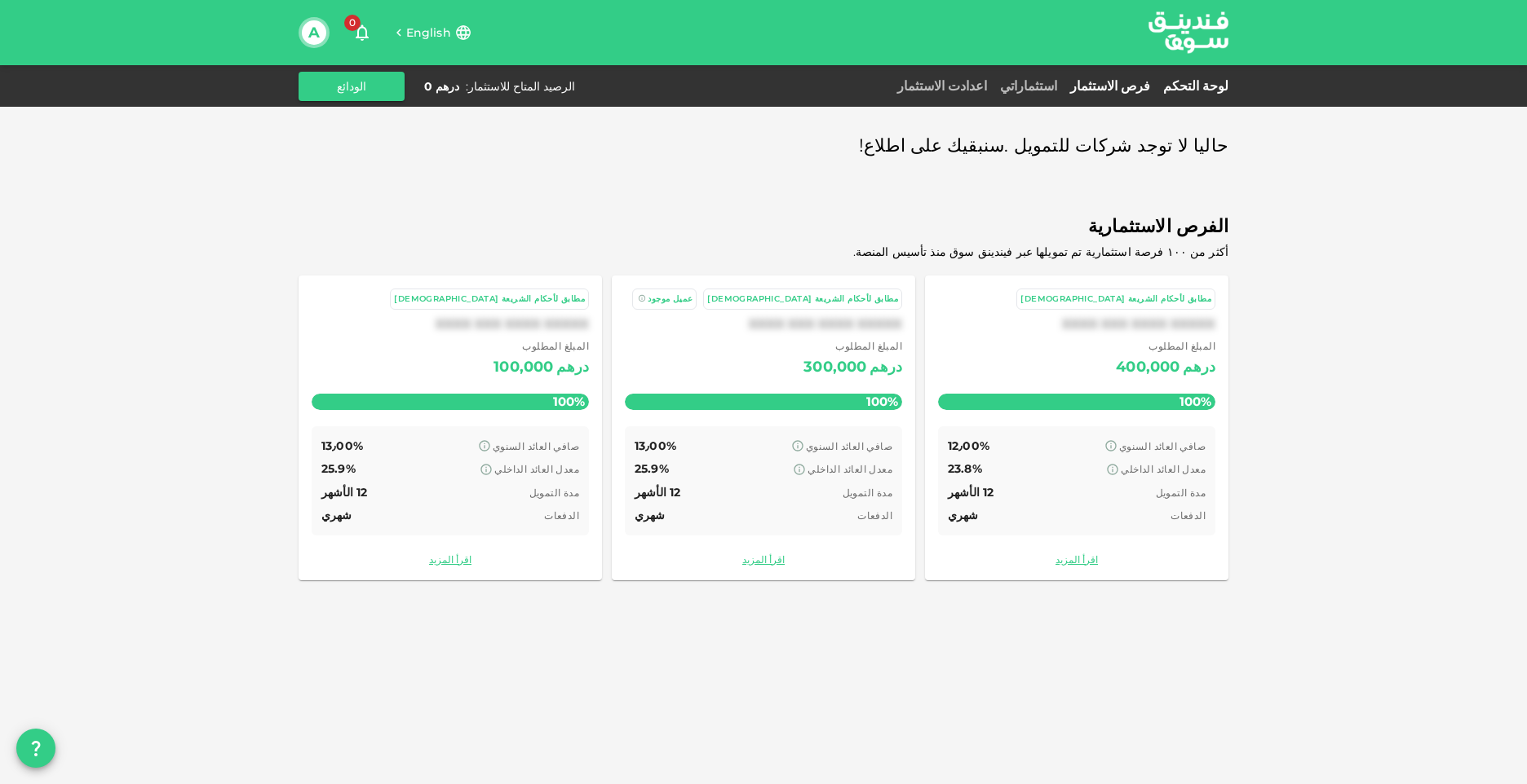
click at [1202, 85] on link "لوحة التحكم" at bounding box center [1192, 86] width 72 height 16
click at [364, 26] on icon "button" at bounding box center [362, 33] width 20 height 20
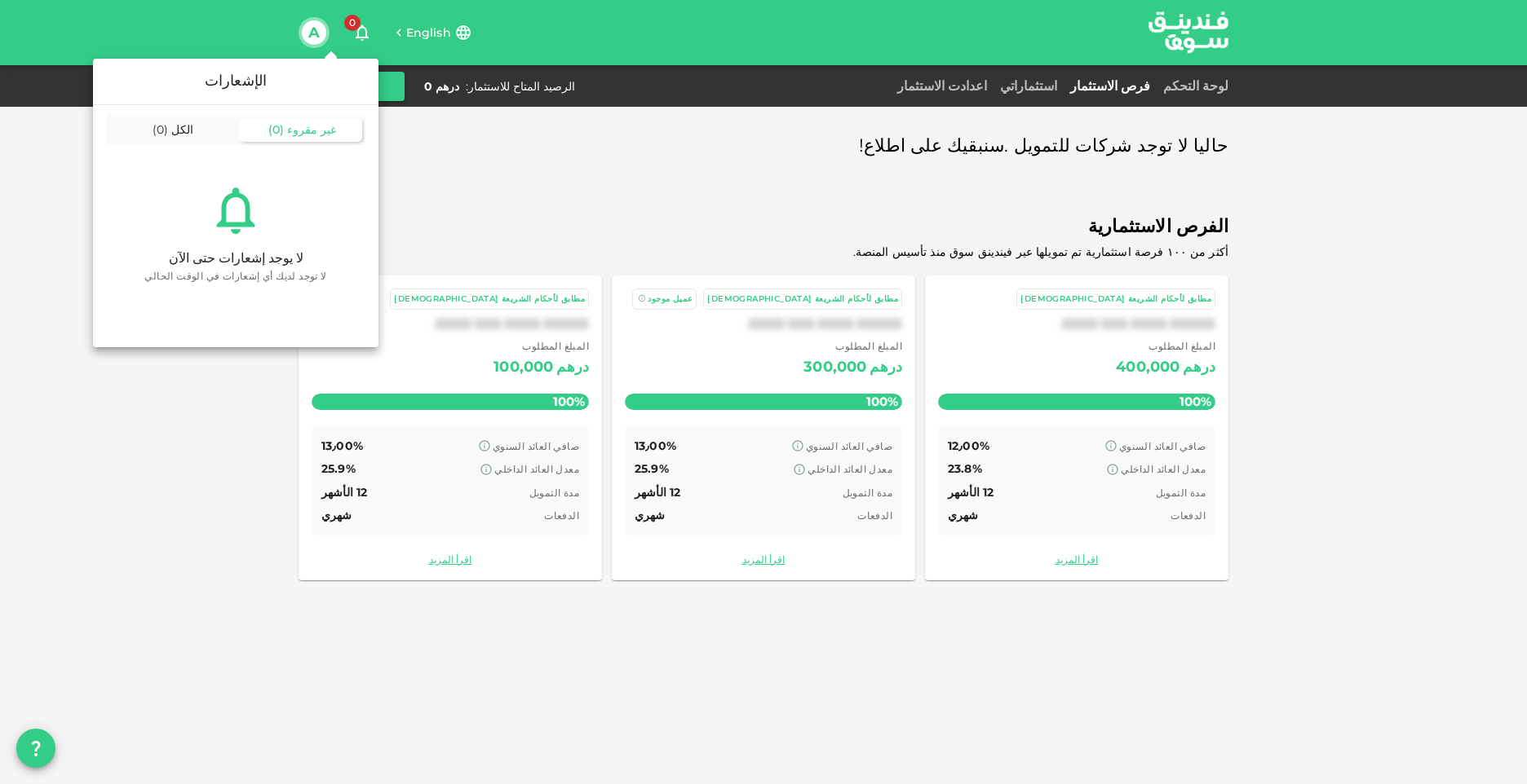
click at [311, 31] on div at bounding box center [764, 392] width 1527 height 784
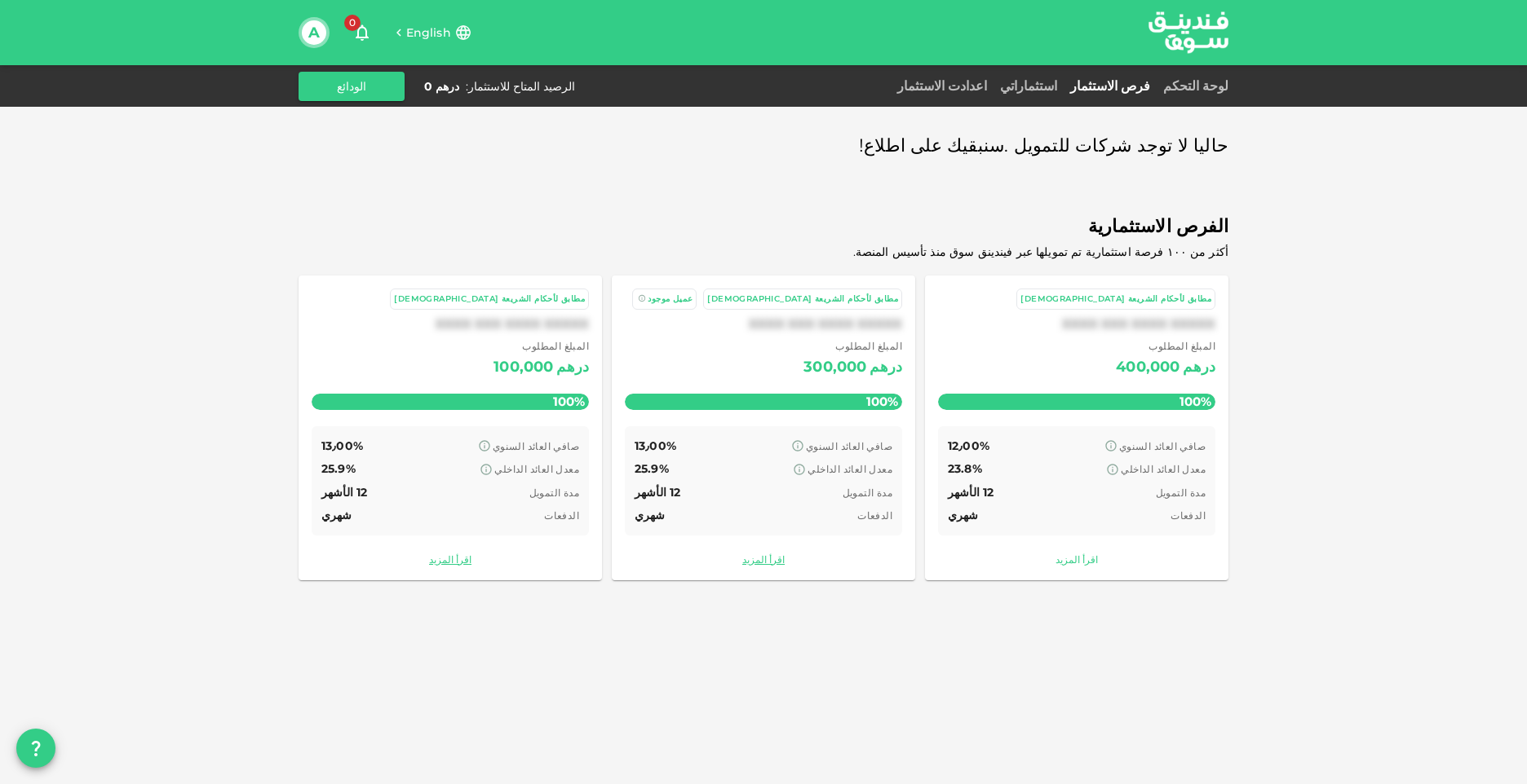
click at [1072, 552] on link "اقرأ المزيد" at bounding box center [1076, 560] width 277 height 16
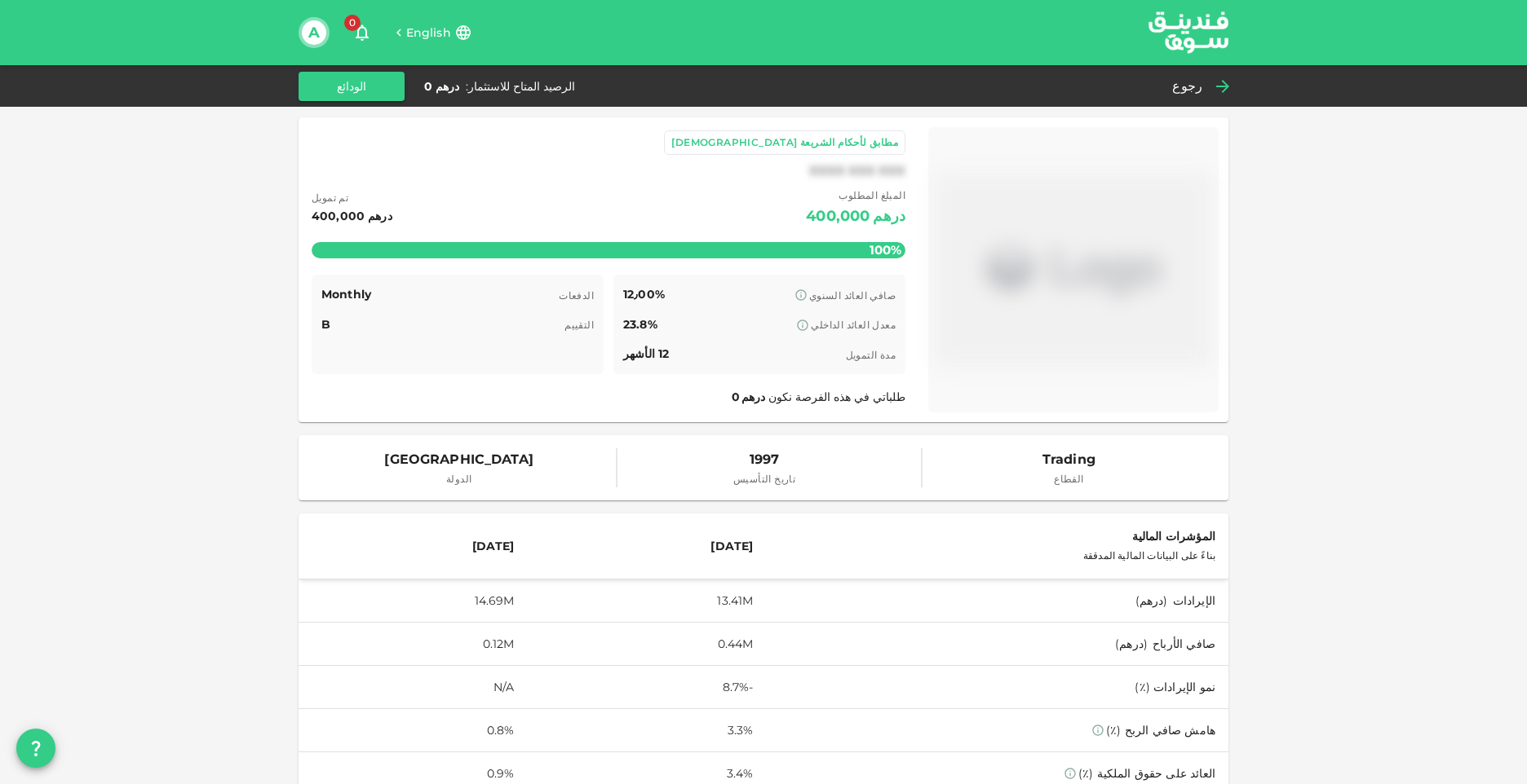
click at [1191, 79] on span "رجوع" at bounding box center [1187, 87] width 31 height 23
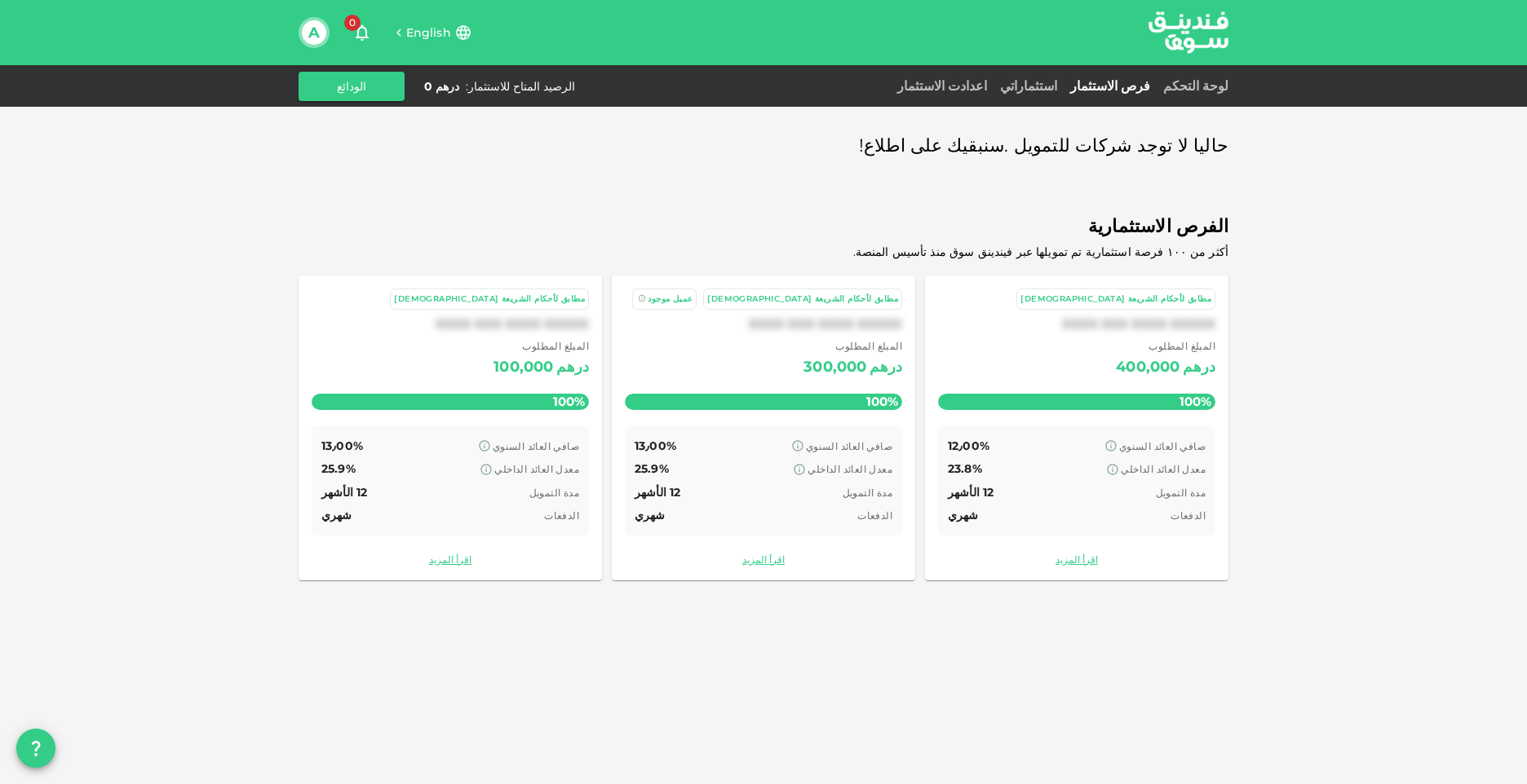
click at [850, 295] on div "مطابق لأحكام الشريعة الإسلامية" at bounding box center [802, 300] width 191 height 14
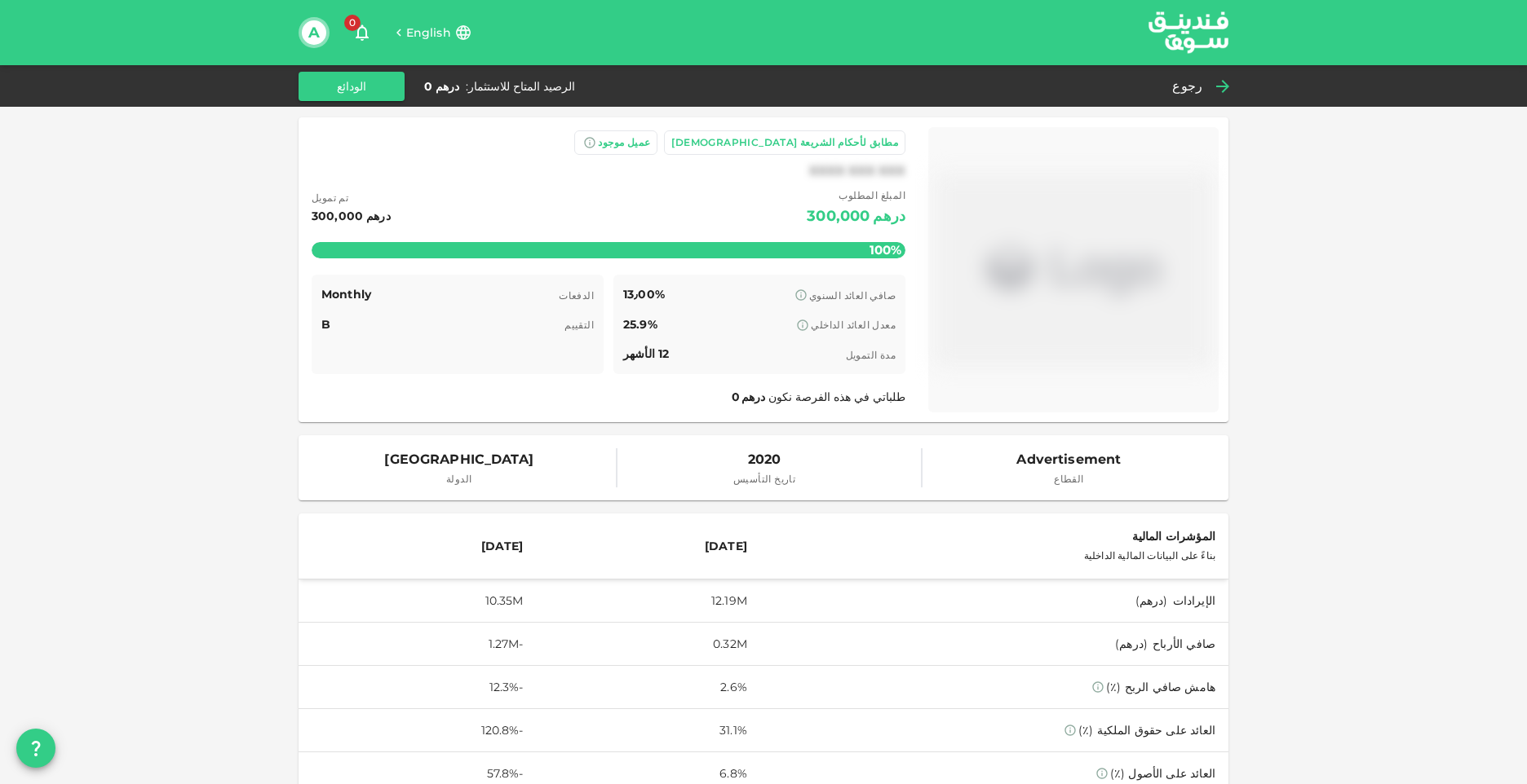
click at [1190, 91] on span "رجوع" at bounding box center [1187, 87] width 31 height 23
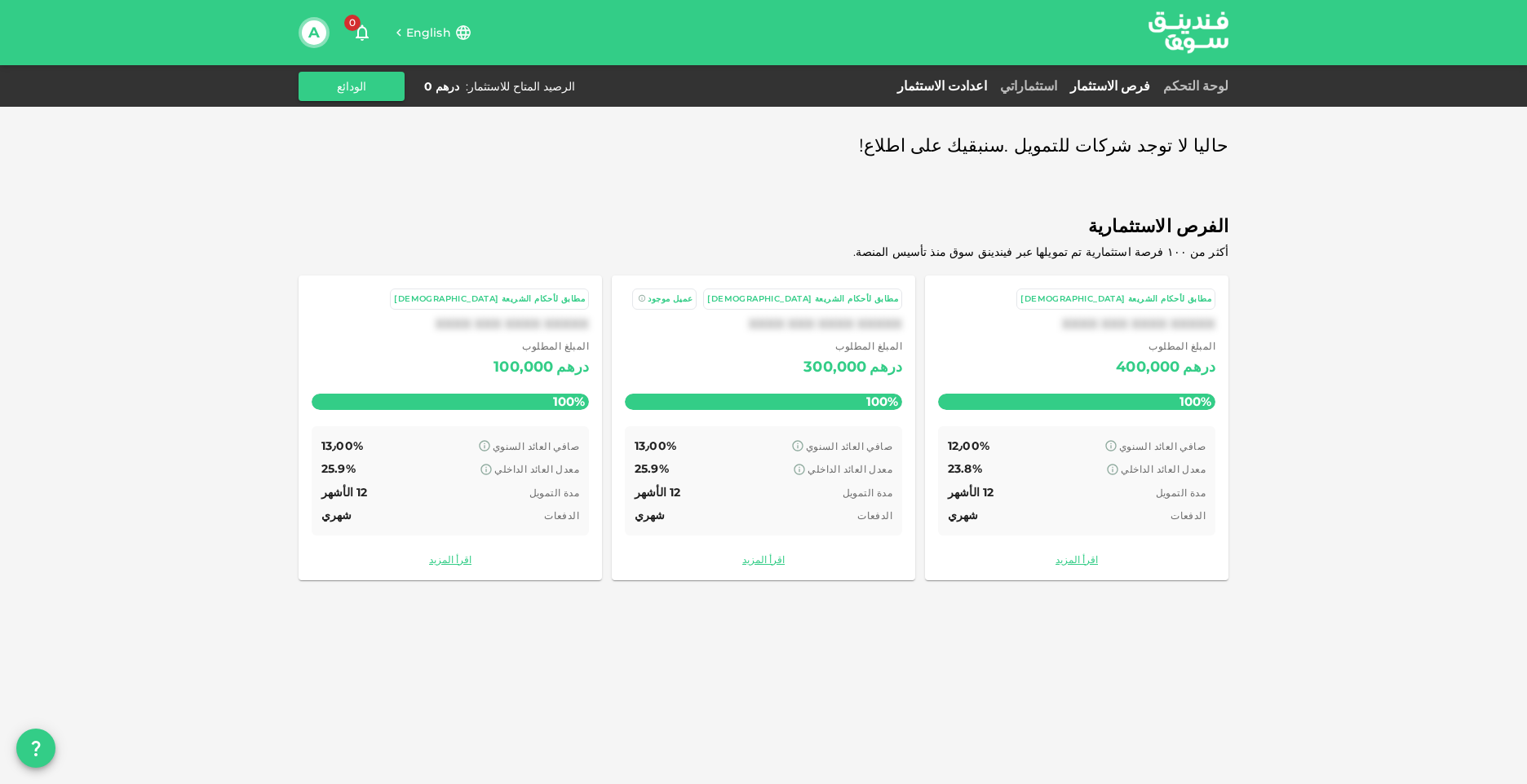
click at [983, 87] on link "اعدادت الاستثمار" at bounding box center [942, 86] width 102 height 16
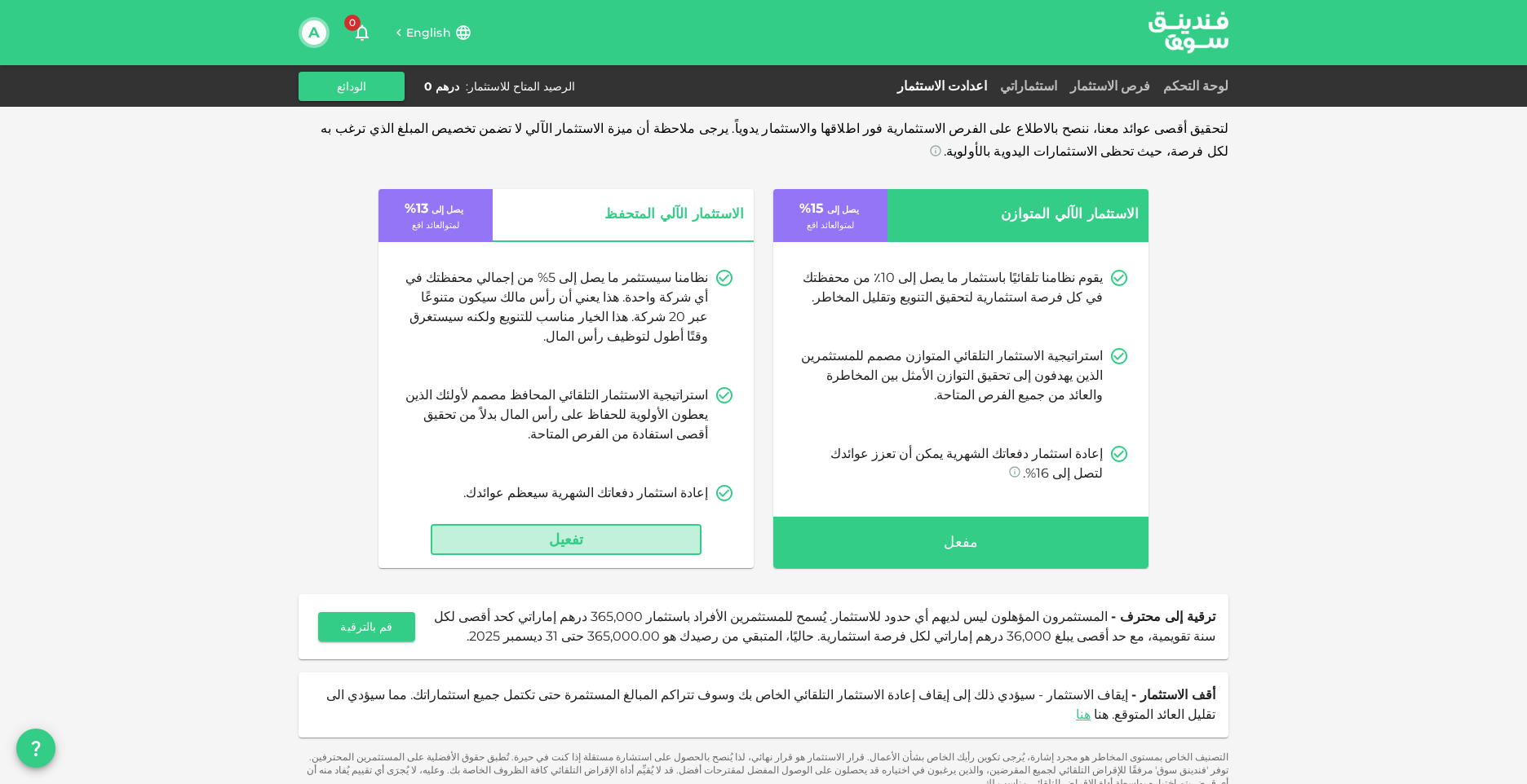
click at [586, 541] on button "تفعيل" at bounding box center [566, 540] width 271 height 31
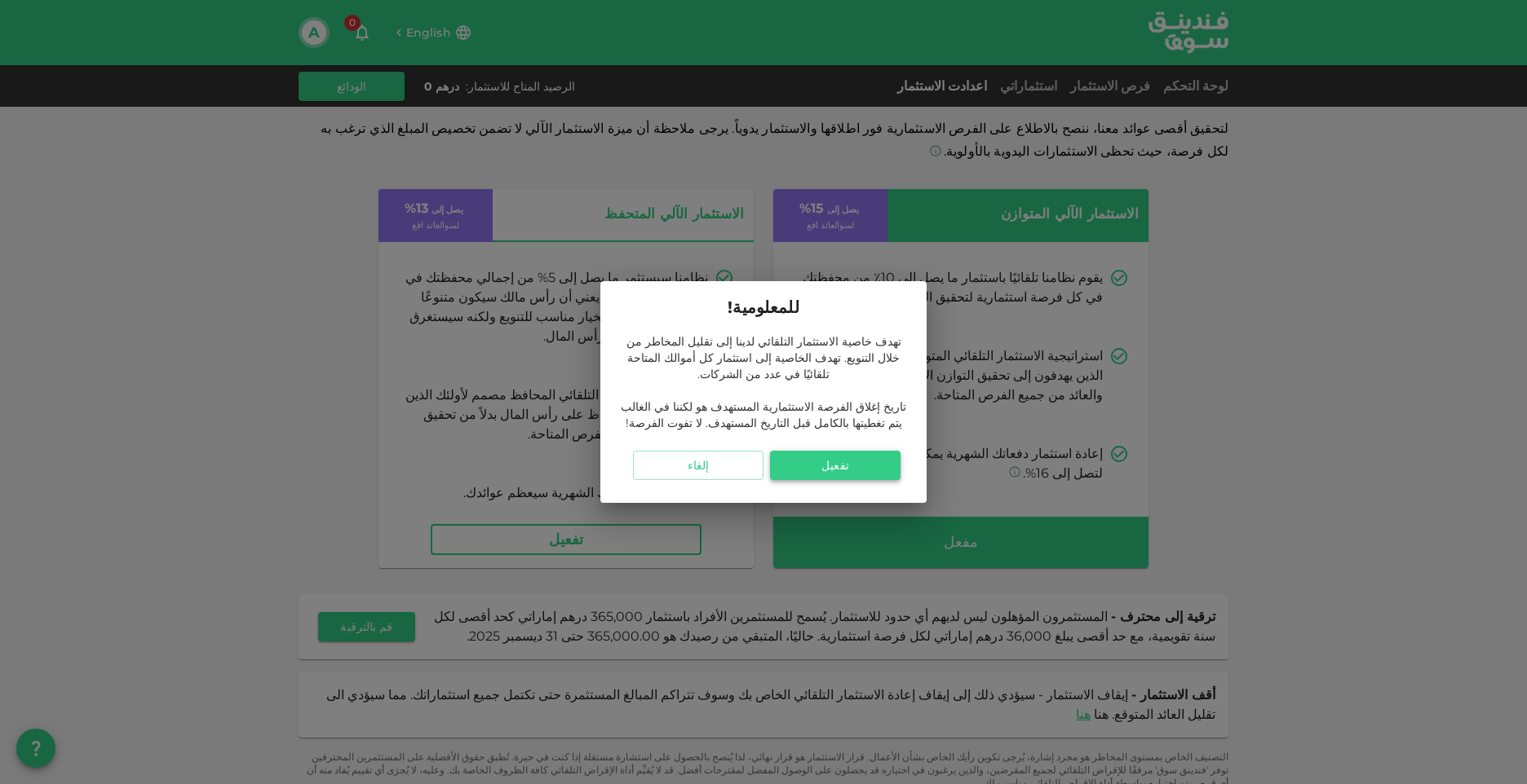
click at [823, 451] on button "تفعيل" at bounding box center [835, 465] width 130 height 30
